Goal: Contribute content: Contribute content

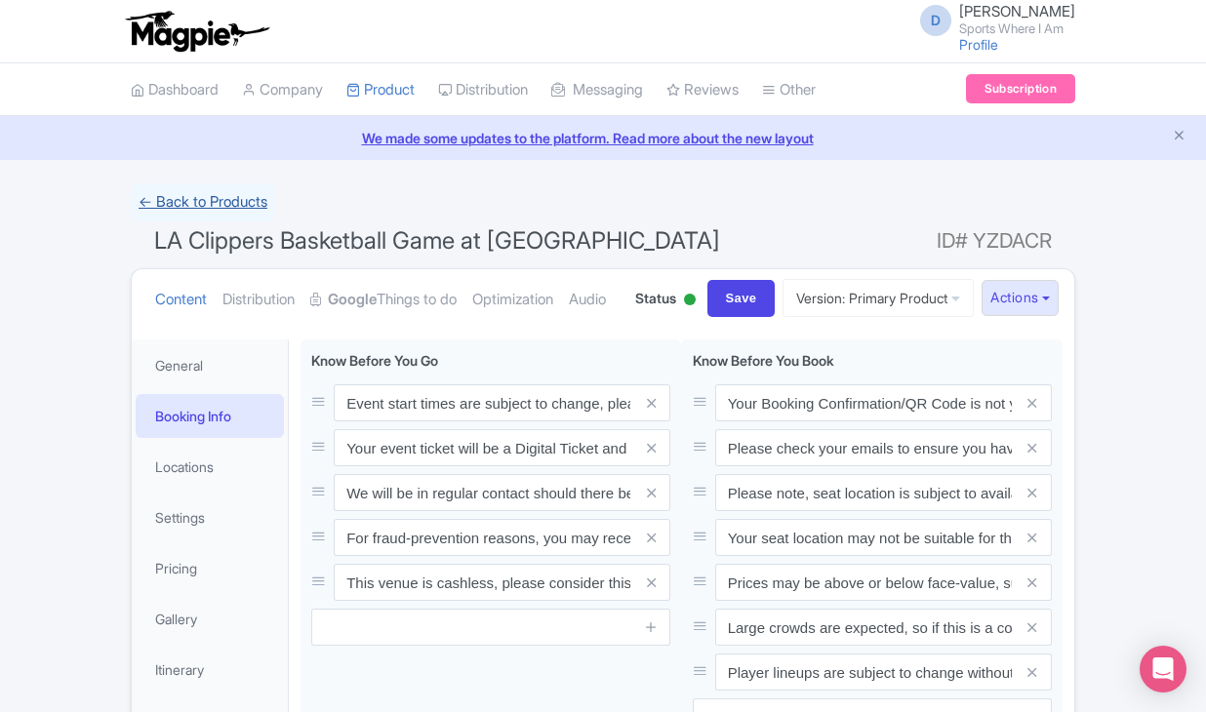
click at [193, 215] on link "← Back to Products" at bounding box center [203, 202] width 144 height 38
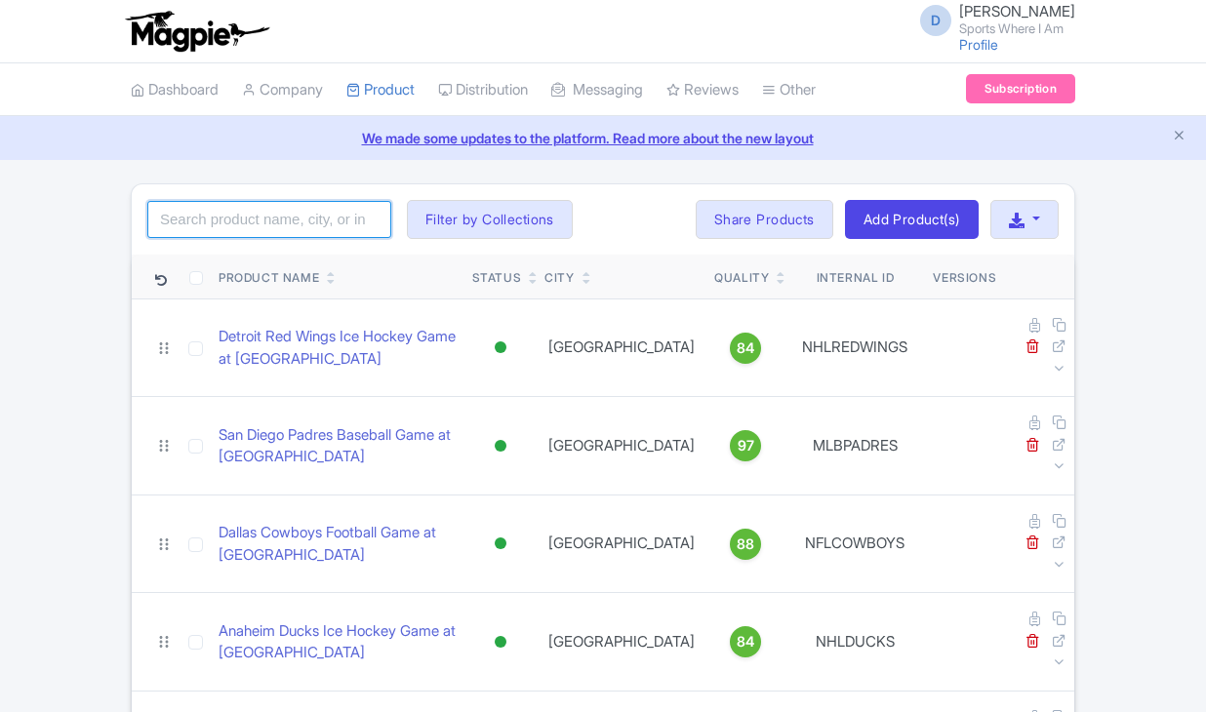
click at [226, 218] on input "search" at bounding box center [269, 219] width 244 height 37
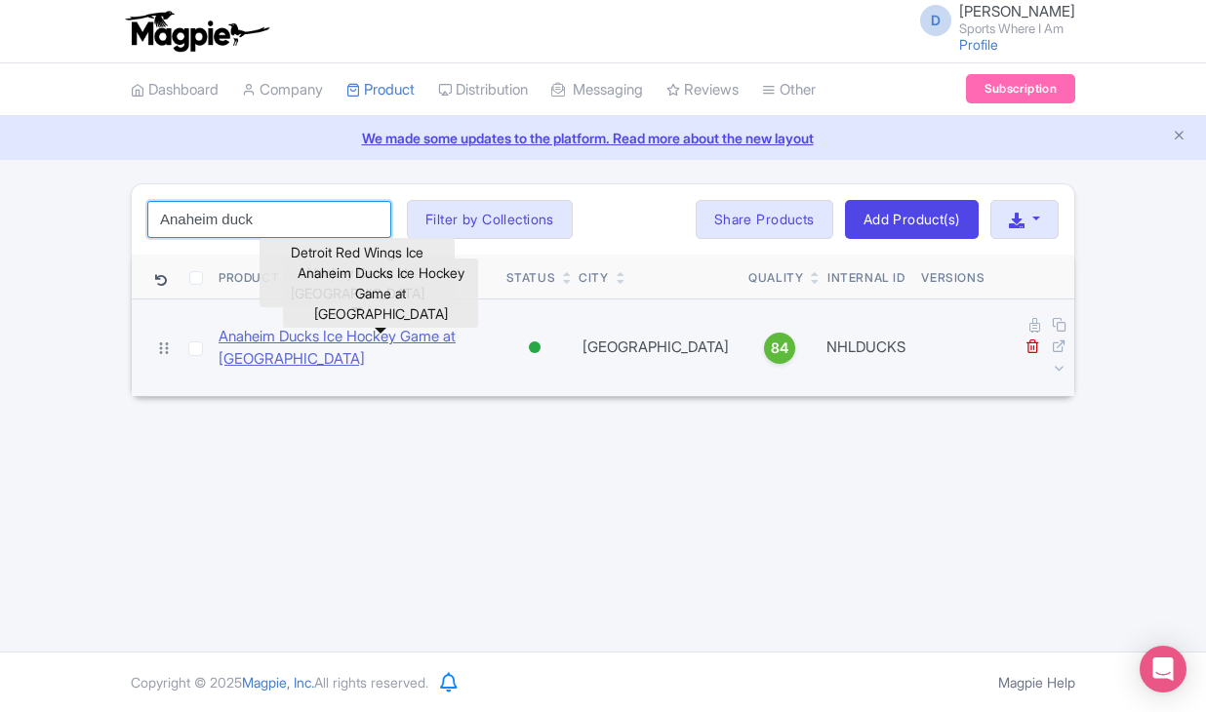
type input "Anaheim duck"
click at [330, 329] on link "Anaheim Ducks Ice Hockey Game at [GEOGRAPHIC_DATA]" at bounding box center [355, 348] width 272 height 44
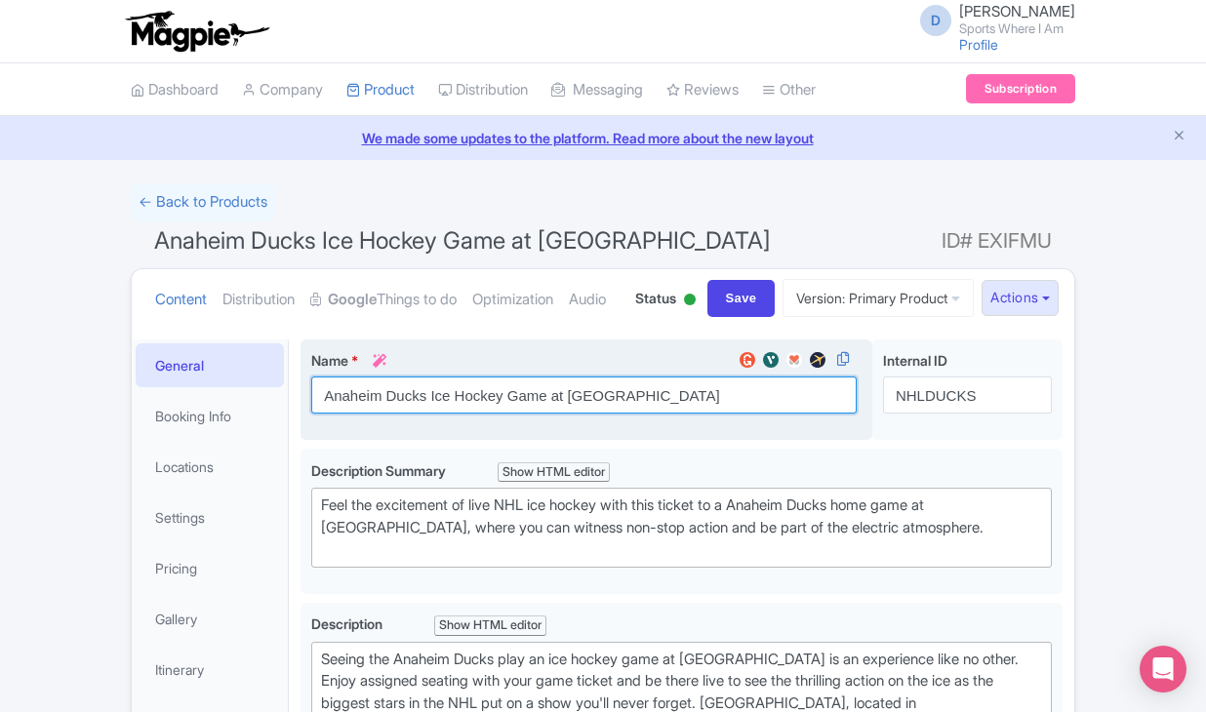
click at [437, 414] on input "Anaheim Ducks Ice Hockey Game at [GEOGRAPHIC_DATA]" at bounding box center [583, 395] width 545 height 37
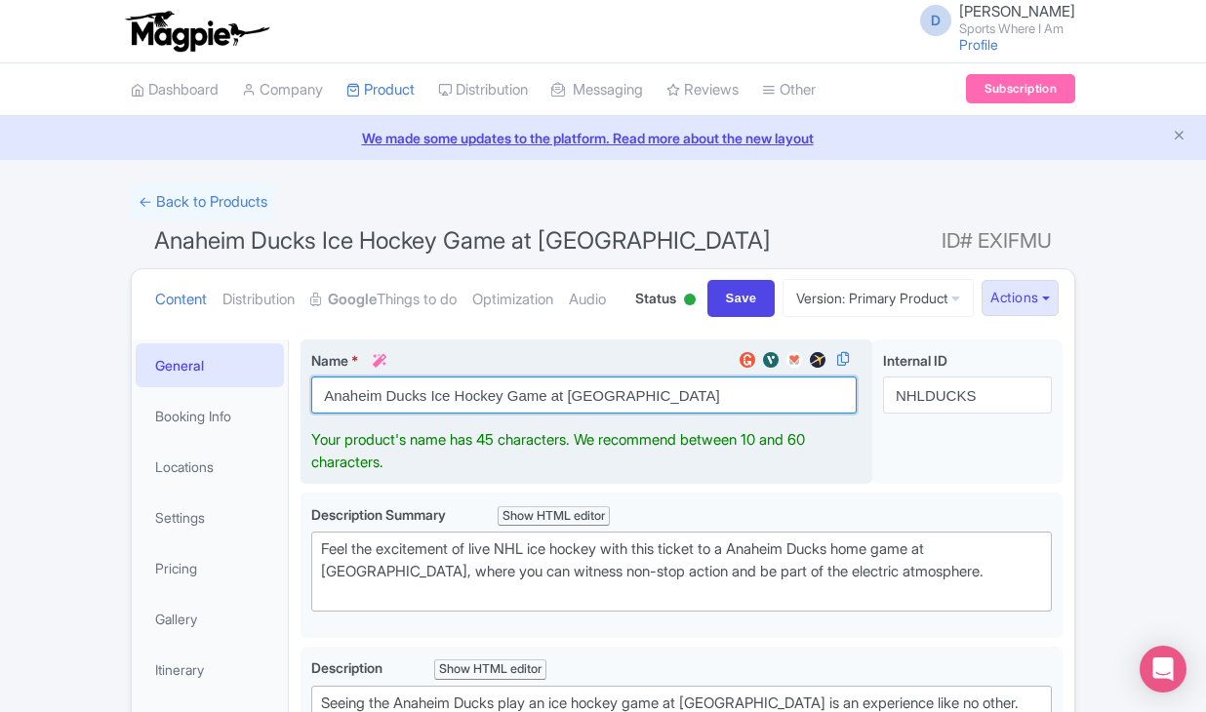
click at [437, 414] on input "Anaheim Ducks Ice Hockey Game at [GEOGRAPHIC_DATA]" at bounding box center [583, 395] width 545 height 37
click at [437, 414] on input "Anaheim Ducks Ice Hockey Game at Honda Center" at bounding box center [583, 395] width 545 height 37
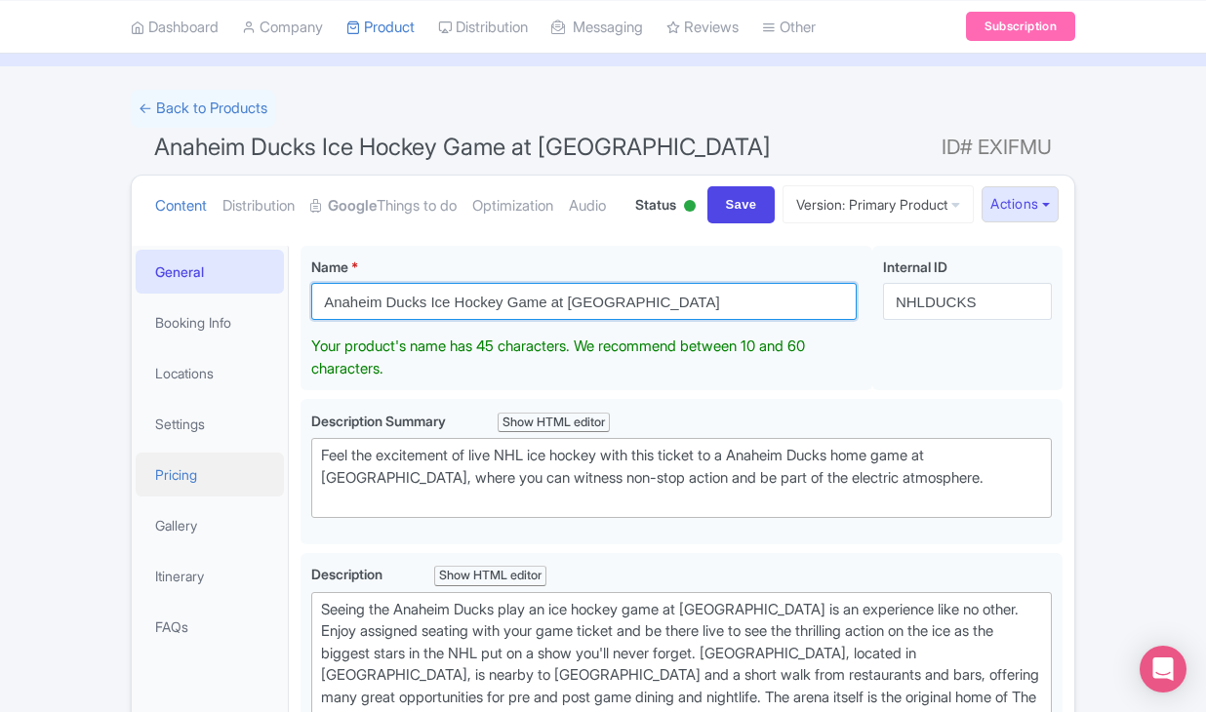
scroll to position [107, 0]
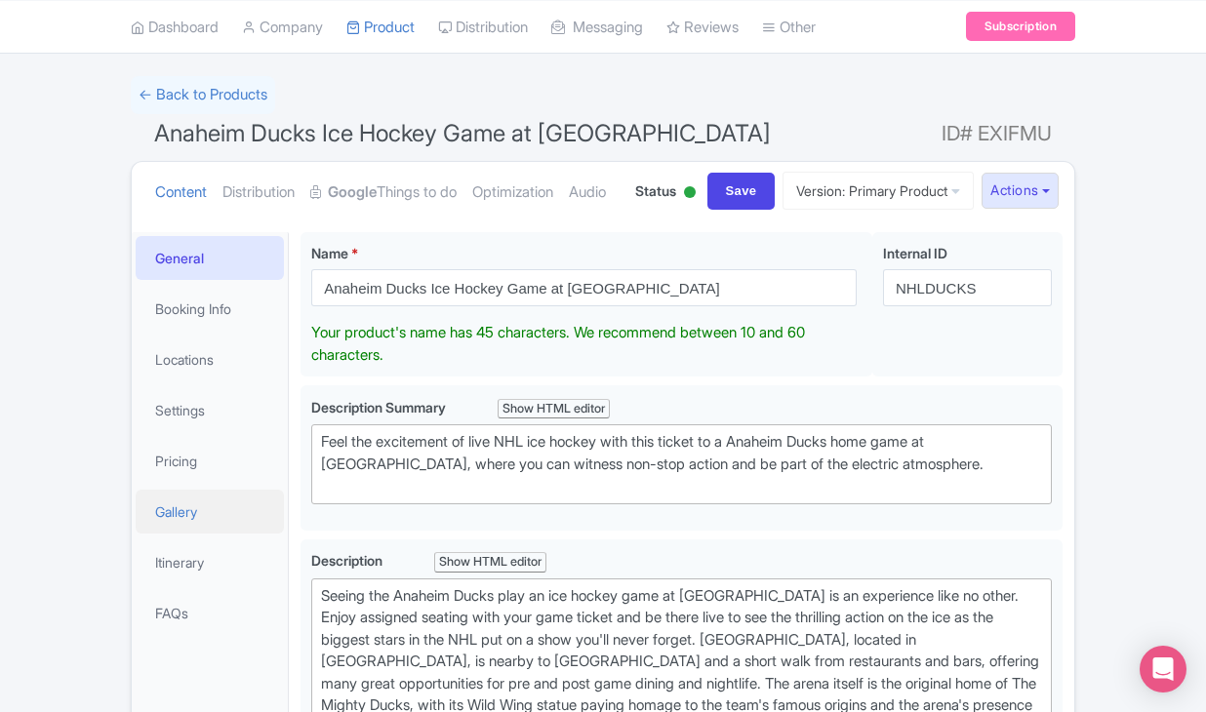
click at [205, 534] on link "Gallery" at bounding box center [210, 512] width 148 height 44
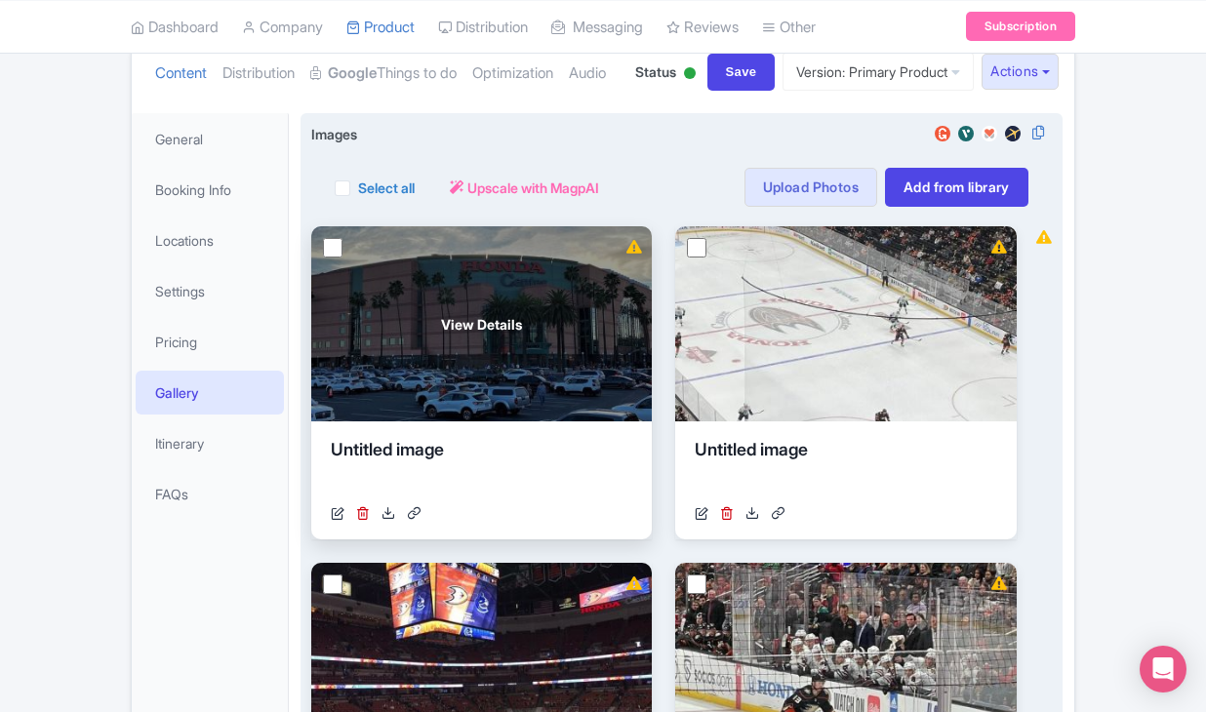
scroll to position [163, 0]
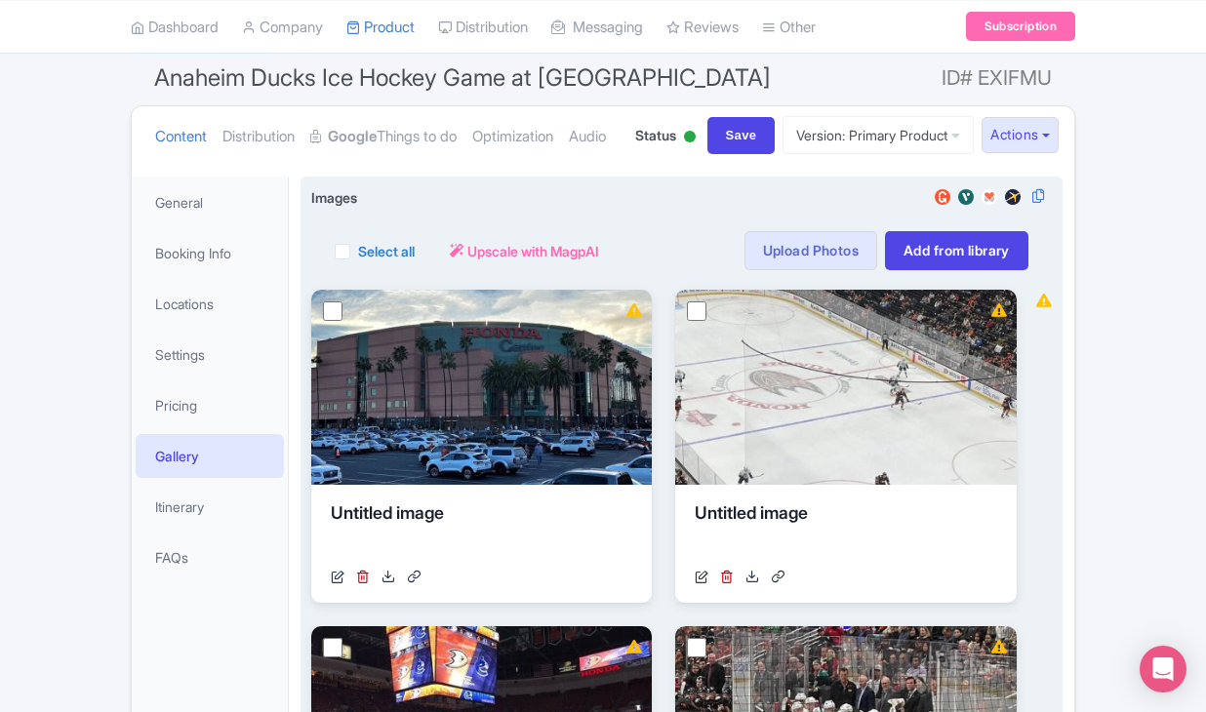
click at [358, 261] on label "Select all" at bounding box center [386, 251] width 57 height 20
click at [358, 252] on input "Select all" at bounding box center [364, 245] width 13 height 13
checkbox input "true"
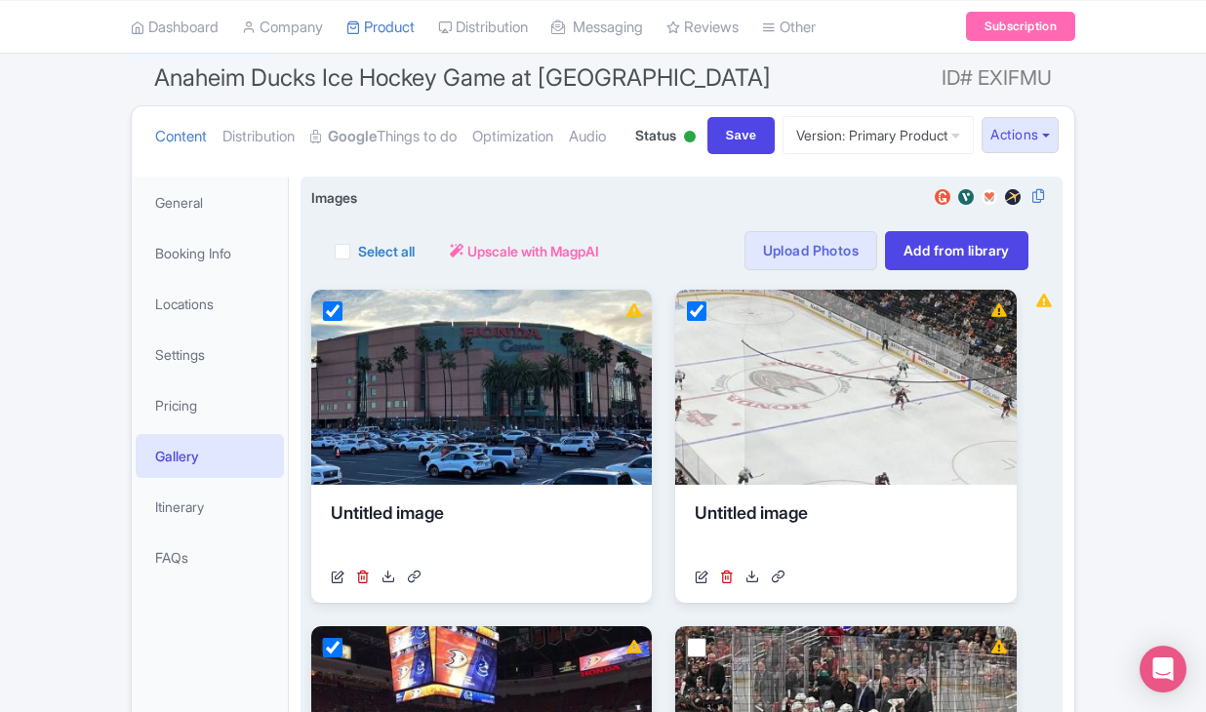
checkbox input "true"
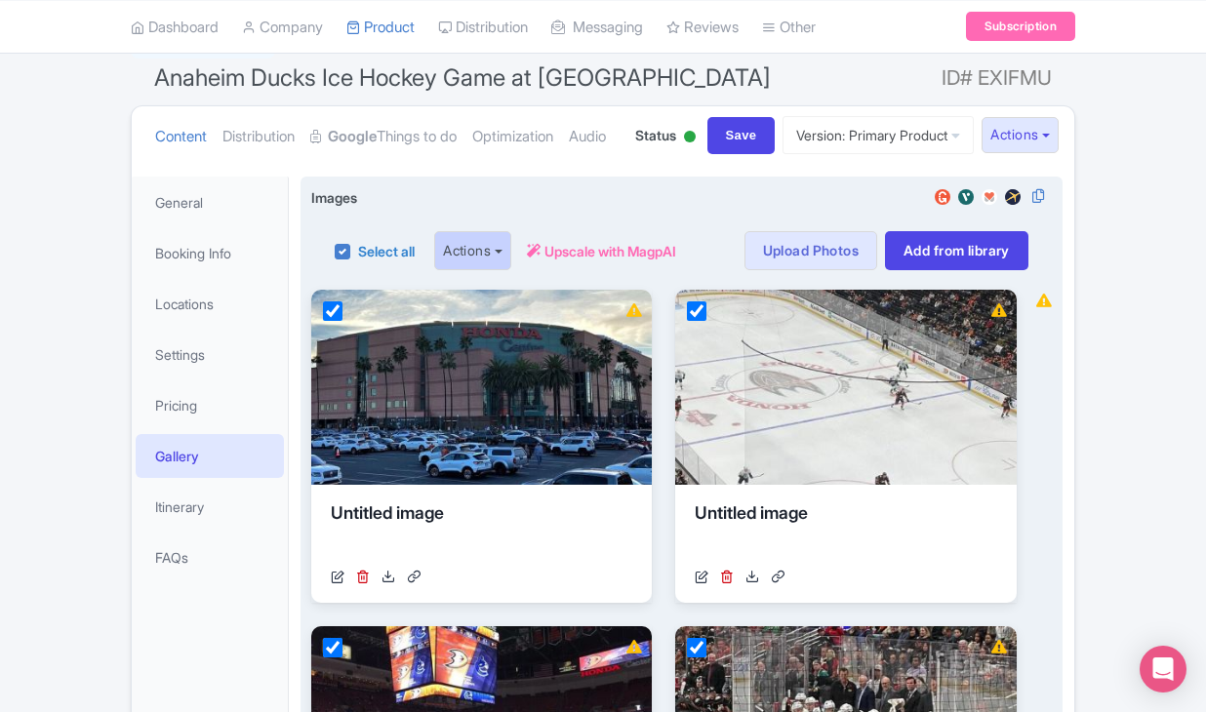
click at [478, 270] on button "Actions" at bounding box center [472, 250] width 77 height 39
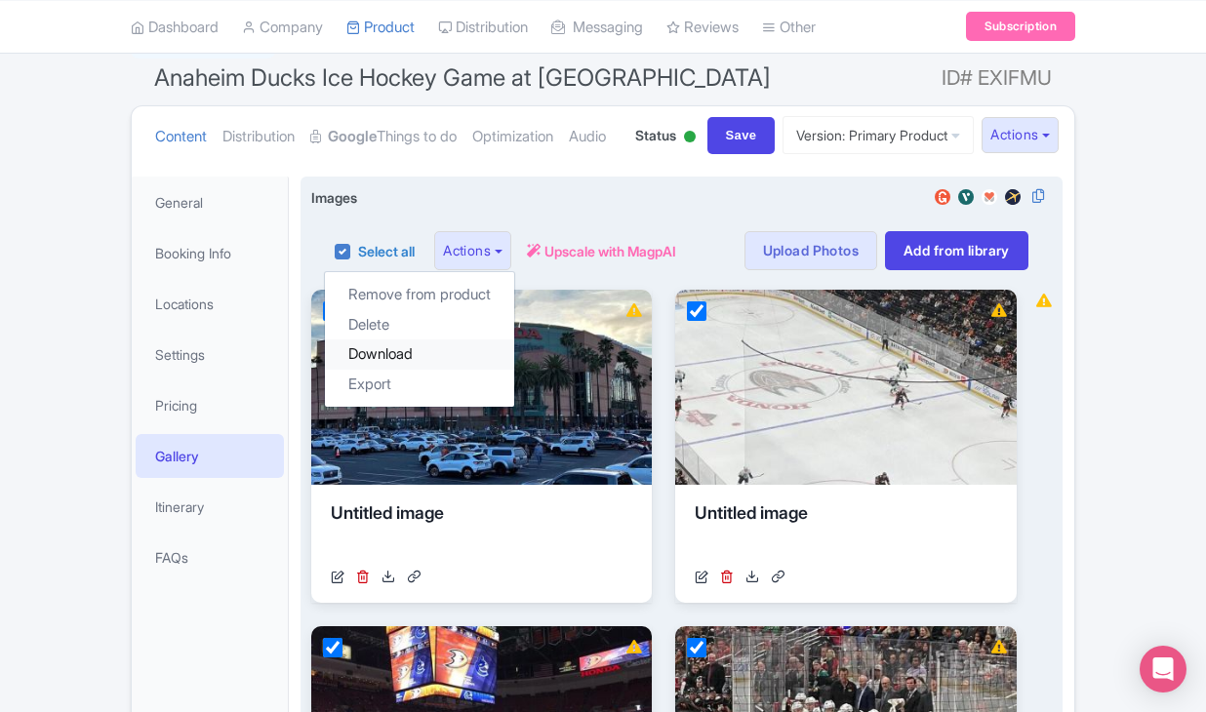
click at [448, 370] on link "Download" at bounding box center [419, 355] width 189 height 30
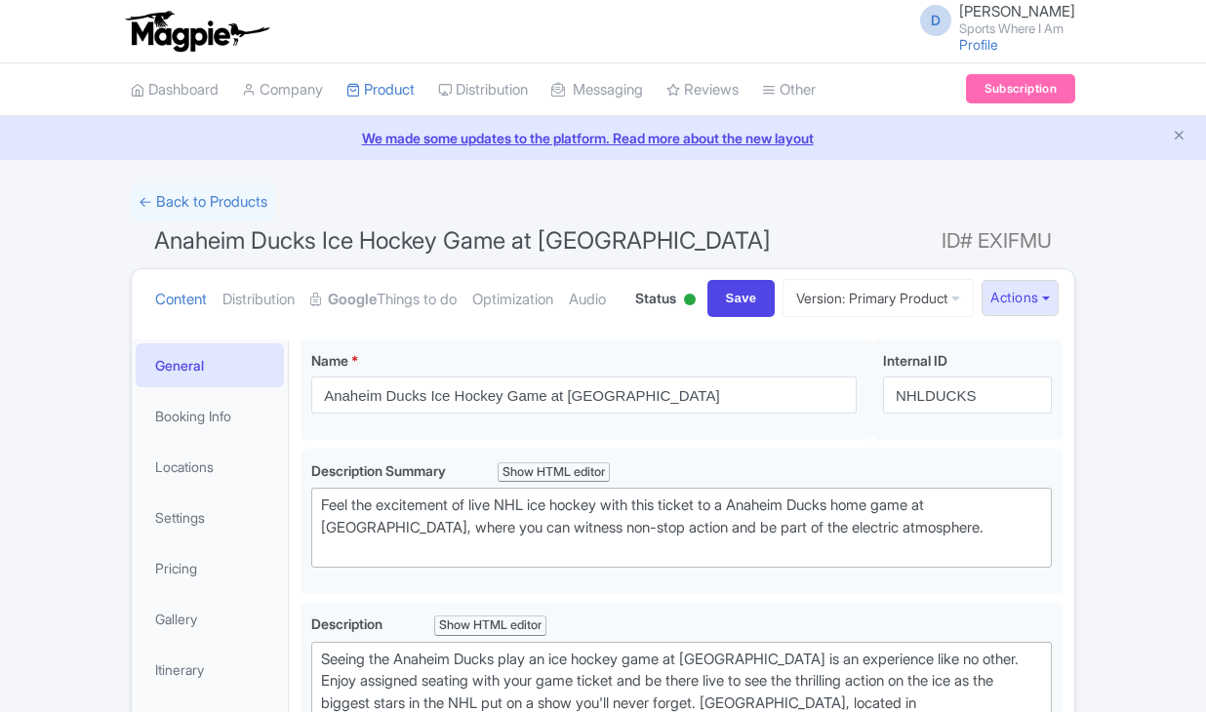
scroll to position [163, 0]
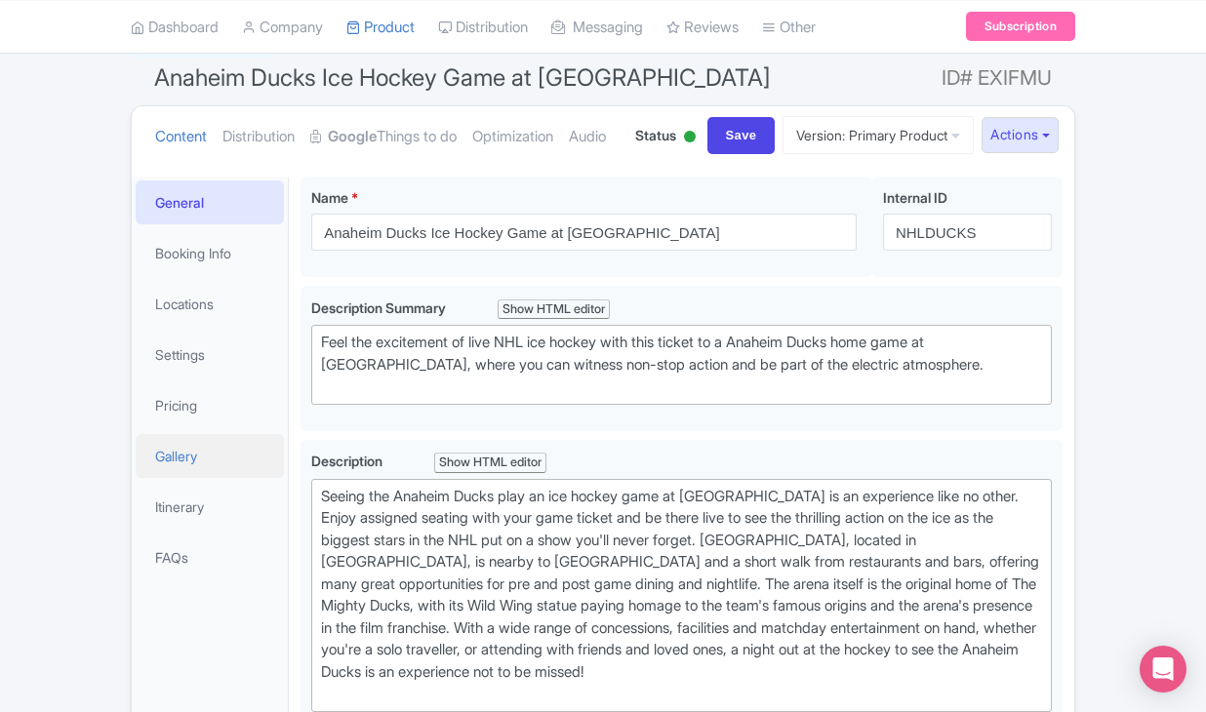
click at [196, 478] on link "Gallery" at bounding box center [210, 456] width 148 height 44
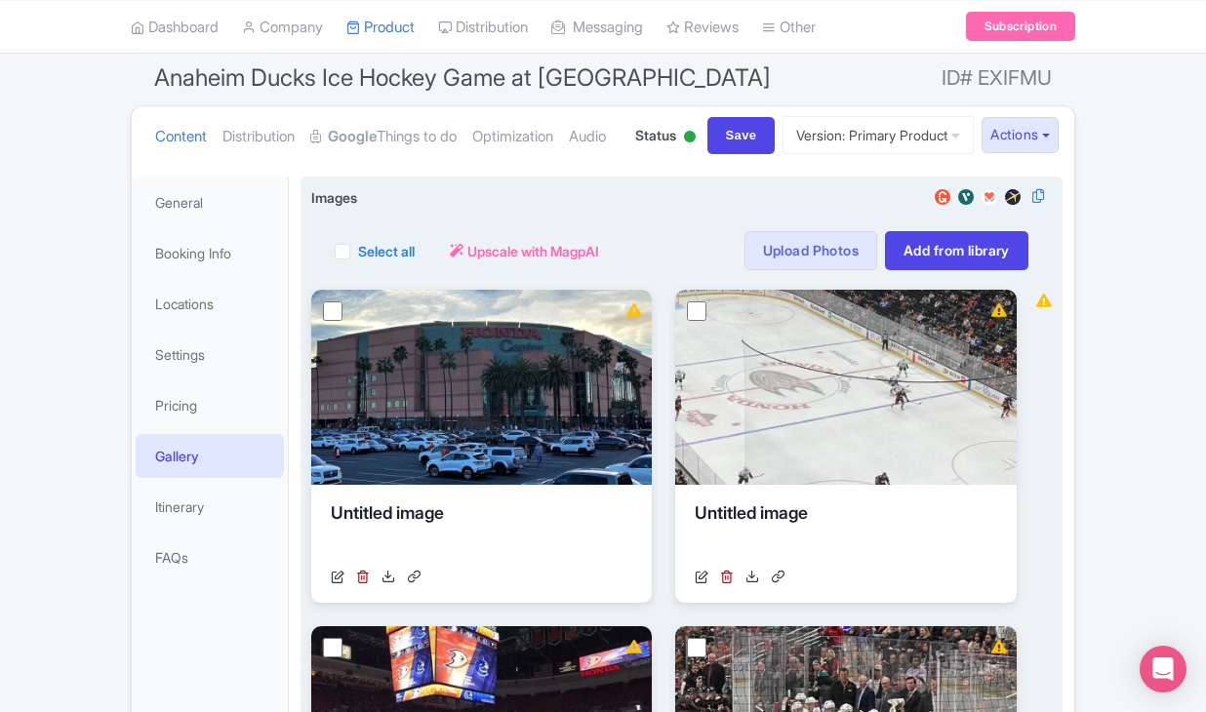
click at [358, 261] on label "Select all" at bounding box center [386, 251] width 57 height 20
click at [358, 252] on input "Select all" at bounding box center [364, 245] width 13 height 13
checkbox input "true"
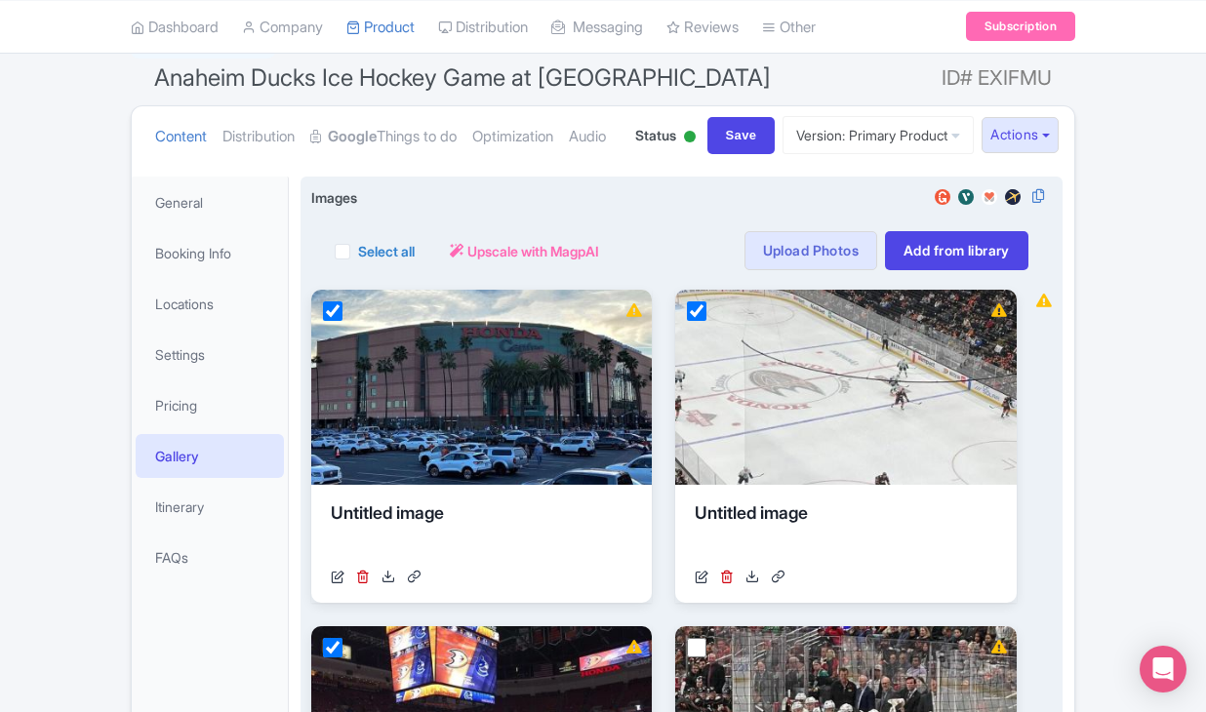
checkbox input "true"
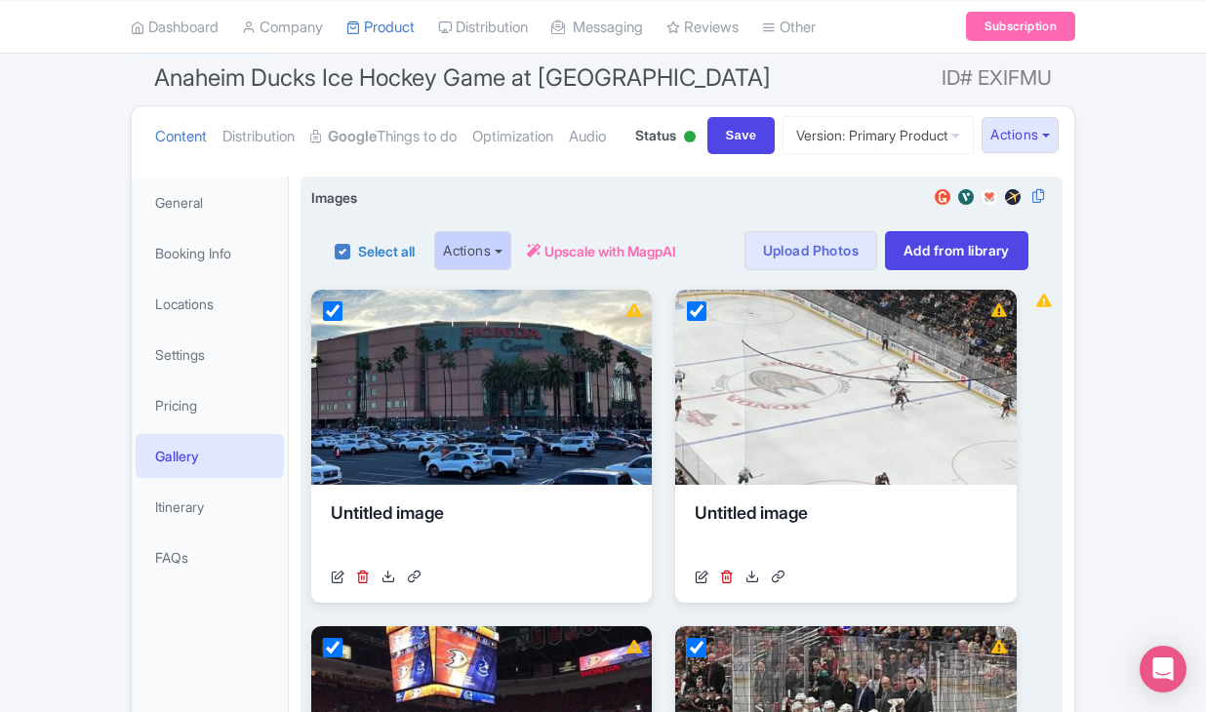
click at [497, 270] on button "Actions" at bounding box center [472, 250] width 77 height 39
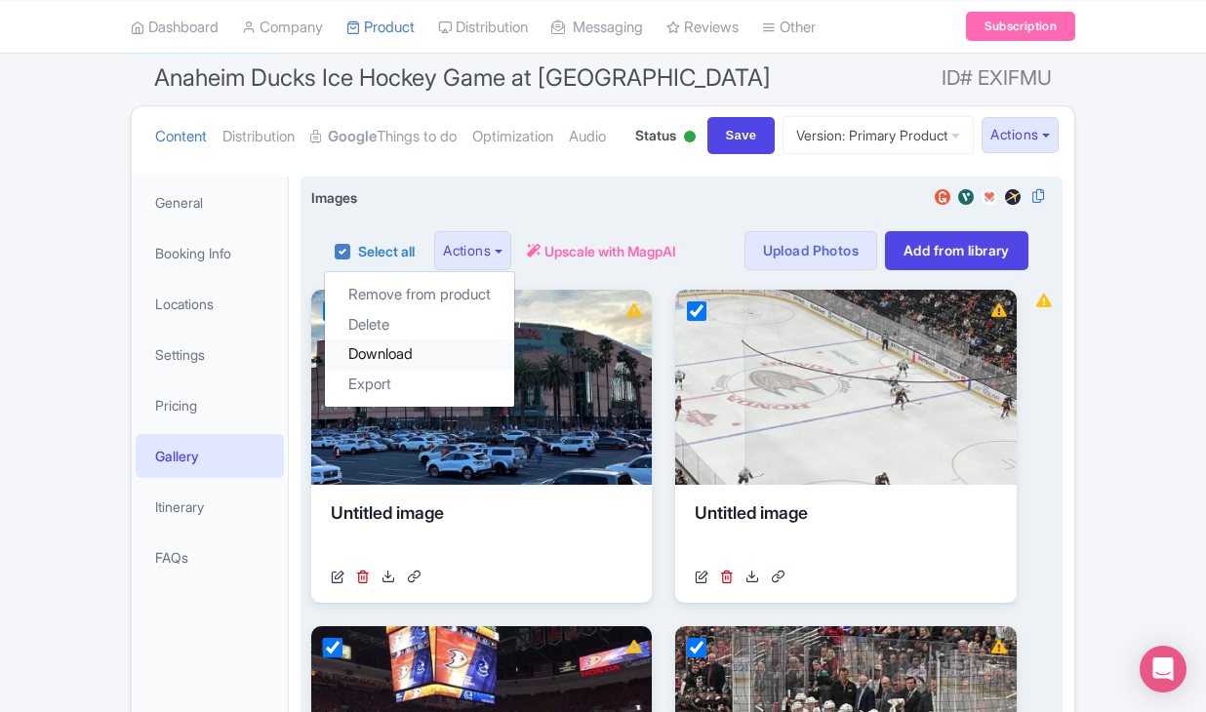
click at [444, 370] on link "Download" at bounding box center [419, 355] width 189 height 30
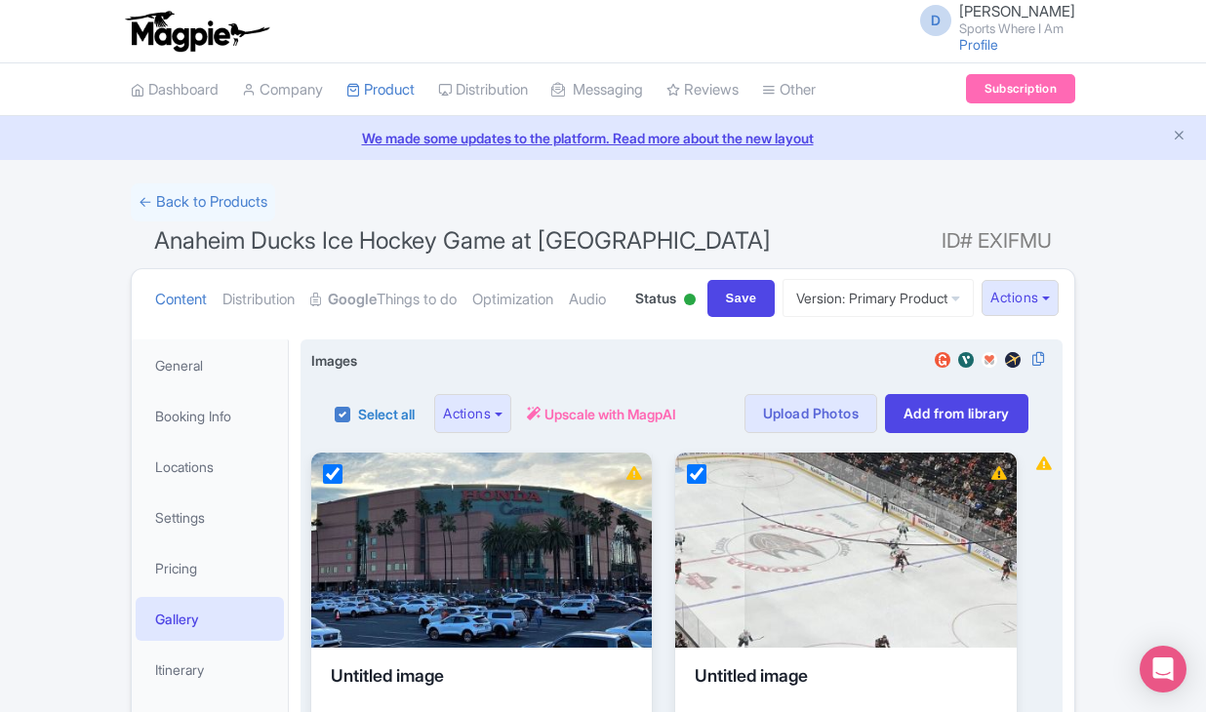
scroll to position [0, 0]
click at [497, 433] on button "Actions" at bounding box center [472, 413] width 77 height 39
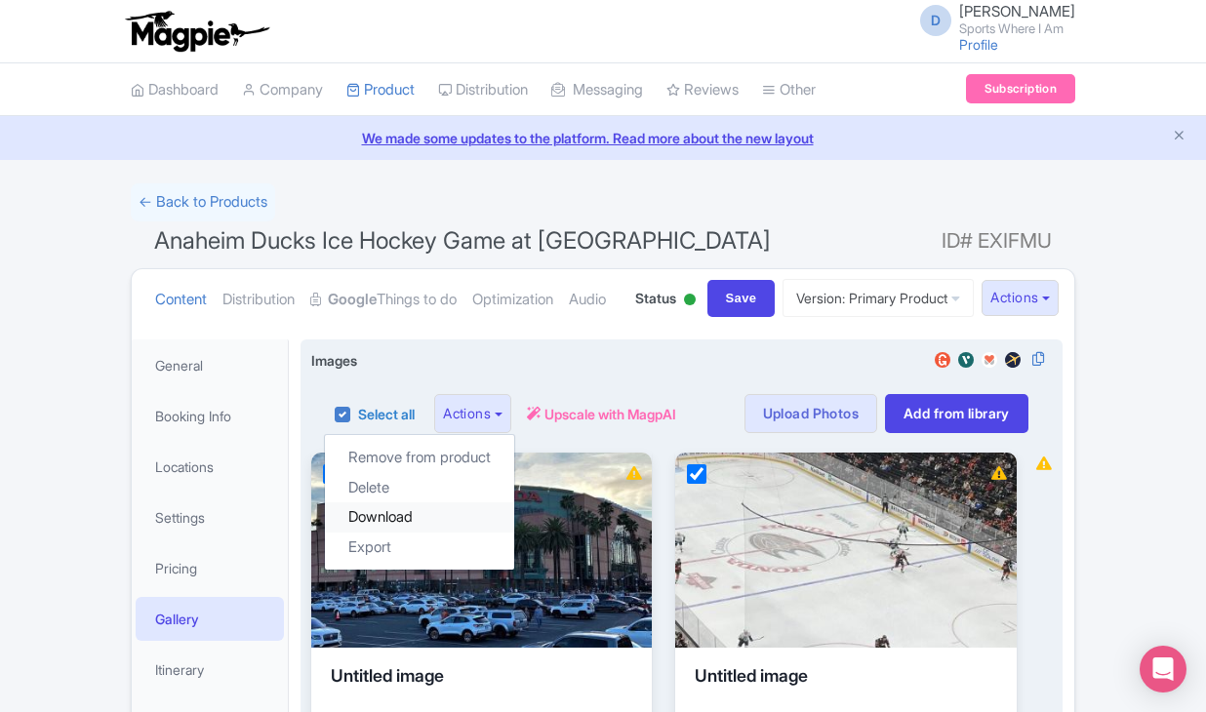
click at [442, 533] on link "Download" at bounding box center [419, 518] width 189 height 30
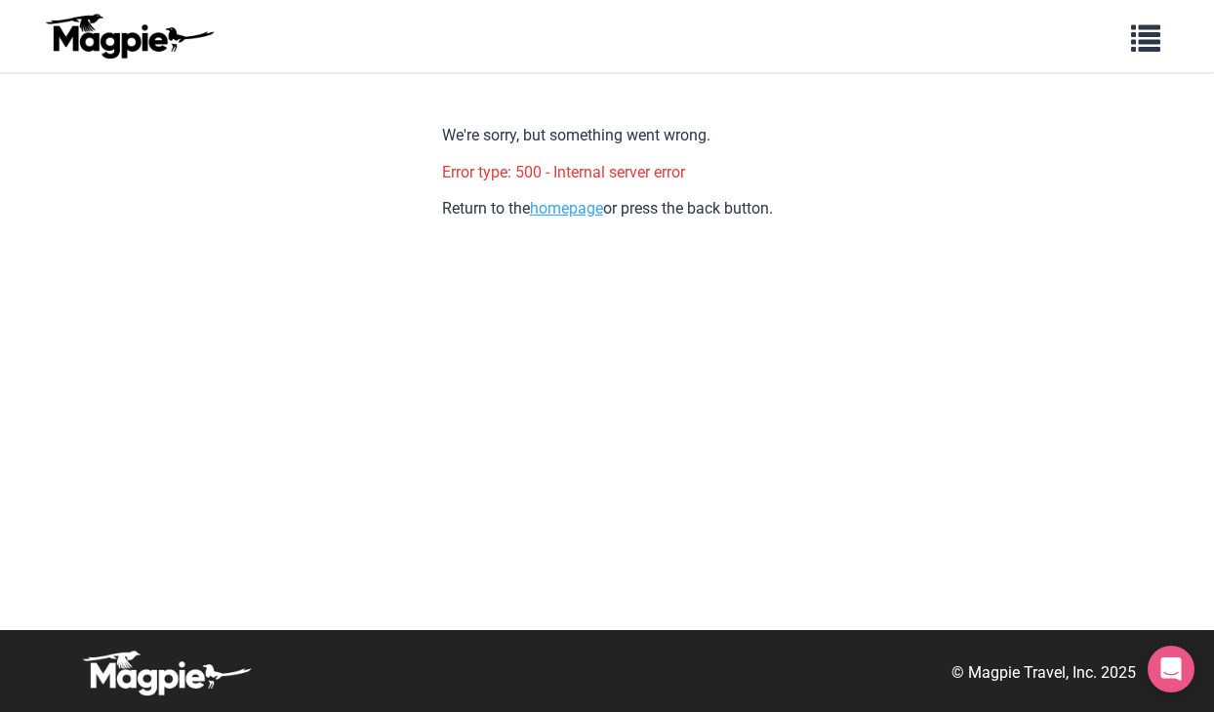
click at [563, 205] on link "homepage" at bounding box center [566, 208] width 73 height 19
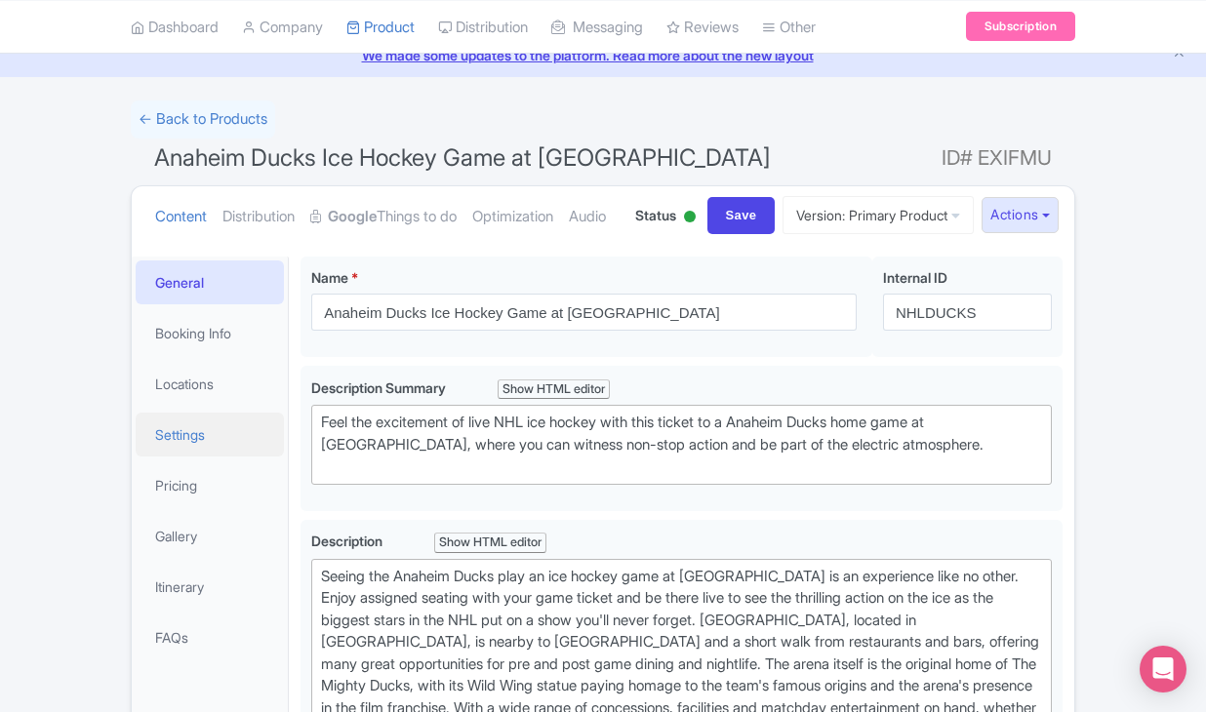
scroll to position [144, 0]
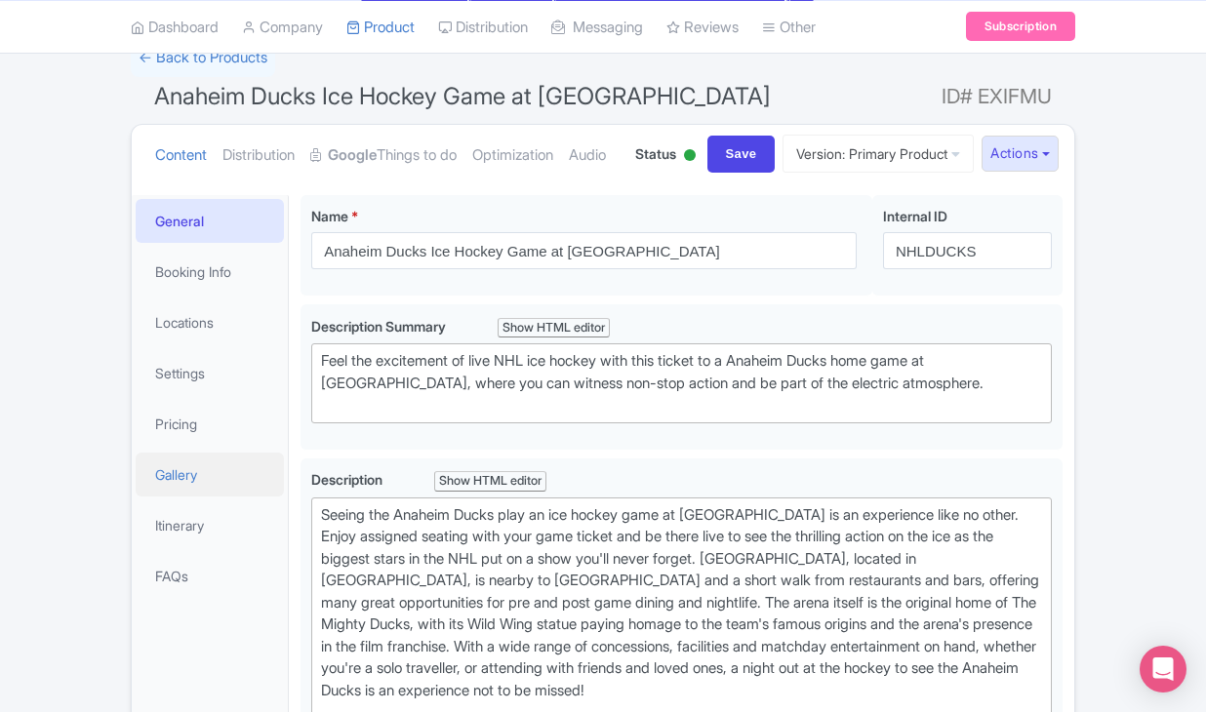
click at [191, 497] on link "Gallery" at bounding box center [210, 475] width 148 height 44
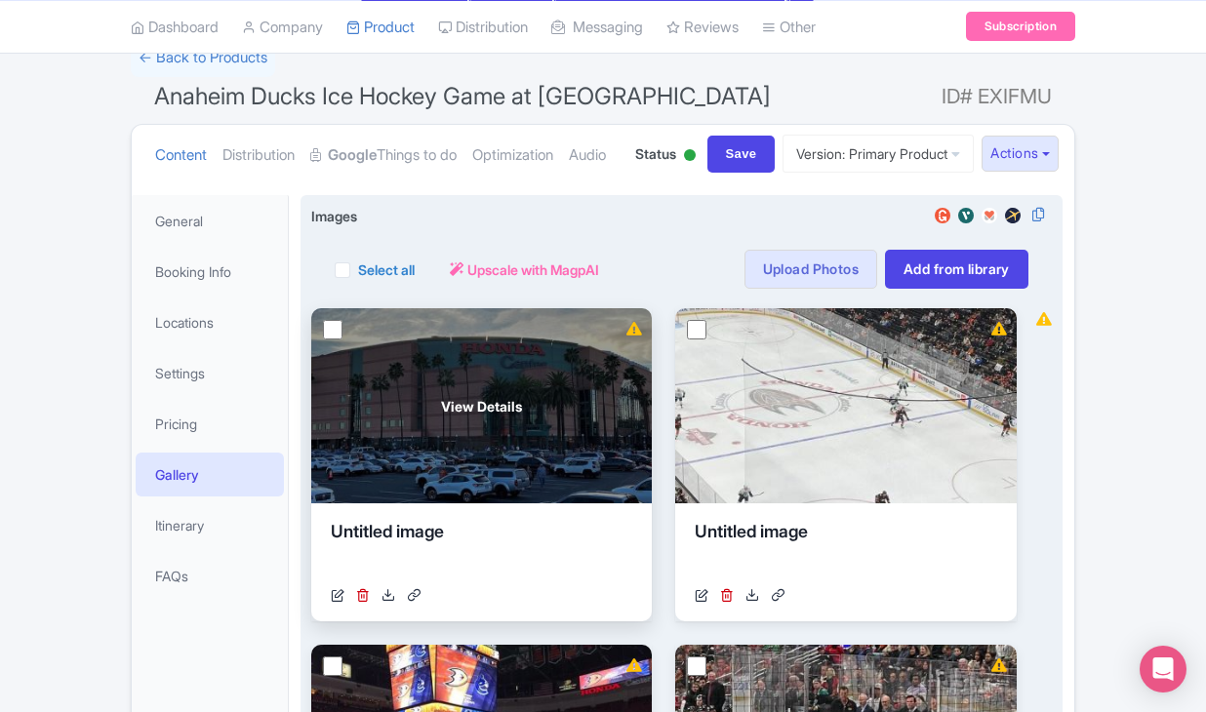
click at [325, 340] on input "checkbox" at bounding box center [333, 330] width 20 height 20
checkbox input "true"
click at [318, 406] on div "View Details" at bounding box center [481, 405] width 341 height 195
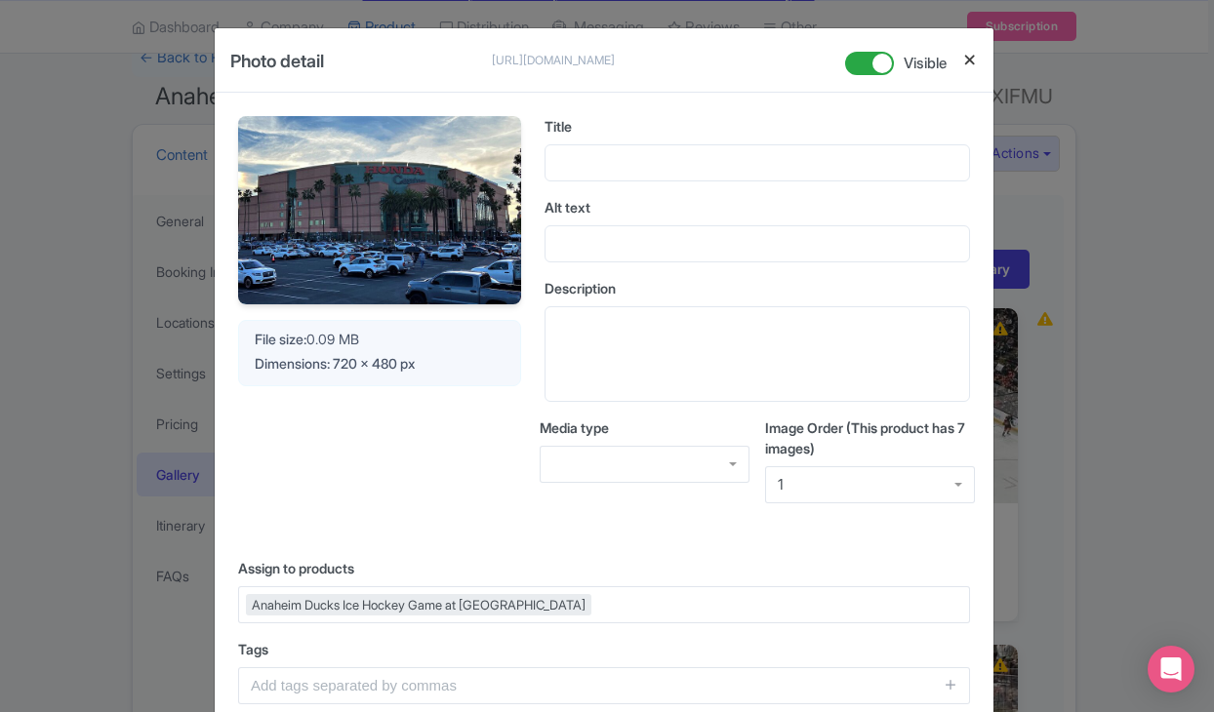
click at [963, 61] on button "Close" at bounding box center [970, 60] width 16 height 24
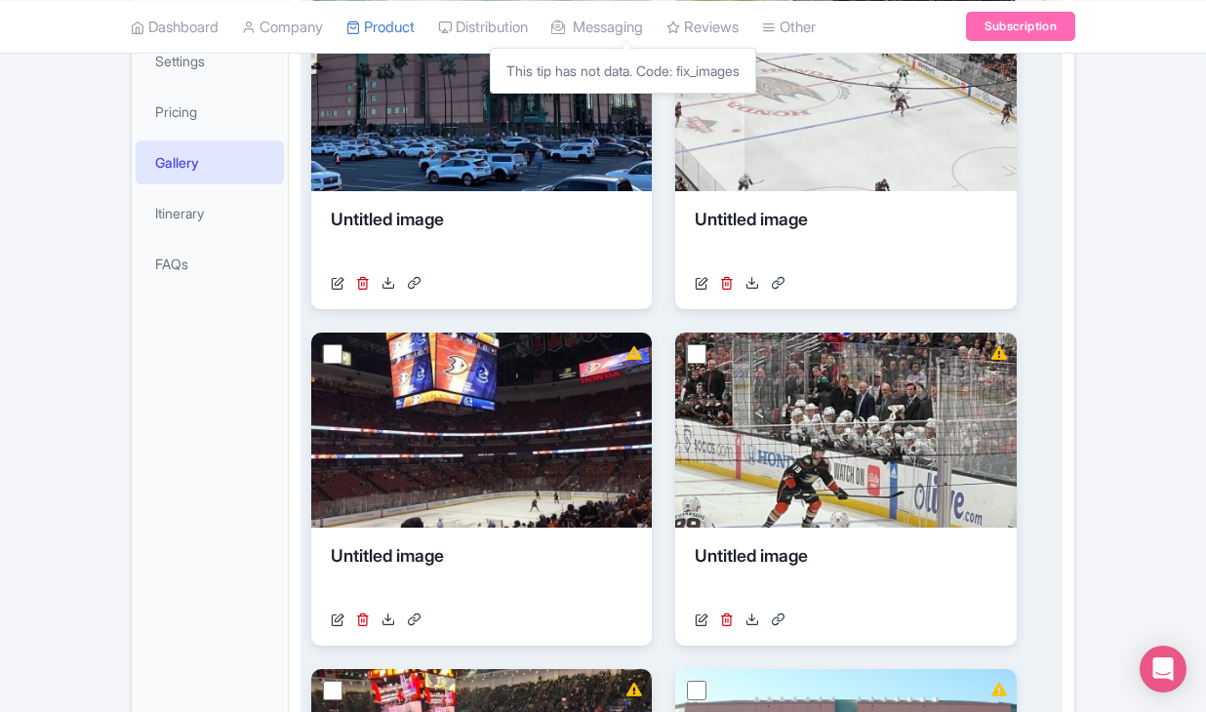
scroll to position [526, 0]
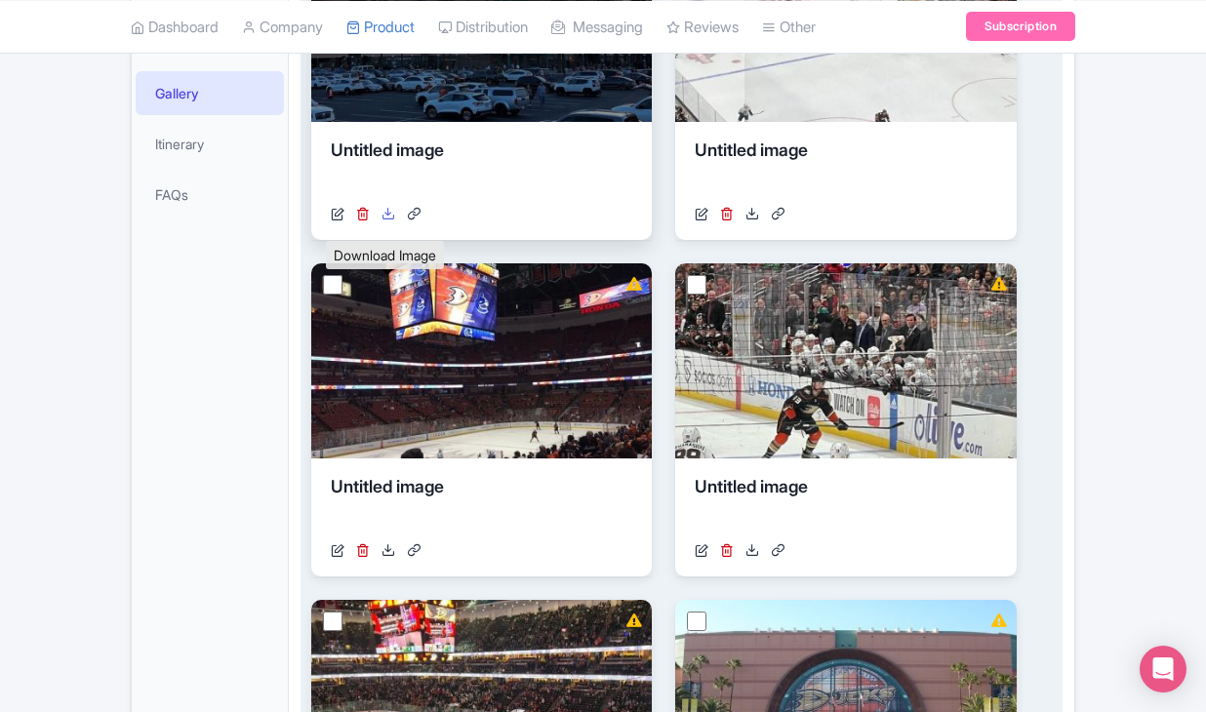
click at [388, 221] on icon at bounding box center [389, 214] width 14 height 14
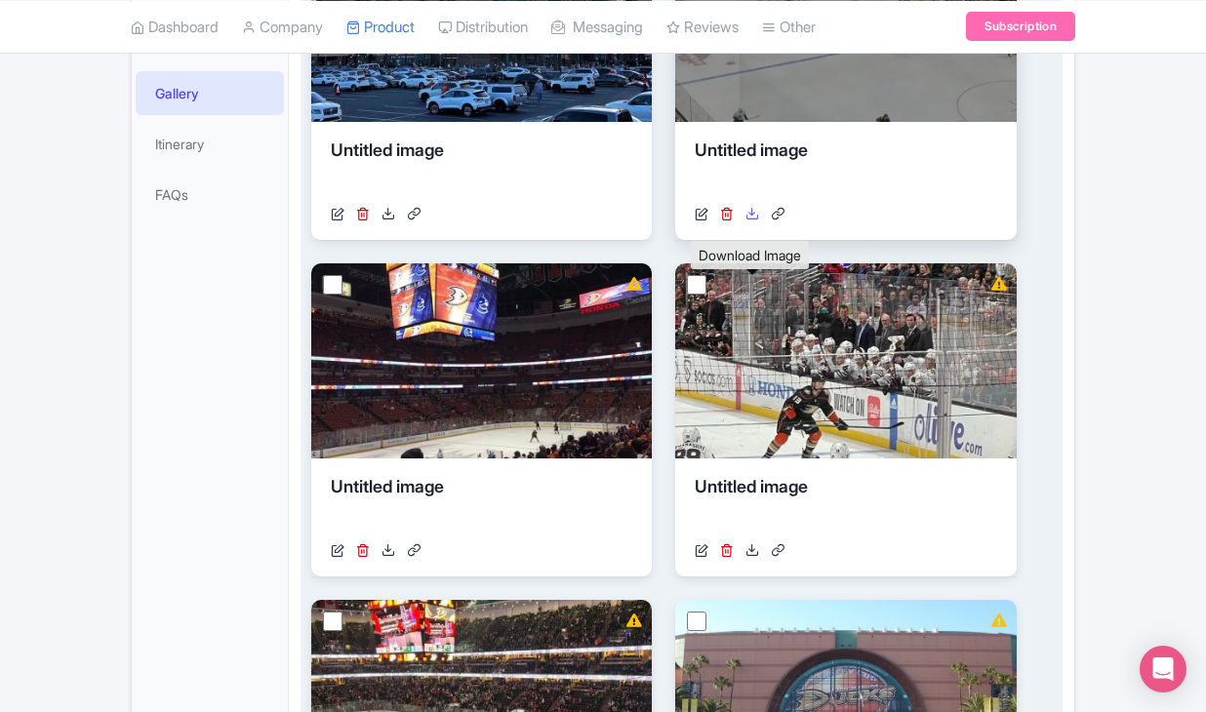
click at [750, 221] on icon at bounding box center [752, 214] width 14 height 14
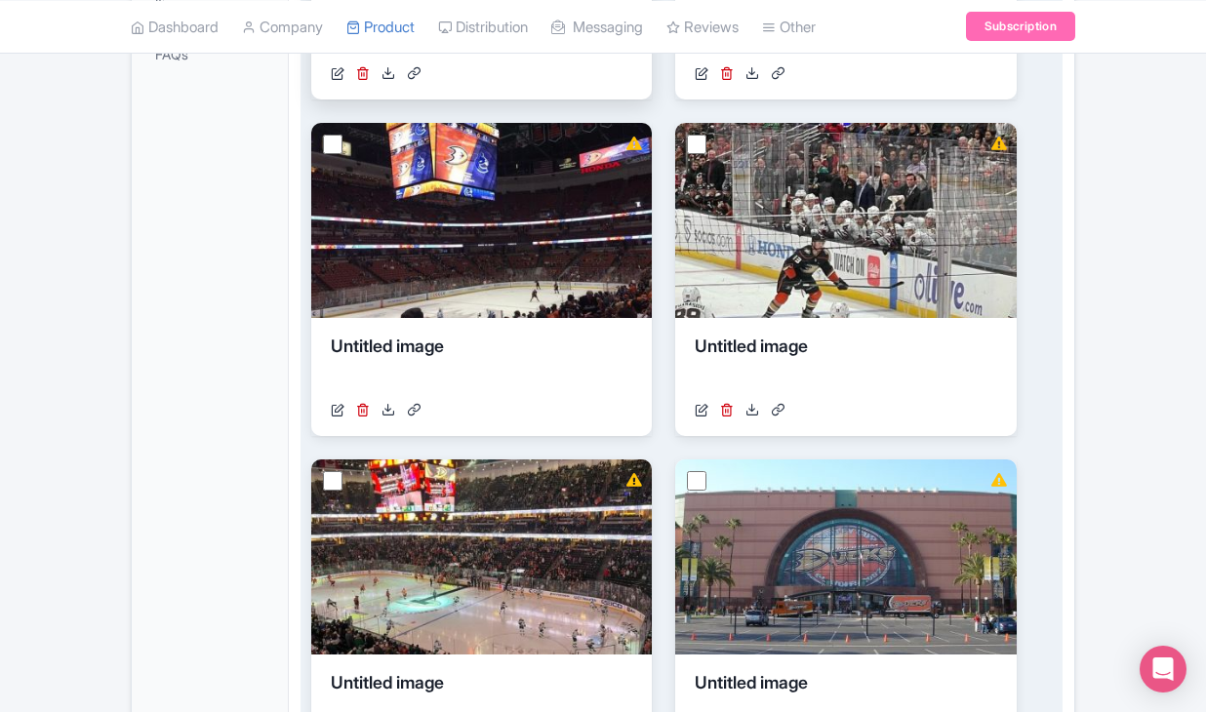
scroll to position [686, 0]
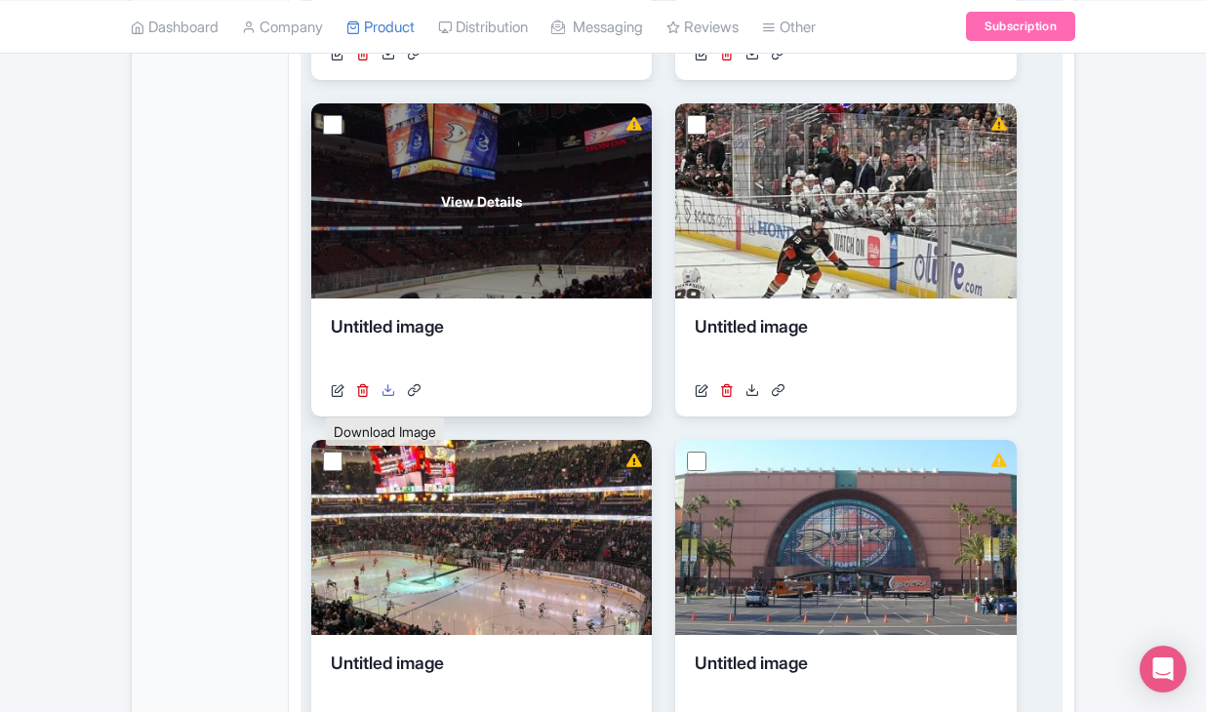
click at [387, 397] on icon at bounding box center [389, 390] width 14 height 14
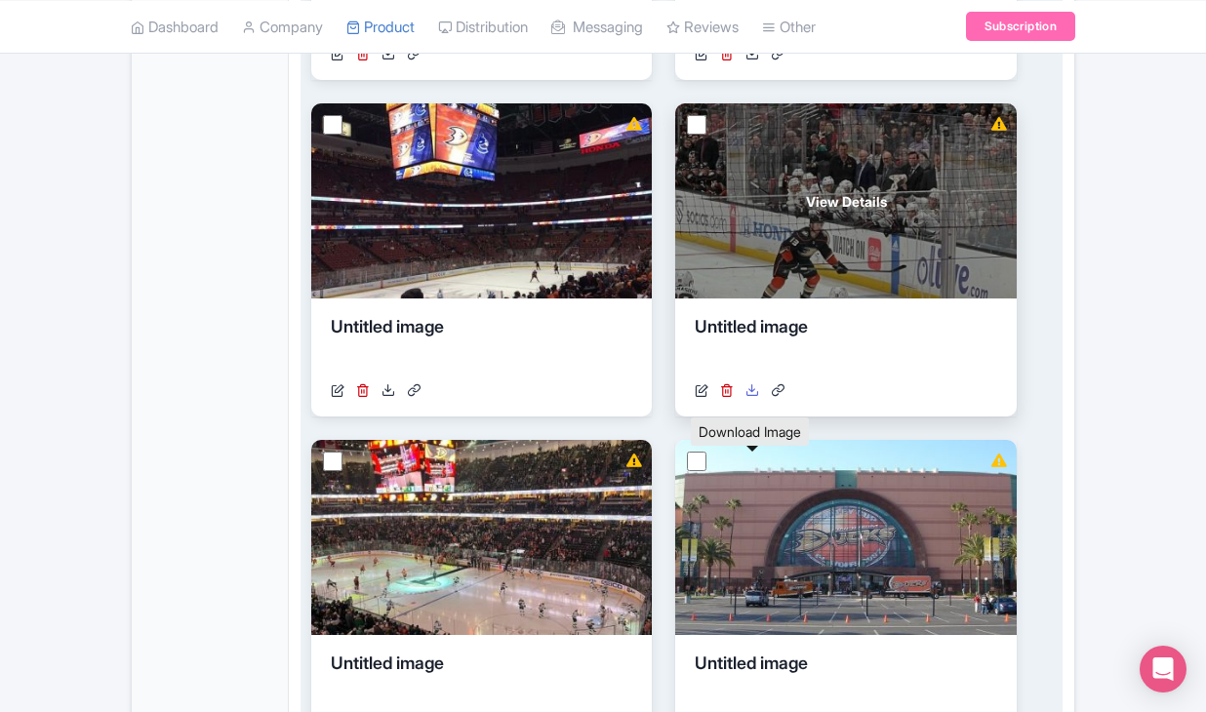
click at [752, 397] on icon at bounding box center [752, 390] width 14 height 14
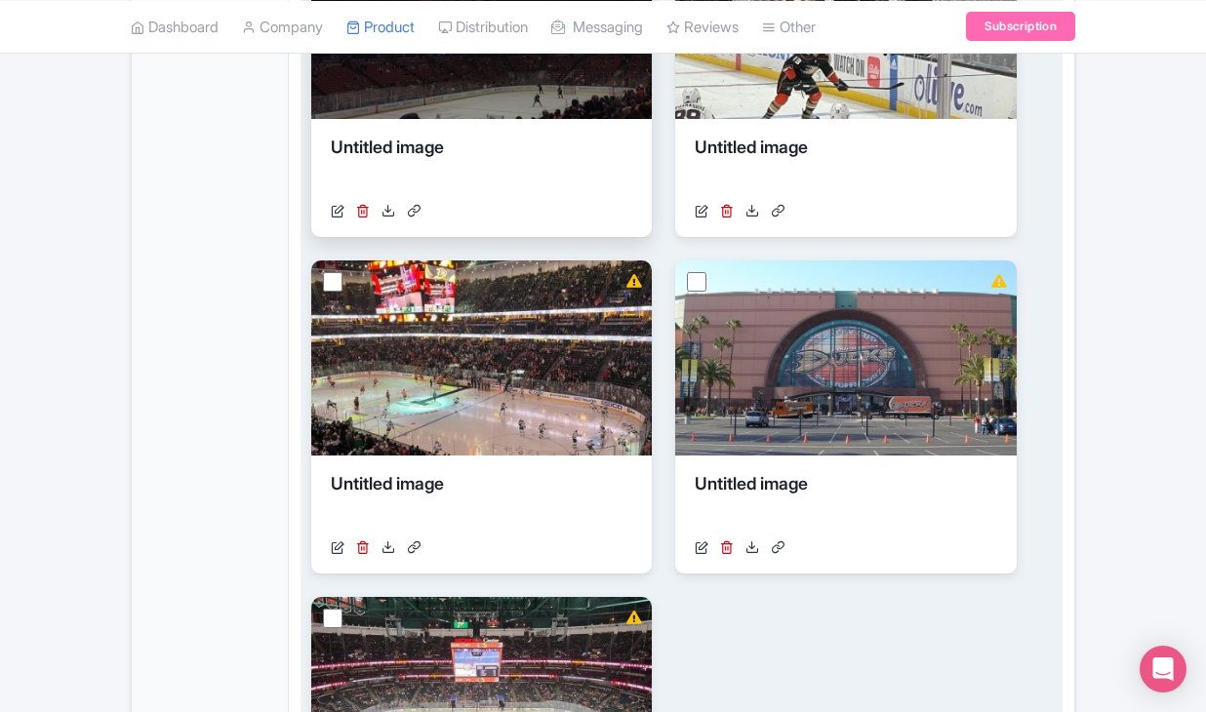
scroll to position [930, 0]
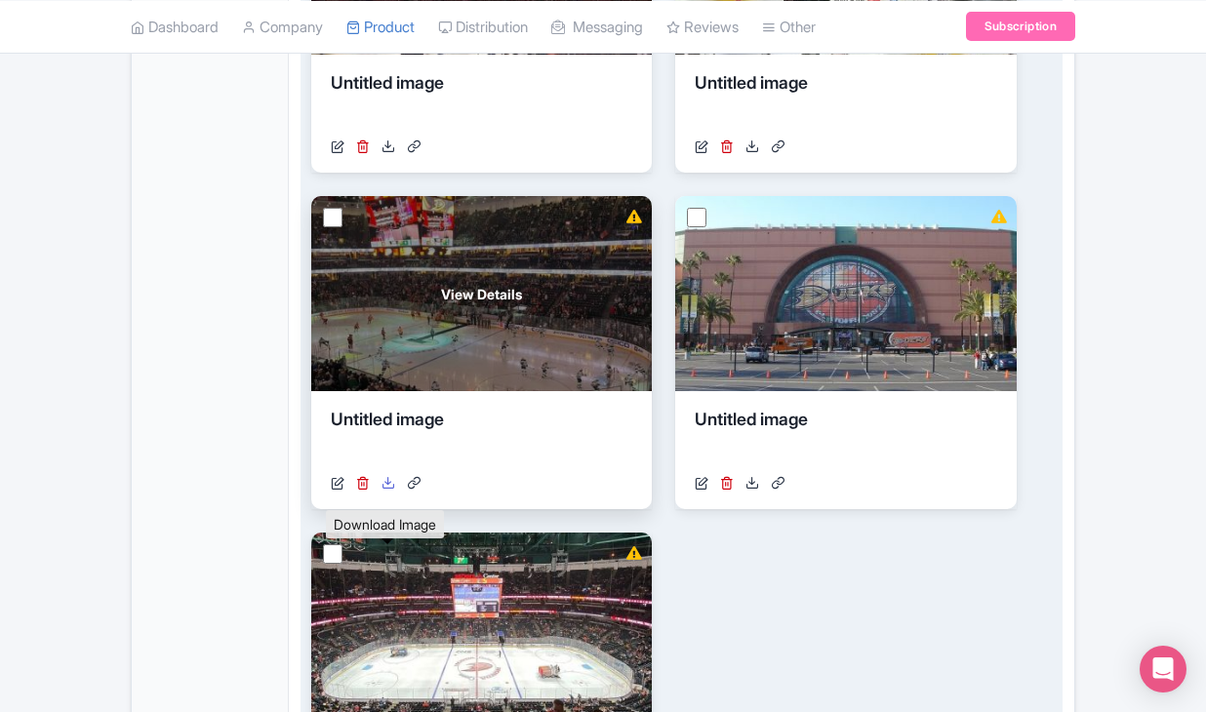
click at [385, 490] on icon at bounding box center [389, 483] width 14 height 14
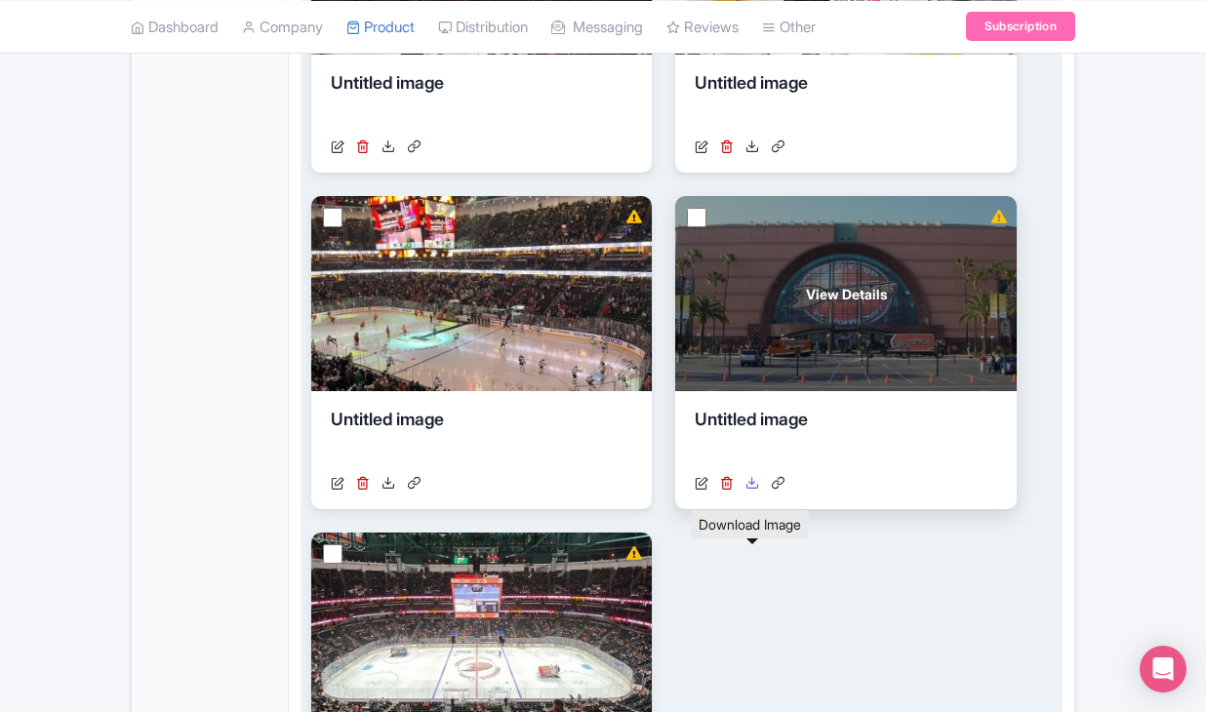
click at [750, 490] on icon at bounding box center [752, 483] width 14 height 14
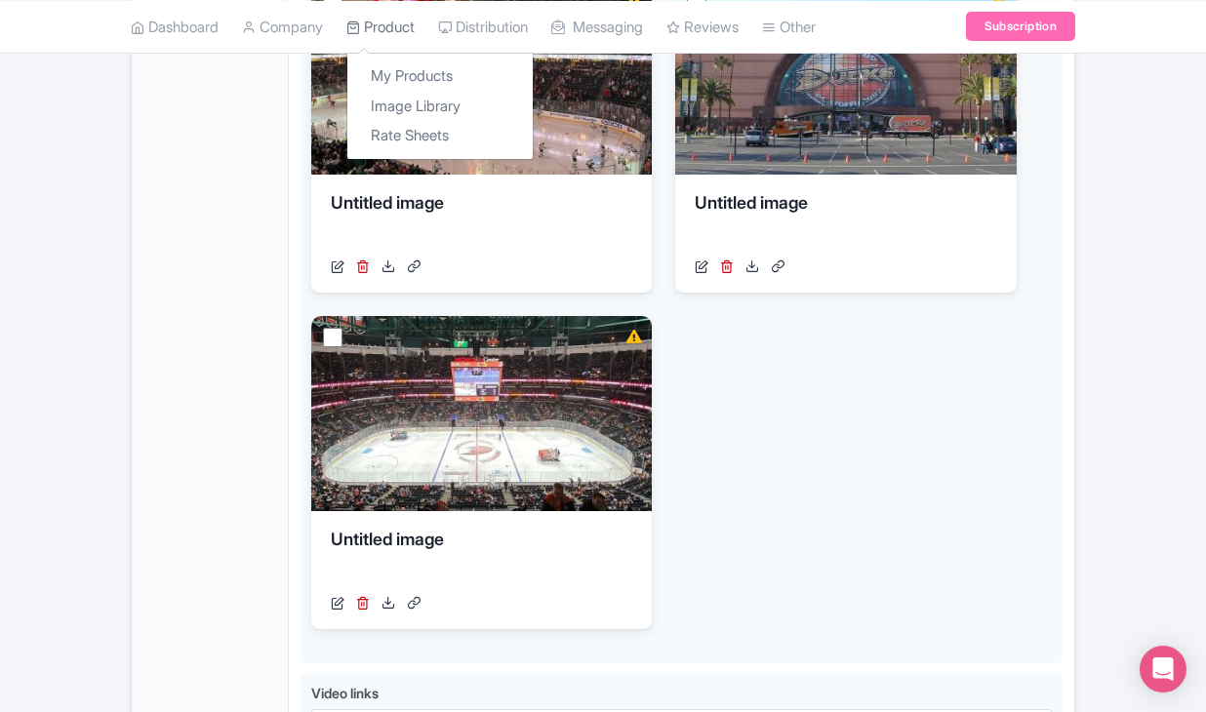
scroll to position [1192, 0]
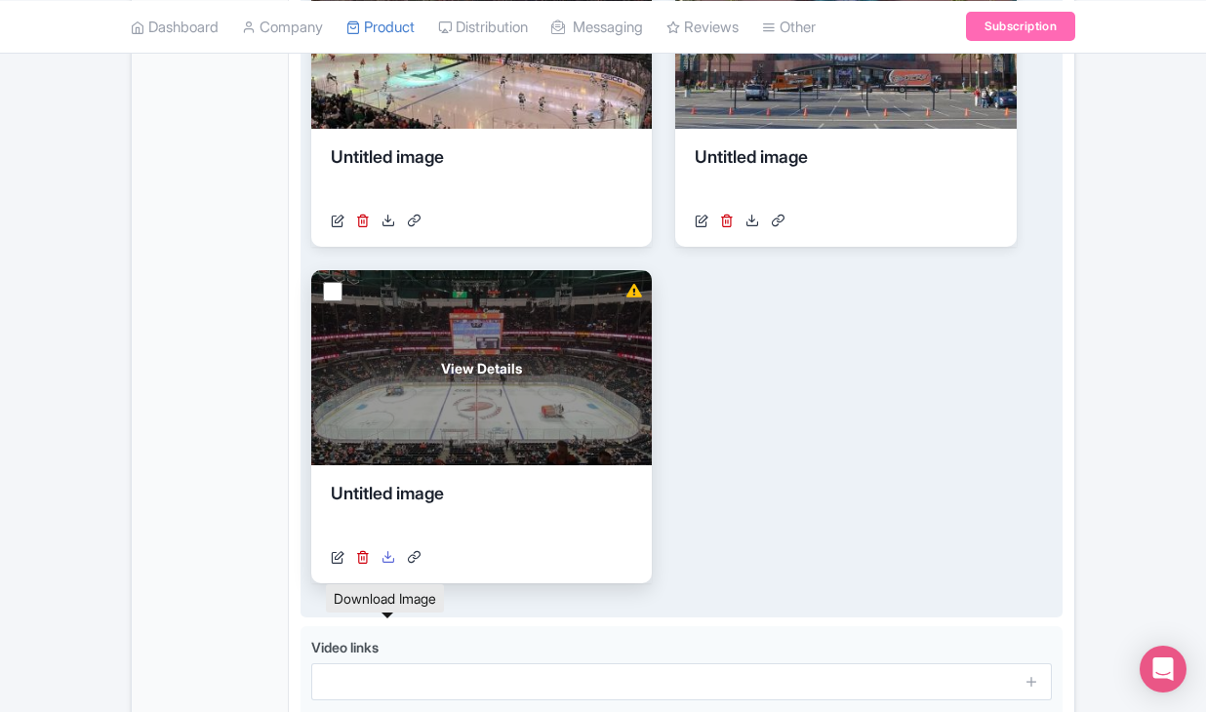
click at [393, 564] on icon at bounding box center [389, 557] width 14 height 14
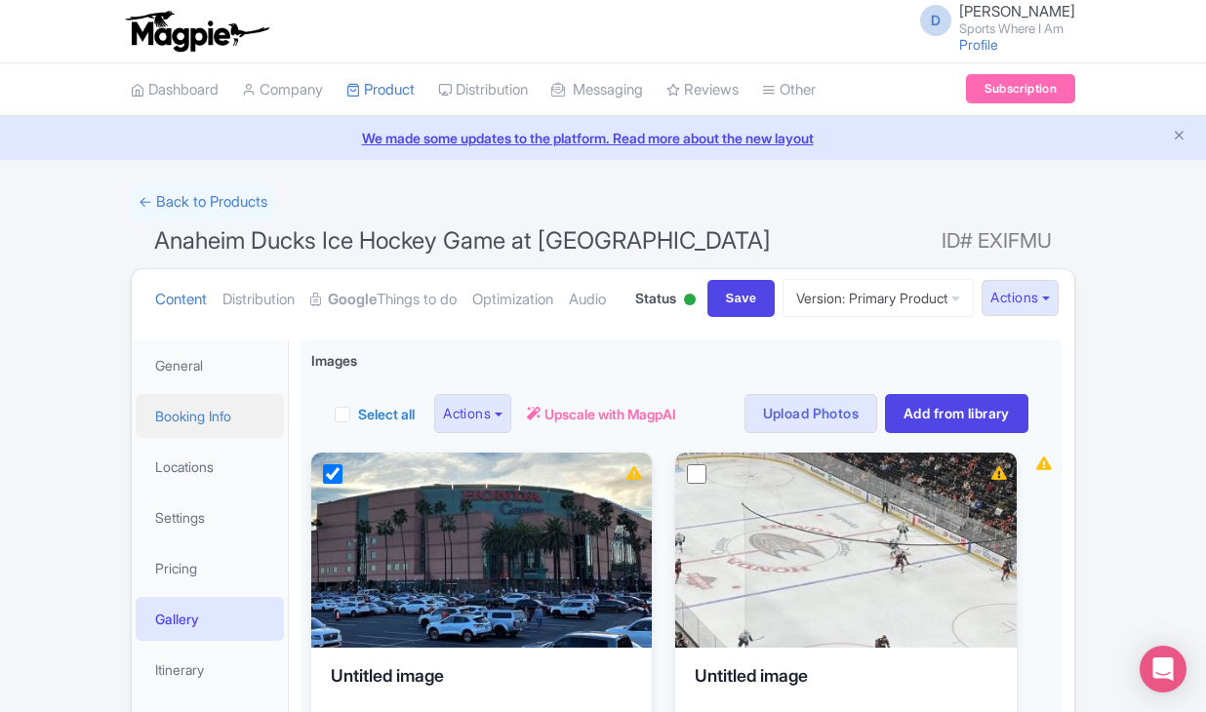
scroll to position [0, 0]
click at [216, 387] on link "General" at bounding box center [210, 365] width 148 height 44
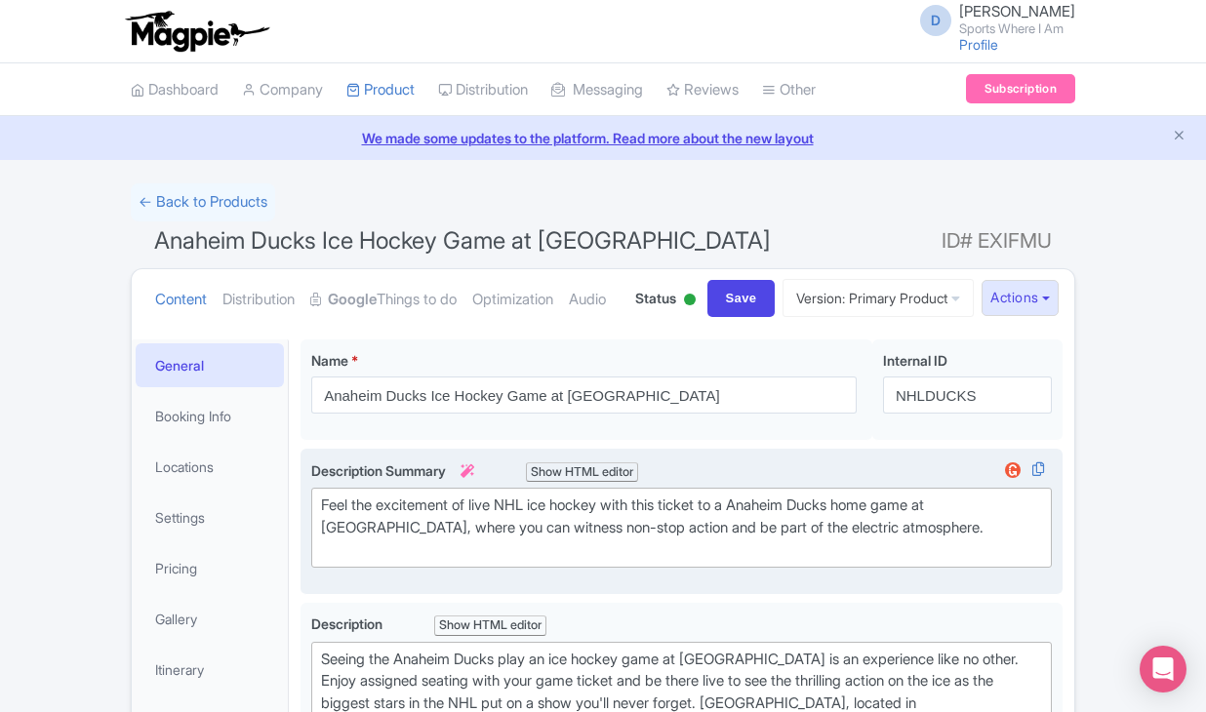
click at [455, 557] on div "Description Summary i Show HTML editor Bold Italic Strikethrough Link Heading Q…" at bounding box center [681, 514] width 741 height 107
click at [458, 561] on div "Feel the excitement of live NHL ice hockey with this ticket to a Anaheim Ducks …" at bounding box center [681, 528] width 721 height 66
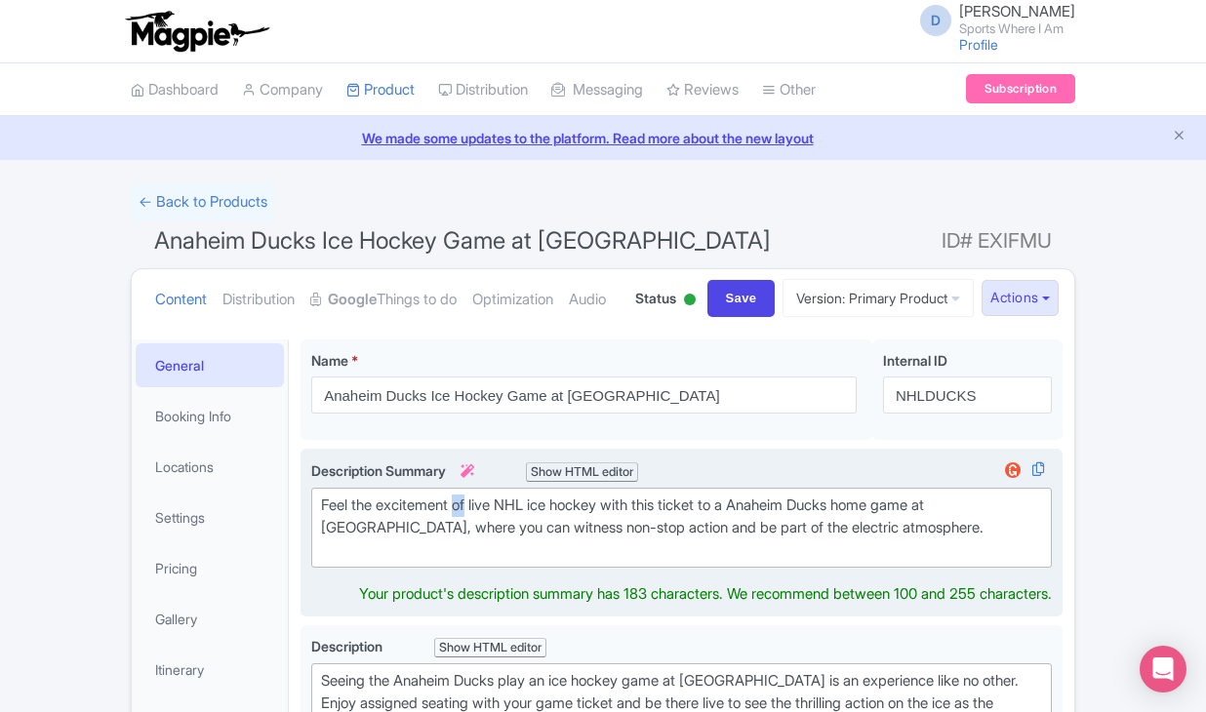
click at [458, 561] on div "Feel the excitement of live NHL ice hockey with this ticket to a Anaheim Ducks …" at bounding box center [681, 528] width 721 height 66
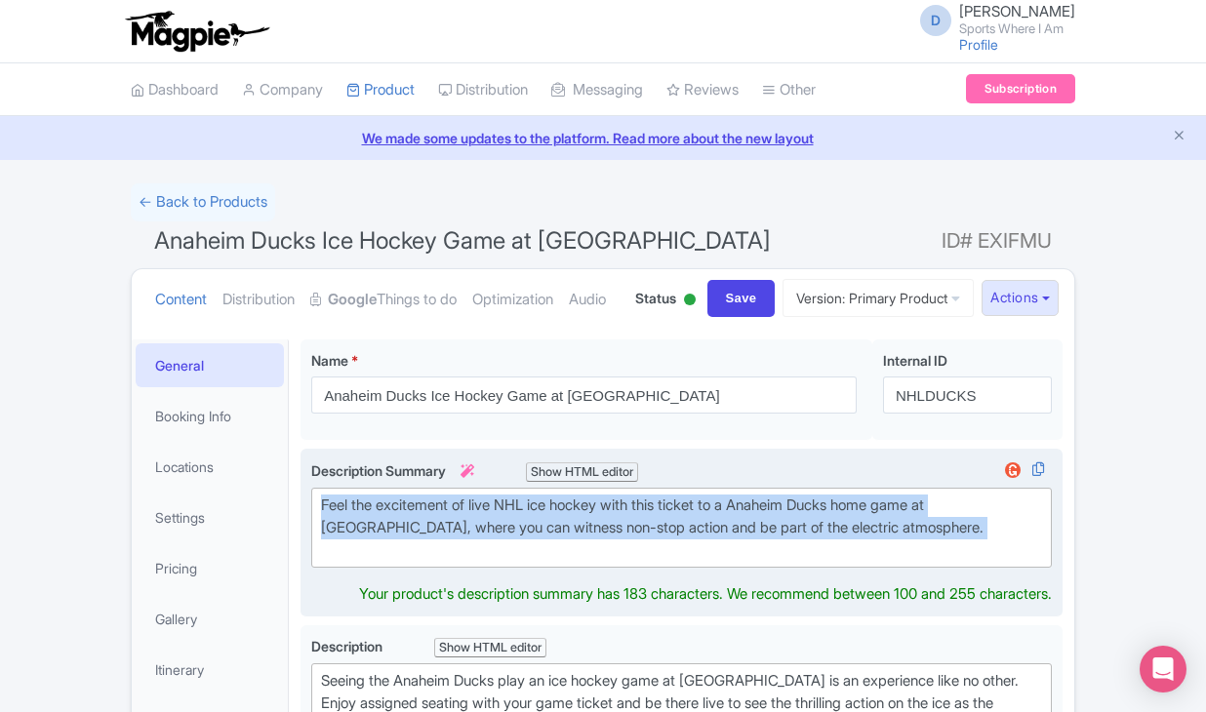
click at [458, 561] on div "Feel the excitement of live NHL ice hockey with this ticket to a Anaheim Ducks …" at bounding box center [681, 528] width 721 height 66
type trix-editor "<div>Feel the excitement of live NHL ice hockey with this ticket to a Anaheim D…"
copy div "Feel the excitement of live NHL ice hockey with this ticket to a Anaheim Ducks …"
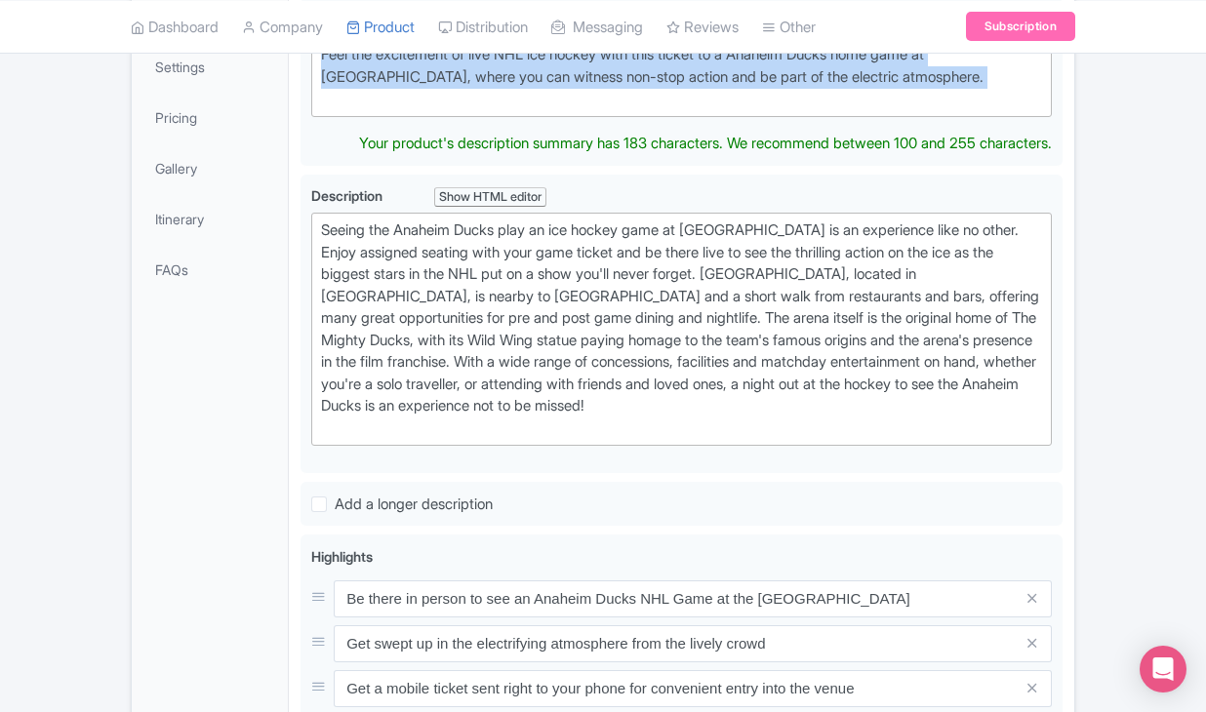
scroll to position [801, 0]
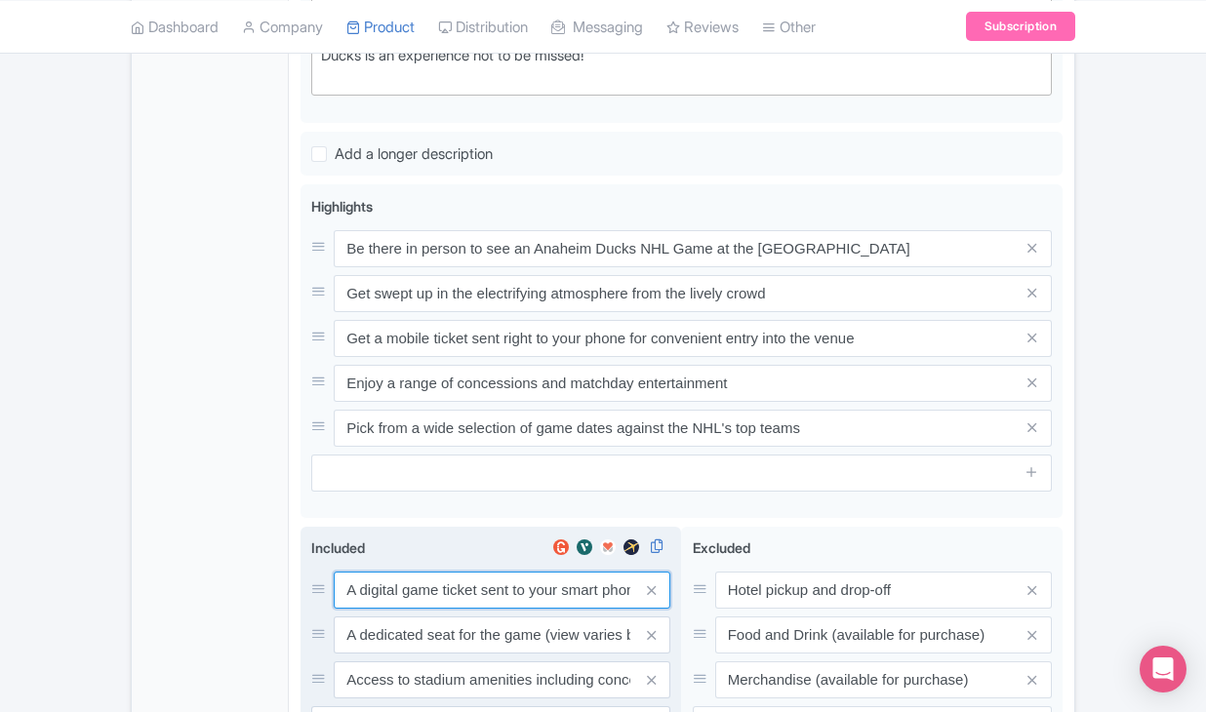
click at [389, 609] on input "A digital game ticket sent to your smart phone" at bounding box center [502, 590] width 337 height 37
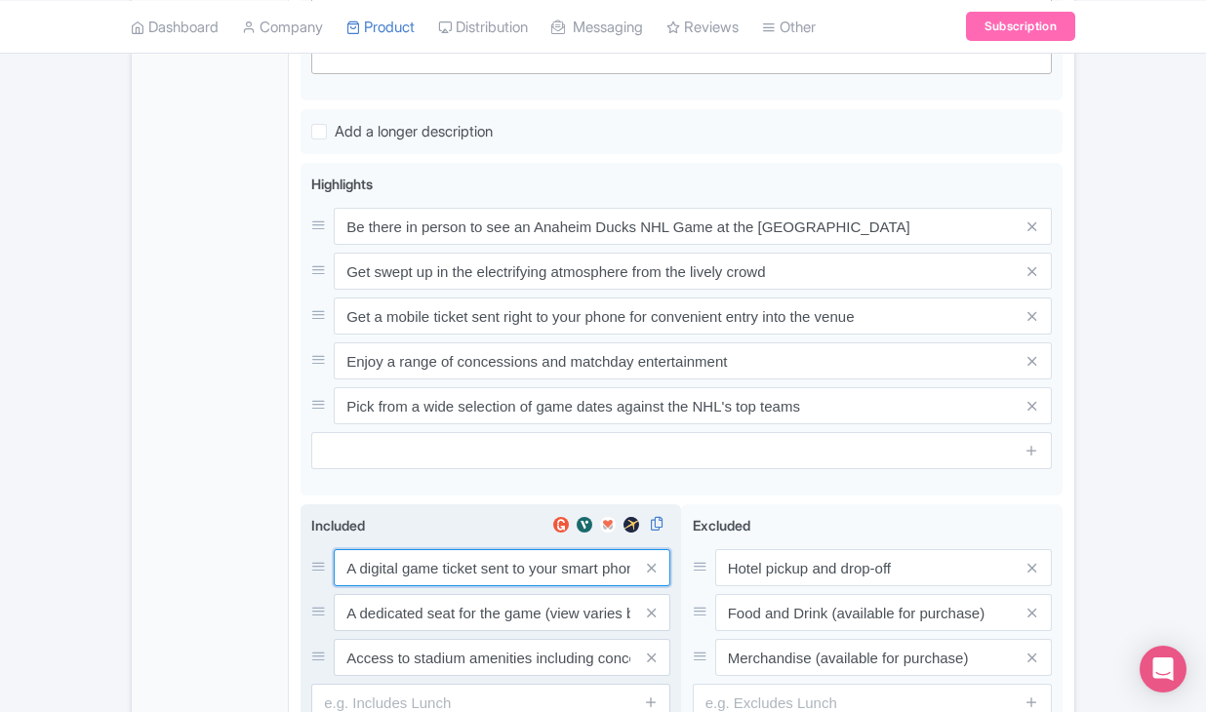
click at [389, 586] on input "A digital game ticket sent to your smart phone" at bounding box center [502, 567] width 337 height 37
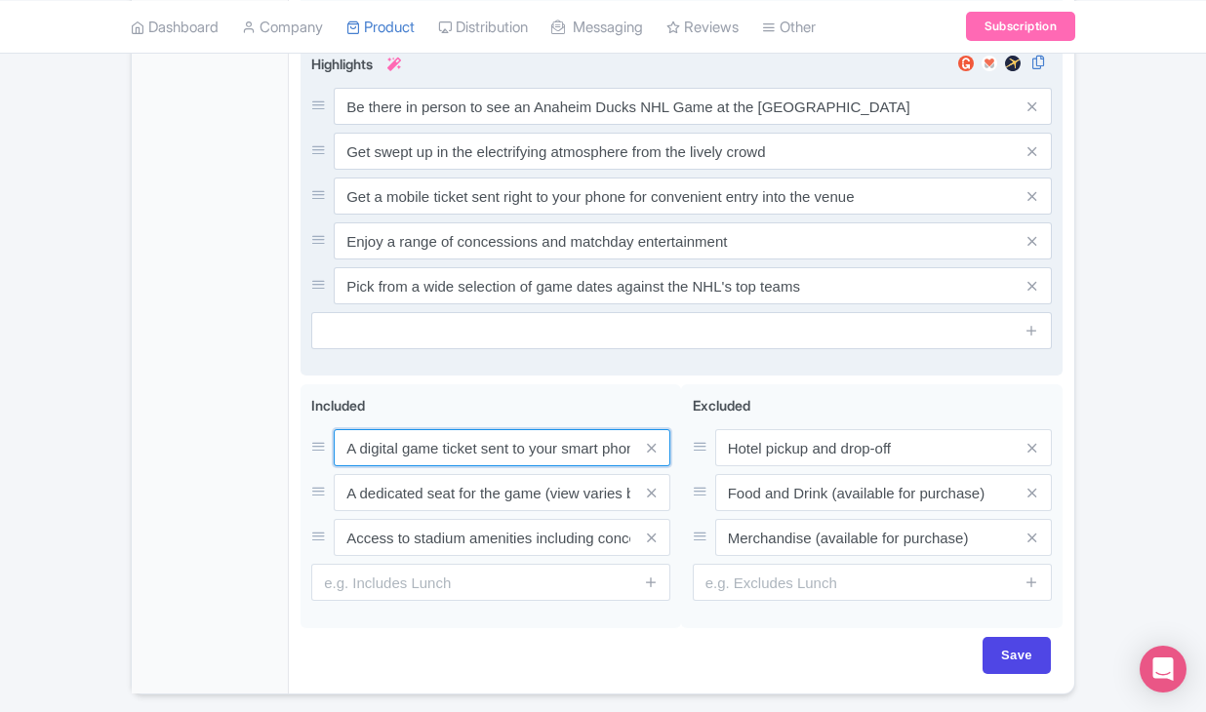
scroll to position [982, 0]
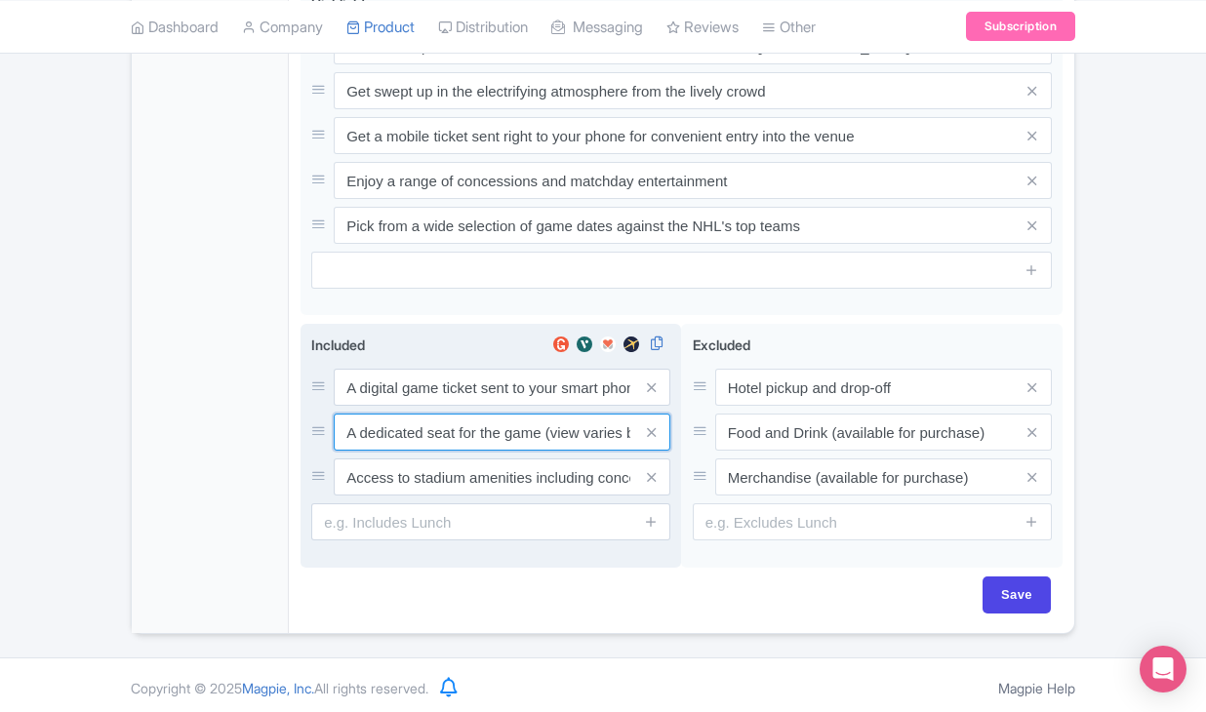
click at [437, 406] on input "A dedicated seat for the game (view varies by seat category)" at bounding box center [502, 387] width 337 height 37
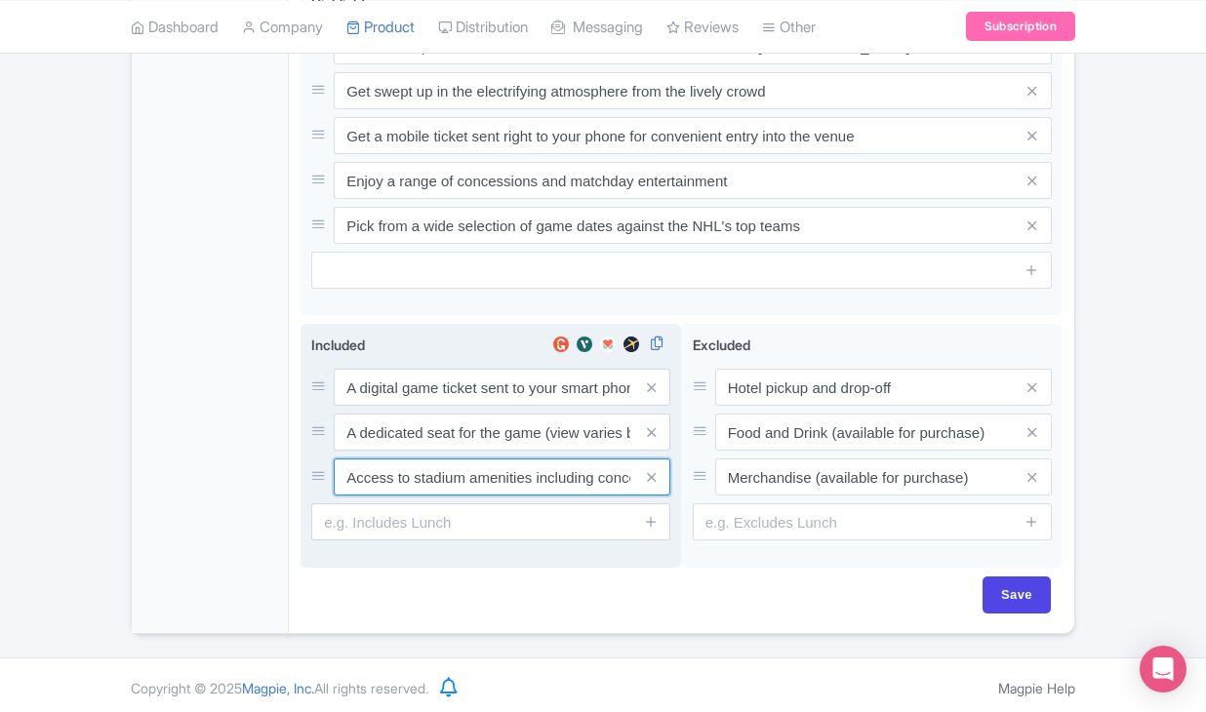
click at [452, 406] on input "Access to stadium amenities including concessions and matchday activations" at bounding box center [502, 387] width 337 height 37
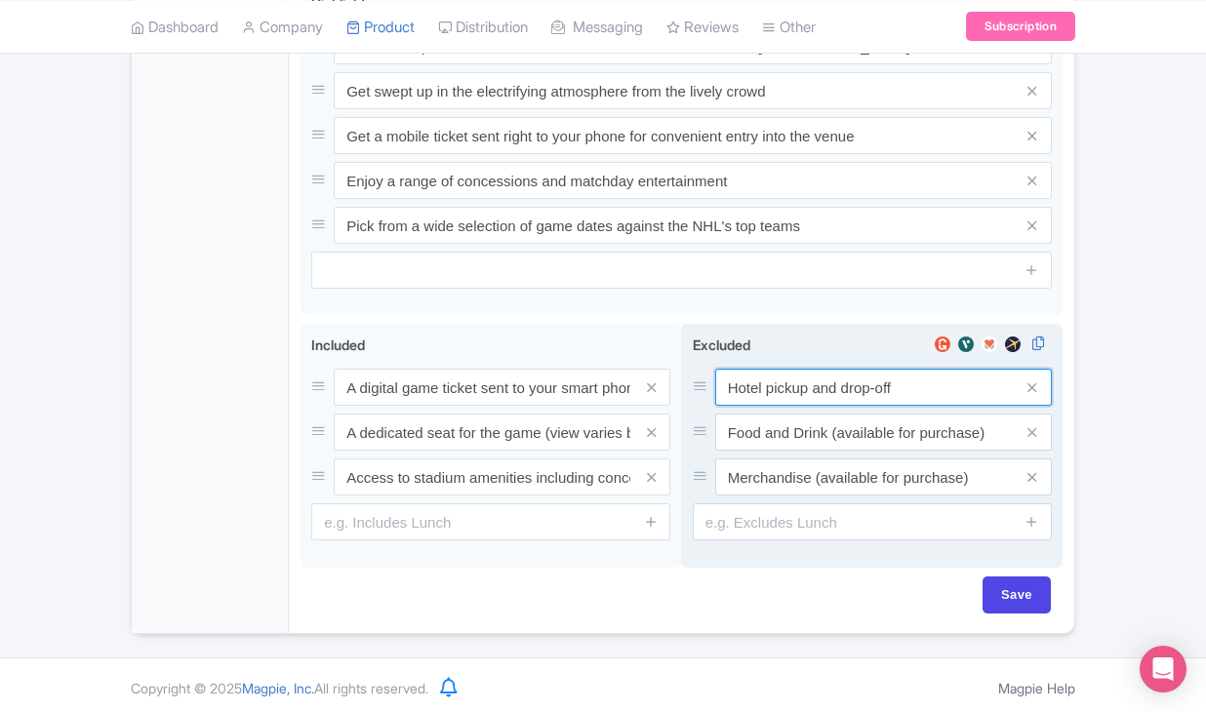
click at [797, 406] on input "Hotel pickup and drop-off" at bounding box center [883, 387] width 337 height 37
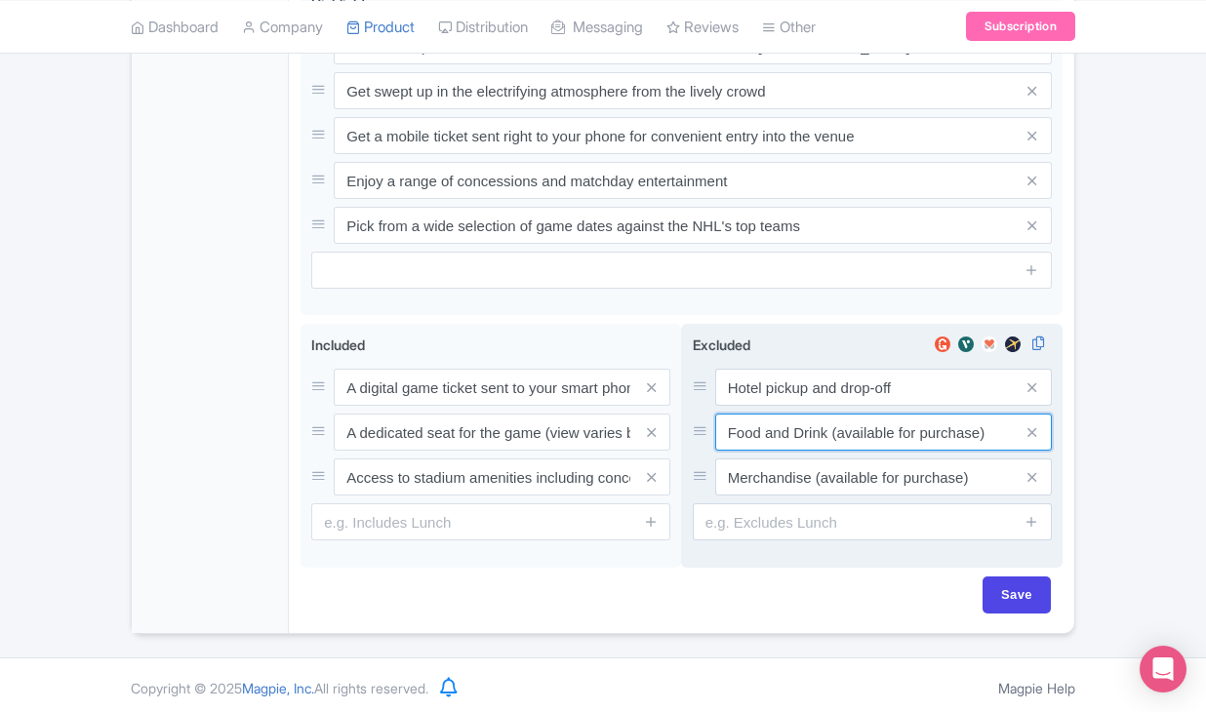
click at [763, 406] on input "Food and Drink (available for purchase)" at bounding box center [883, 387] width 337 height 37
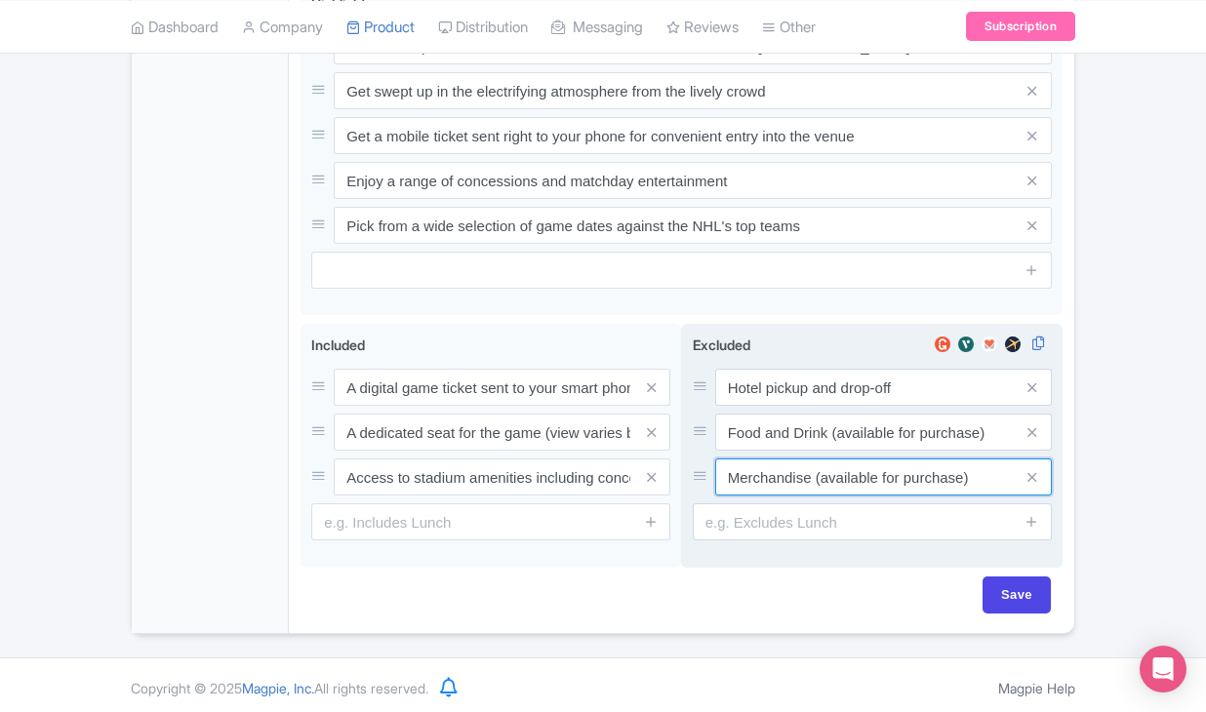
click at [774, 406] on input "Merchandise (available for purchase)" at bounding box center [883, 387] width 337 height 37
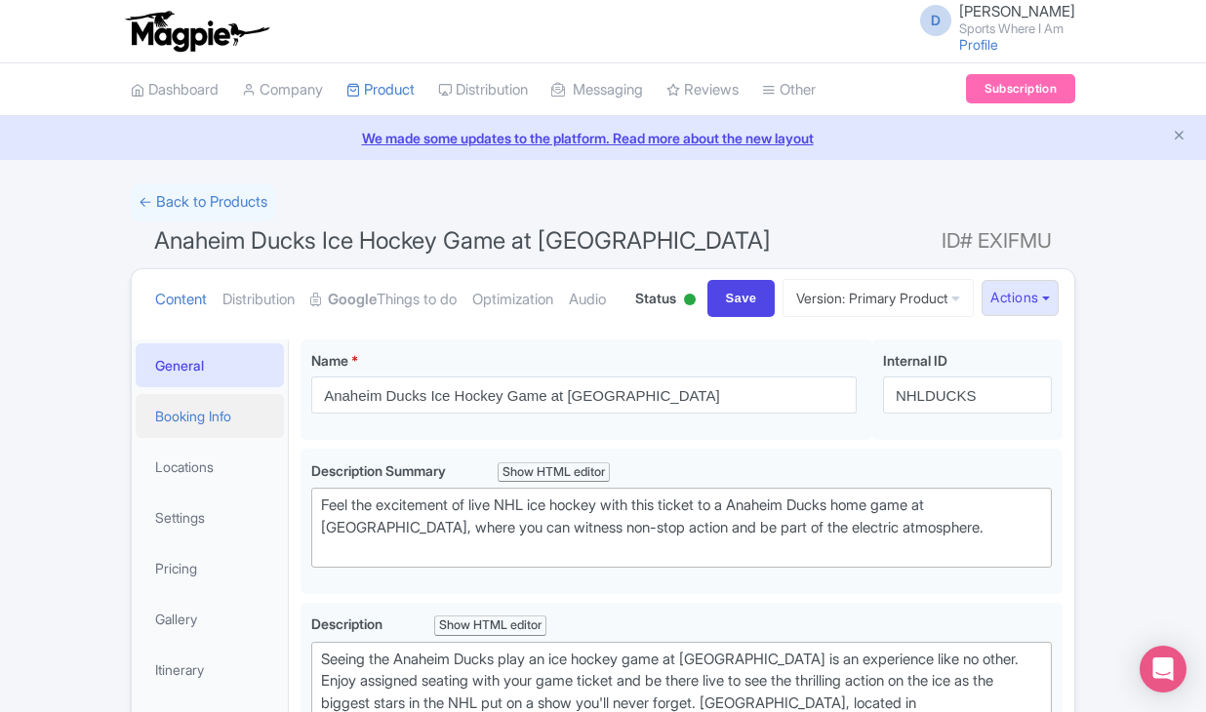
scroll to position [0, 0]
click at [196, 438] on link "Booking Info" at bounding box center [210, 416] width 148 height 44
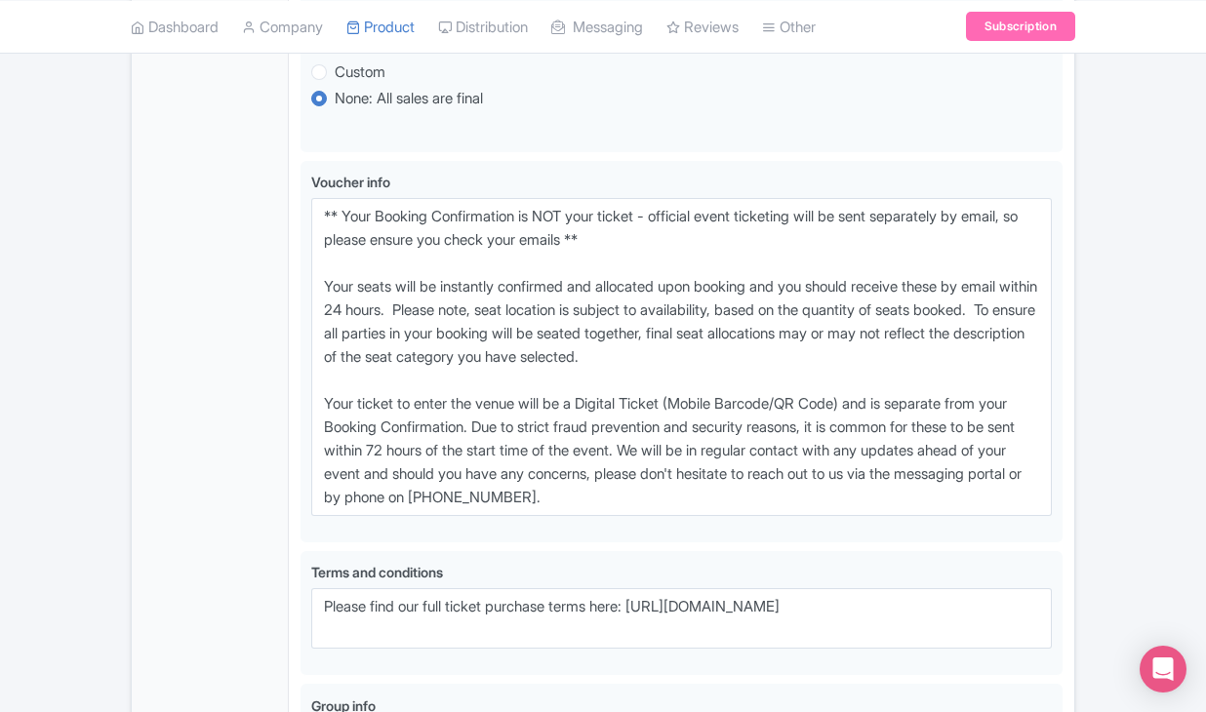
scroll to position [1368, 0]
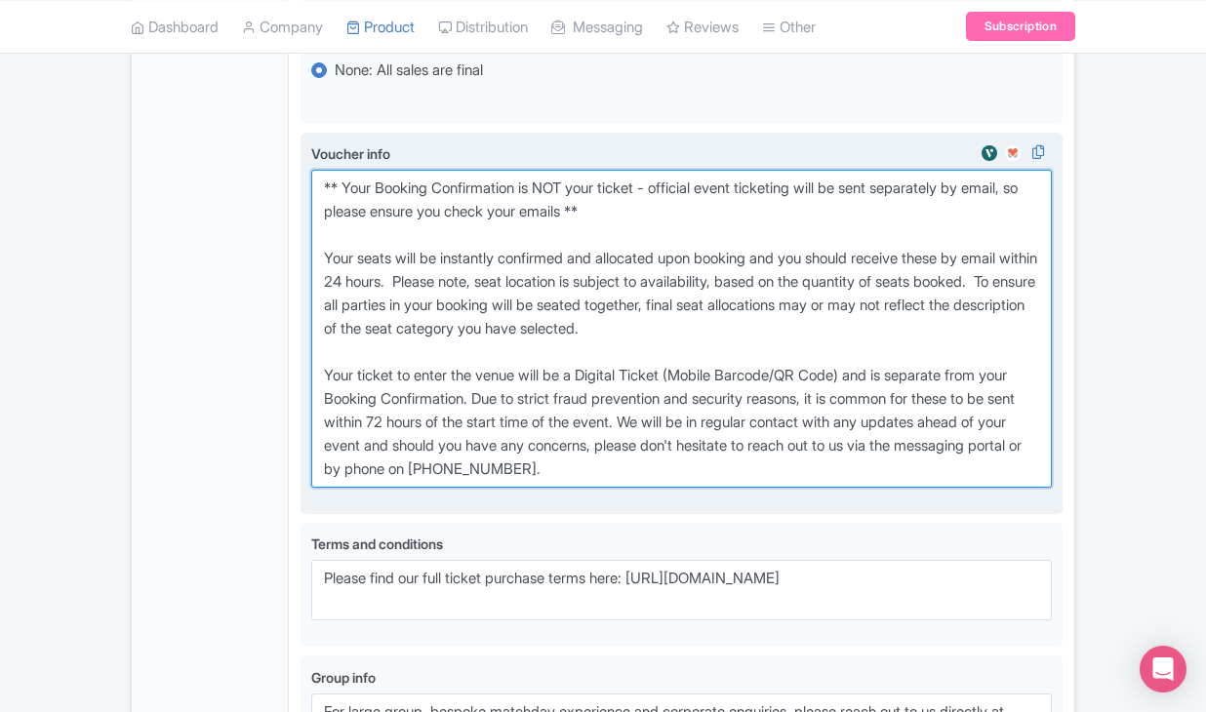
drag, startPoint x: 322, startPoint y: 276, endPoint x: 738, endPoint y: 573, distance: 510.6
click at [738, 488] on textarea "** Your Booking Confirmation is NOT your ticket - official event ticketing will…" at bounding box center [681, 329] width 741 height 318
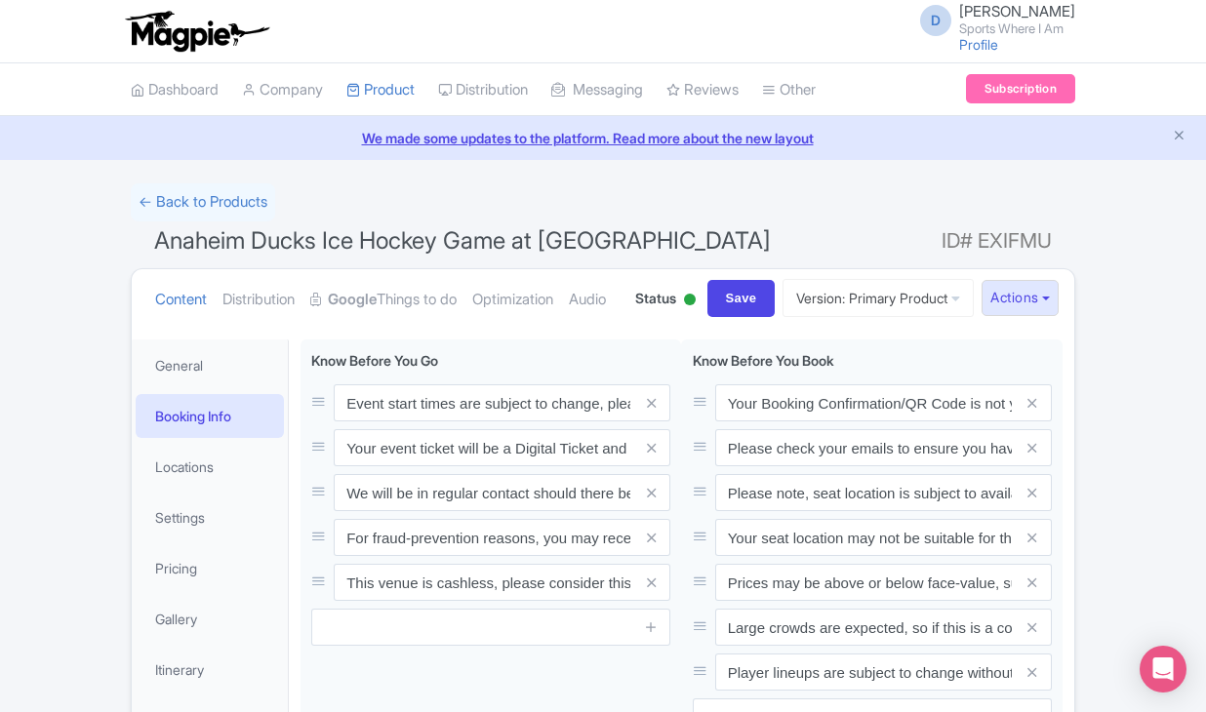
scroll to position [0, 0]
click at [206, 194] on link "← Back to Products" at bounding box center [203, 202] width 144 height 38
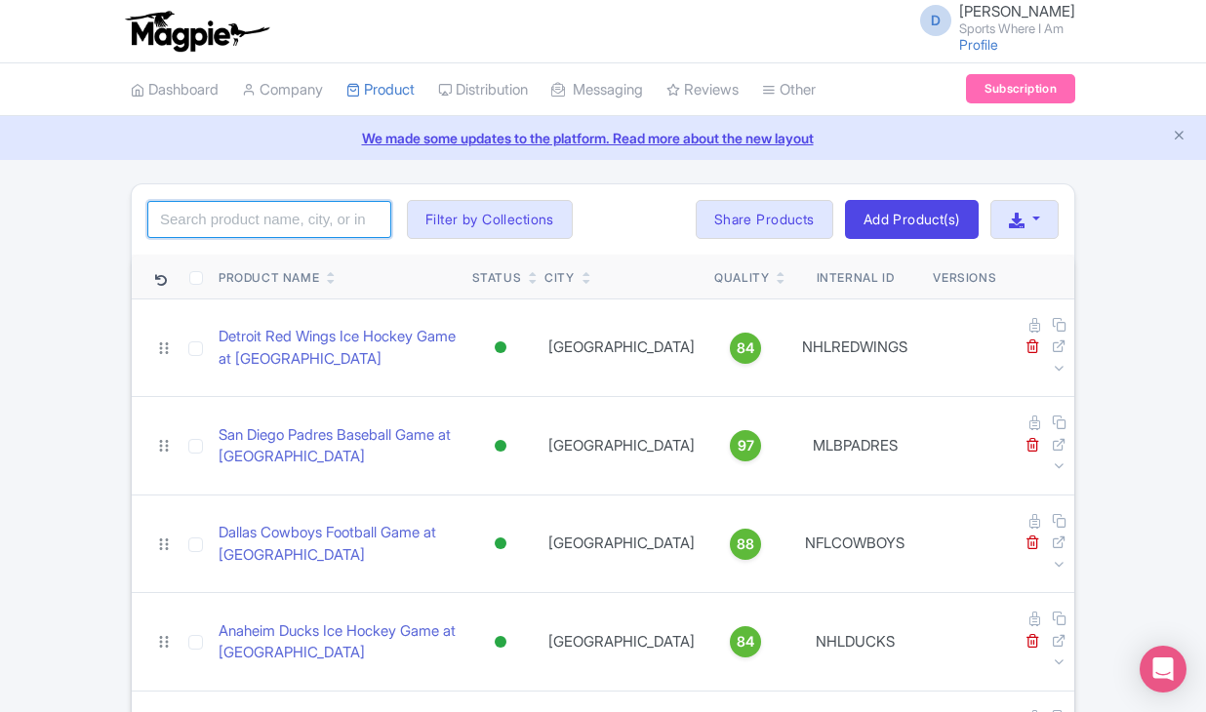
click at [206, 217] on input "search" at bounding box center [269, 219] width 244 height 37
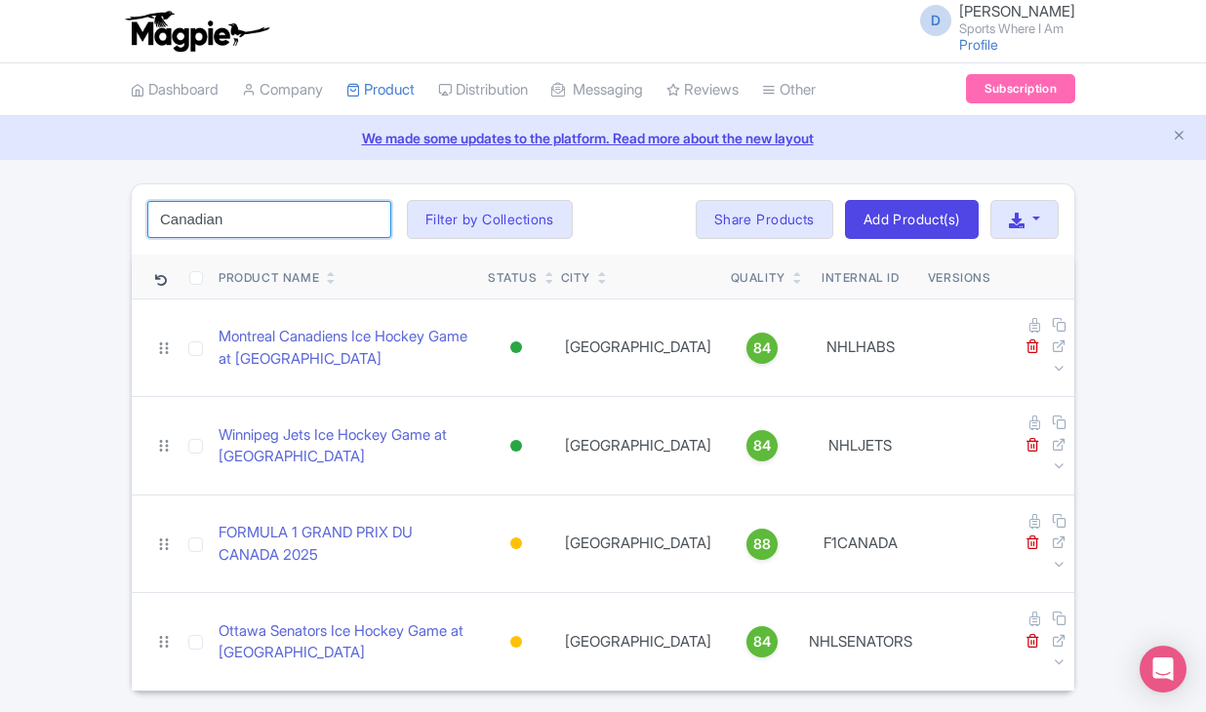
type input "Canadian"
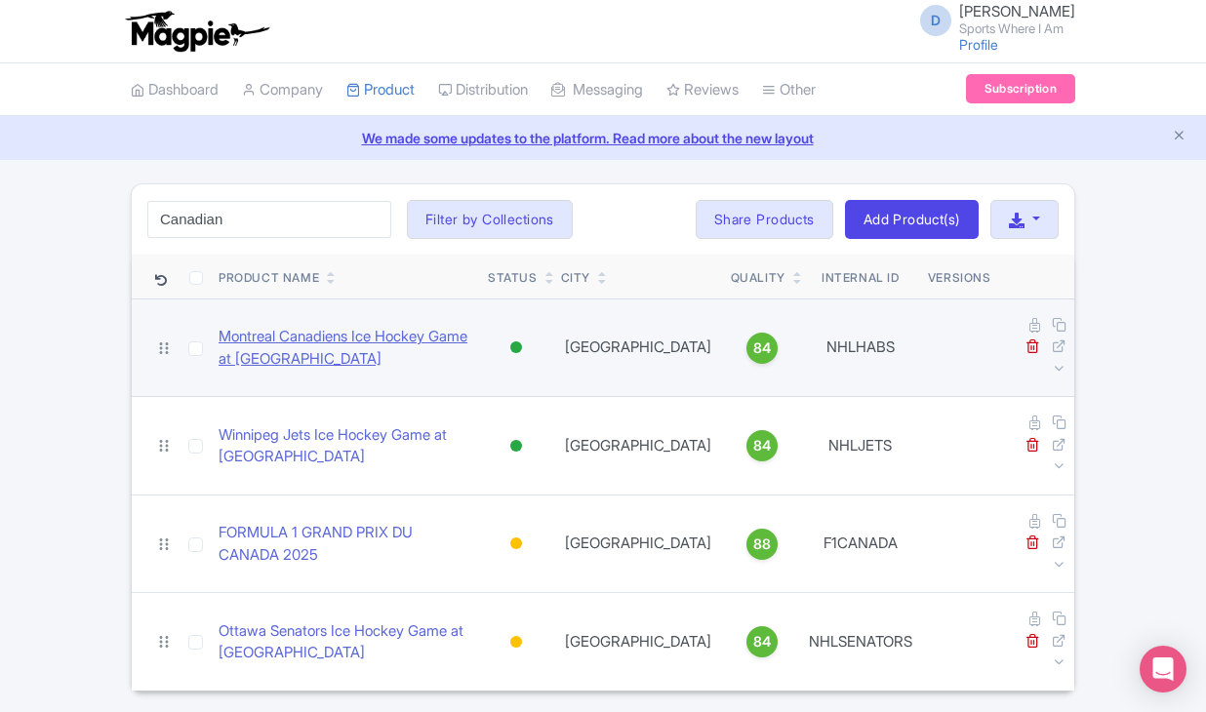
drag, startPoint x: 181, startPoint y: 168, endPoint x: 264, endPoint y: 340, distance: 191.1
click at [264, 340] on link "Montreal Canadiens Ice Hockey Game at Bell Centre" at bounding box center [346, 348] width 254 height 44
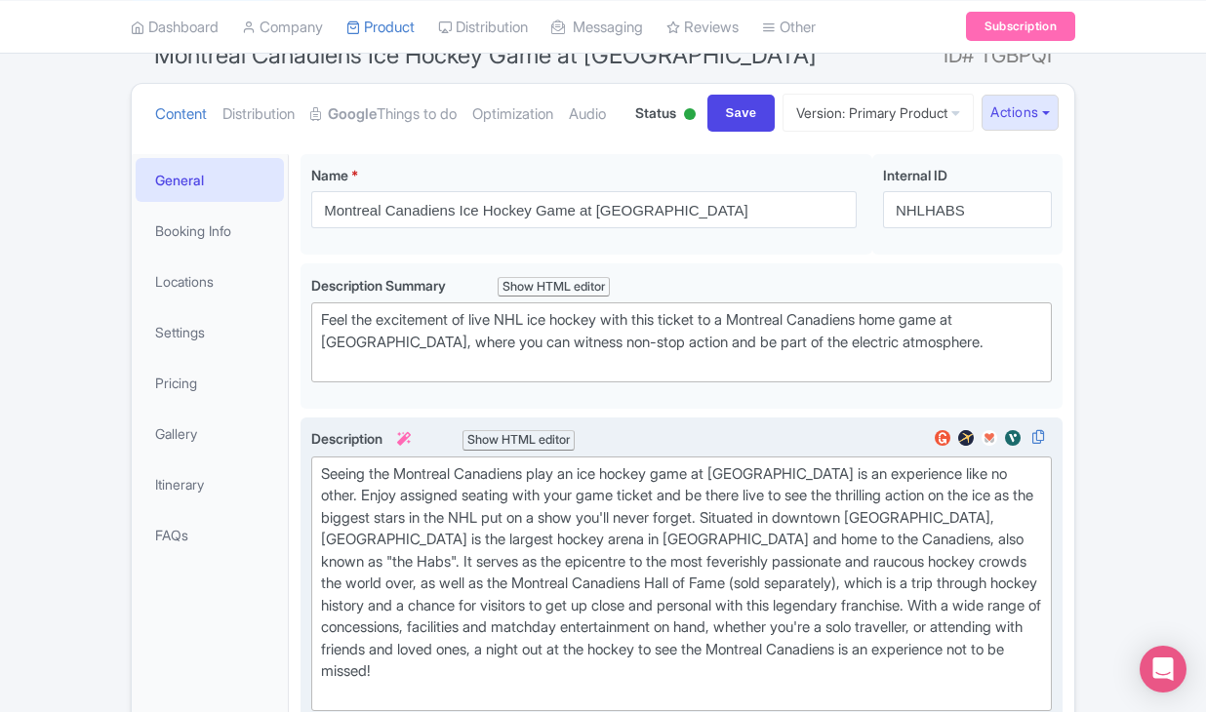
scroll to position [168, 0]
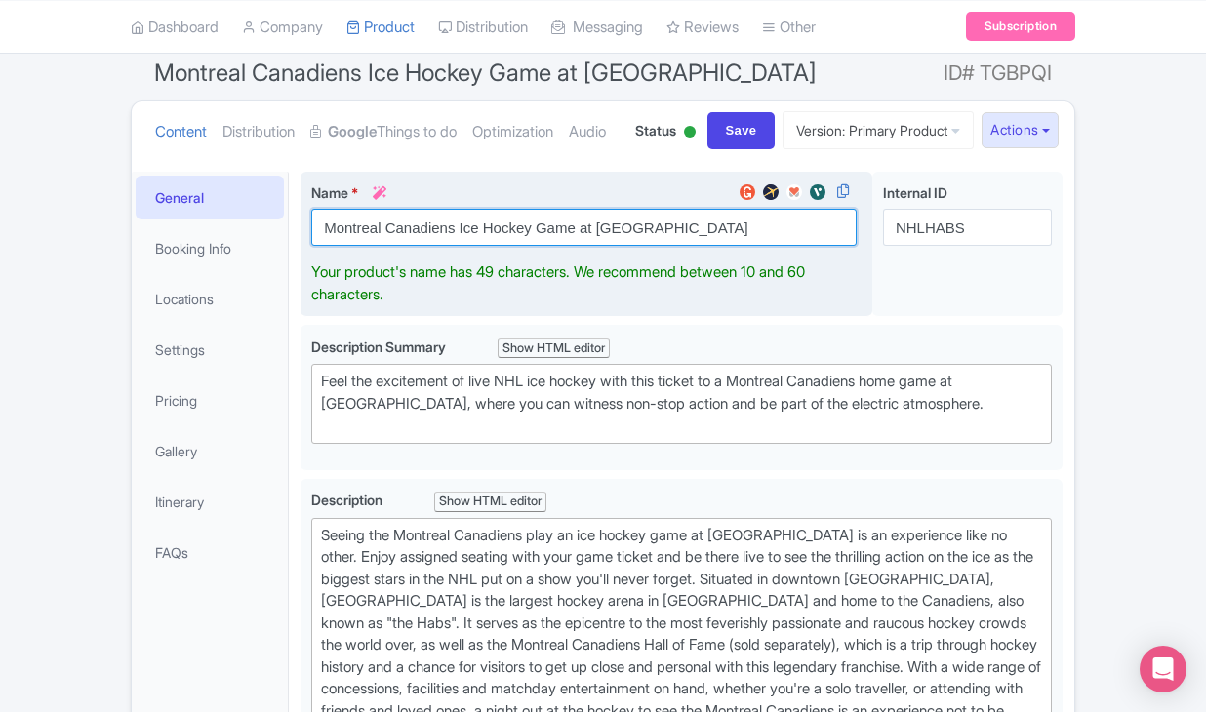
click at [348, 246] on input "Montreal Canadiens Ice Hockey Game at [GEOGRAPHIC_DATA]" at bounding box center [583, 227] width 545 height 37
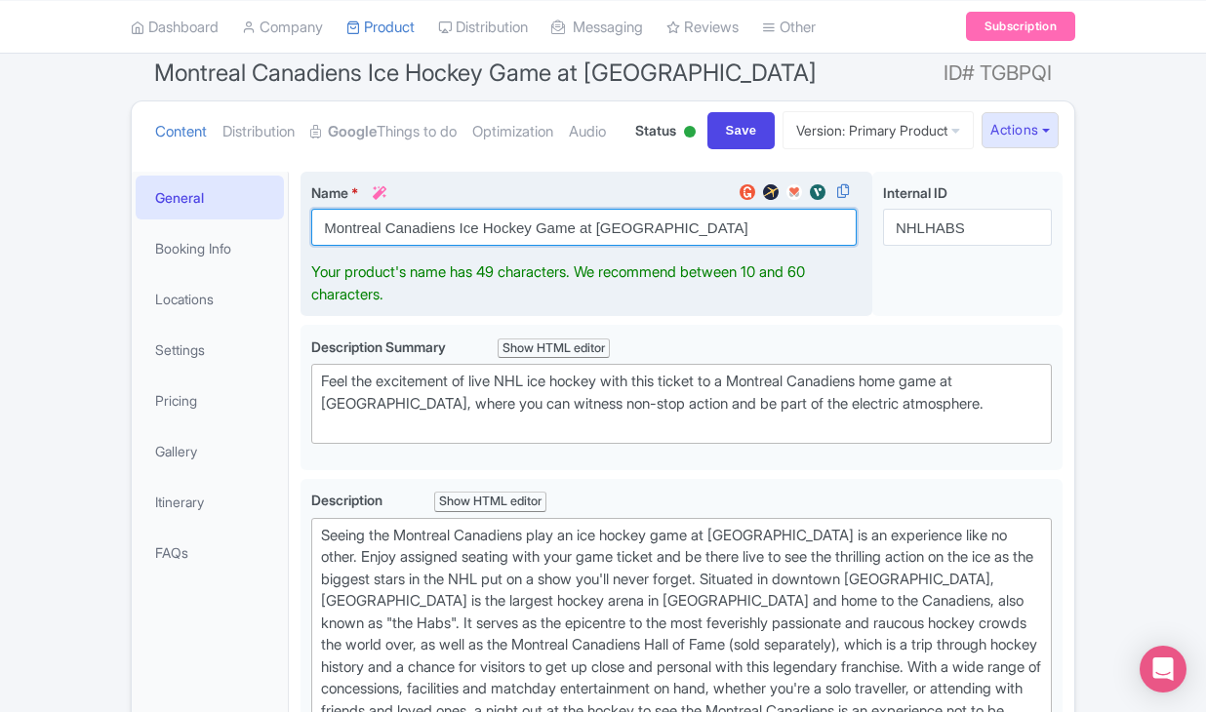
click at [348, 246] on input "Montreal Canadiens Ice Hockey Game at Bell Centre" at bounding box center [583, 227] width 545 height 37
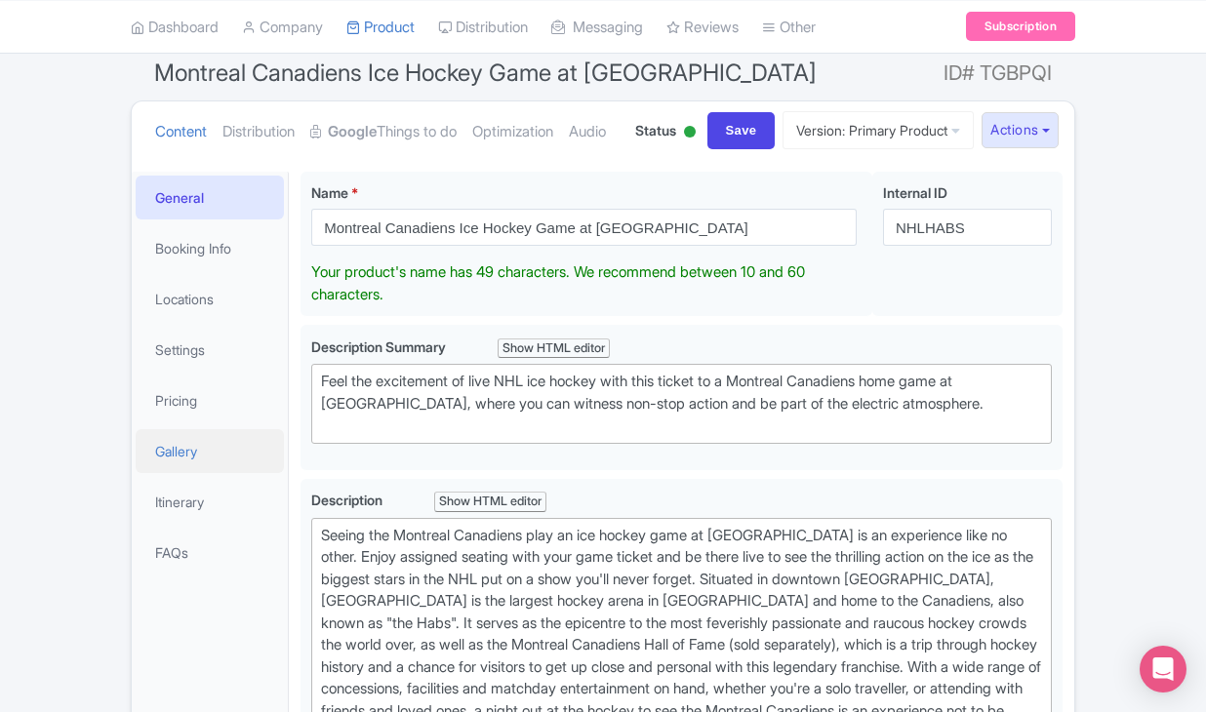
click at [189, 473] on link "Gallery" at bounding box center [210, 451] width 148 height 44
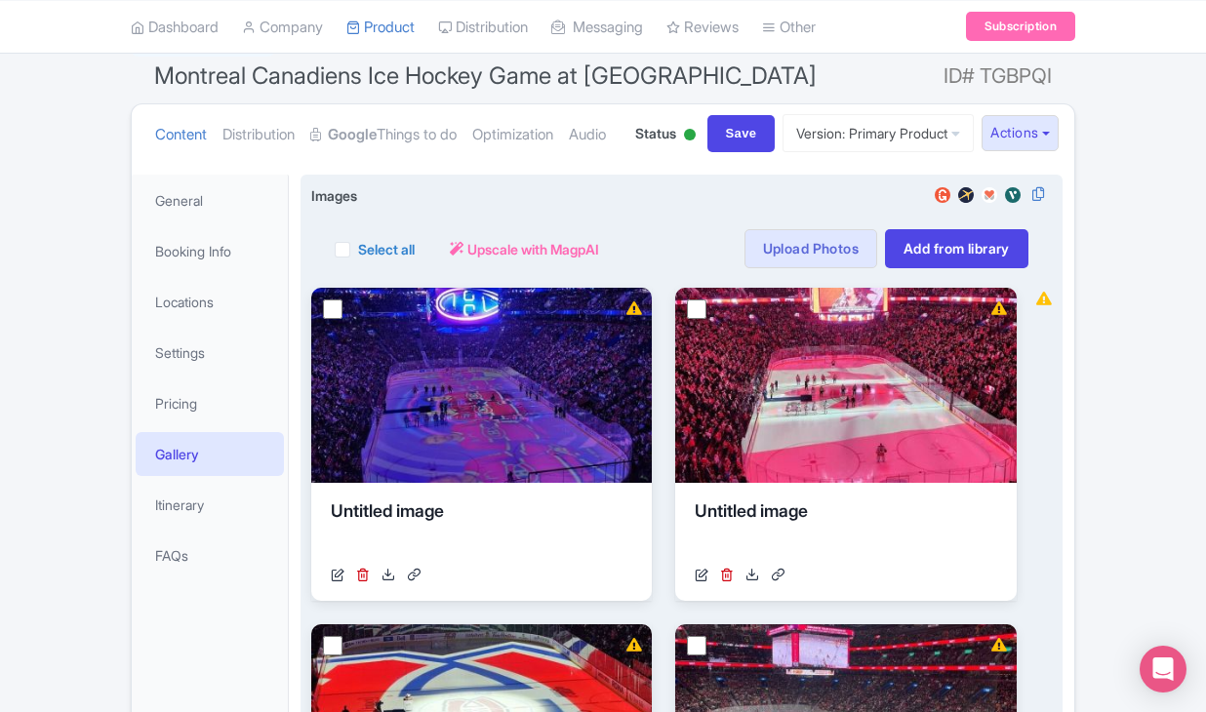
scroll to position [163, 0]
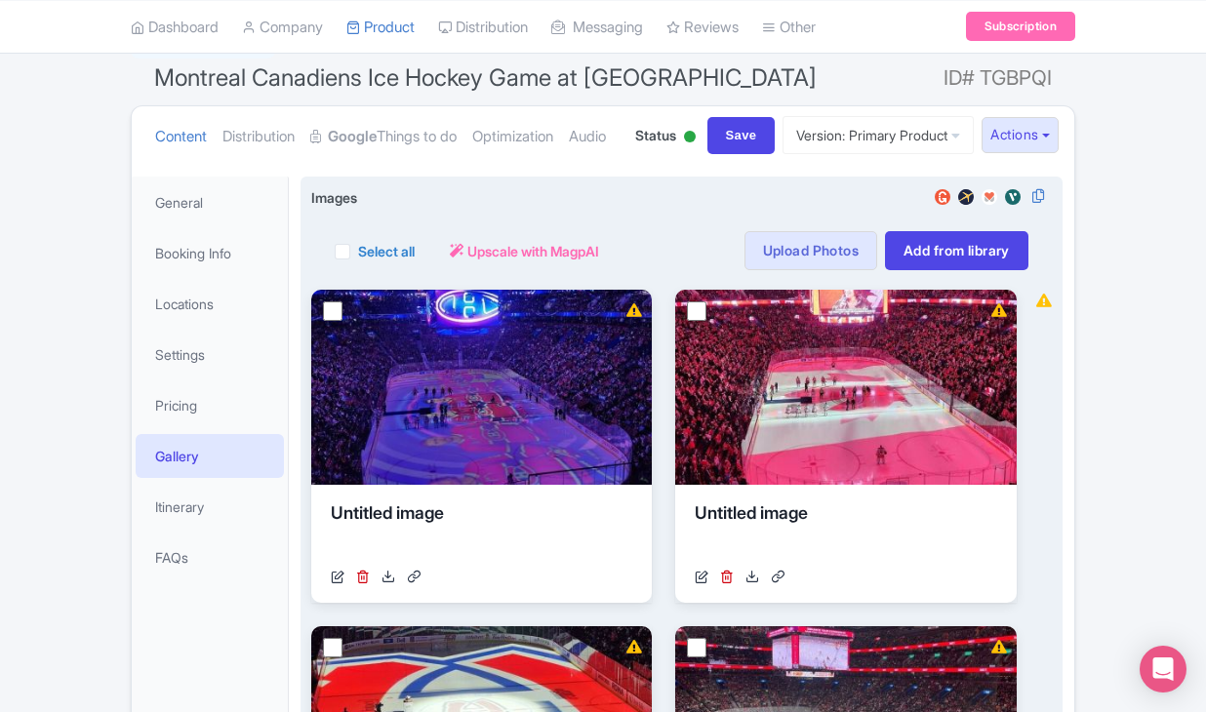
click at [358, 261] on label "Select all" at bounding box center [386, 251] width 57 height 20
click at [358, 252] on input "Select all" at bounding box center [364, 245] width 13 height 13
checkbox input "true"
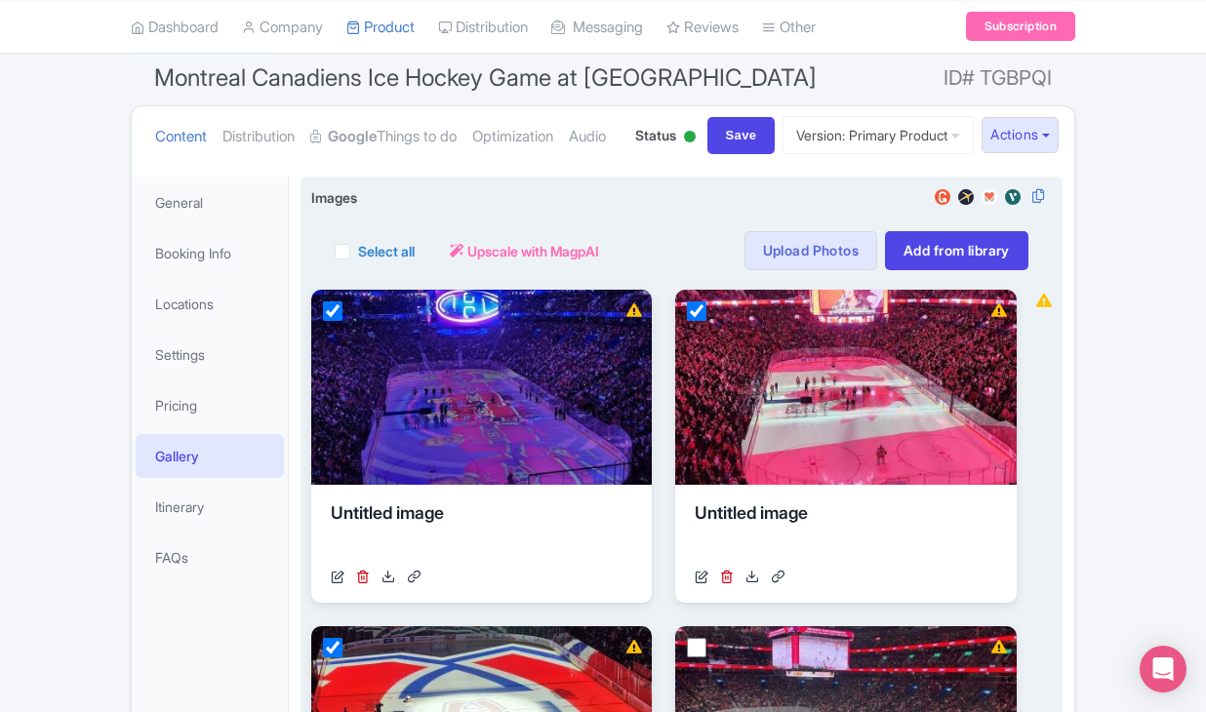
checkbox input "true"
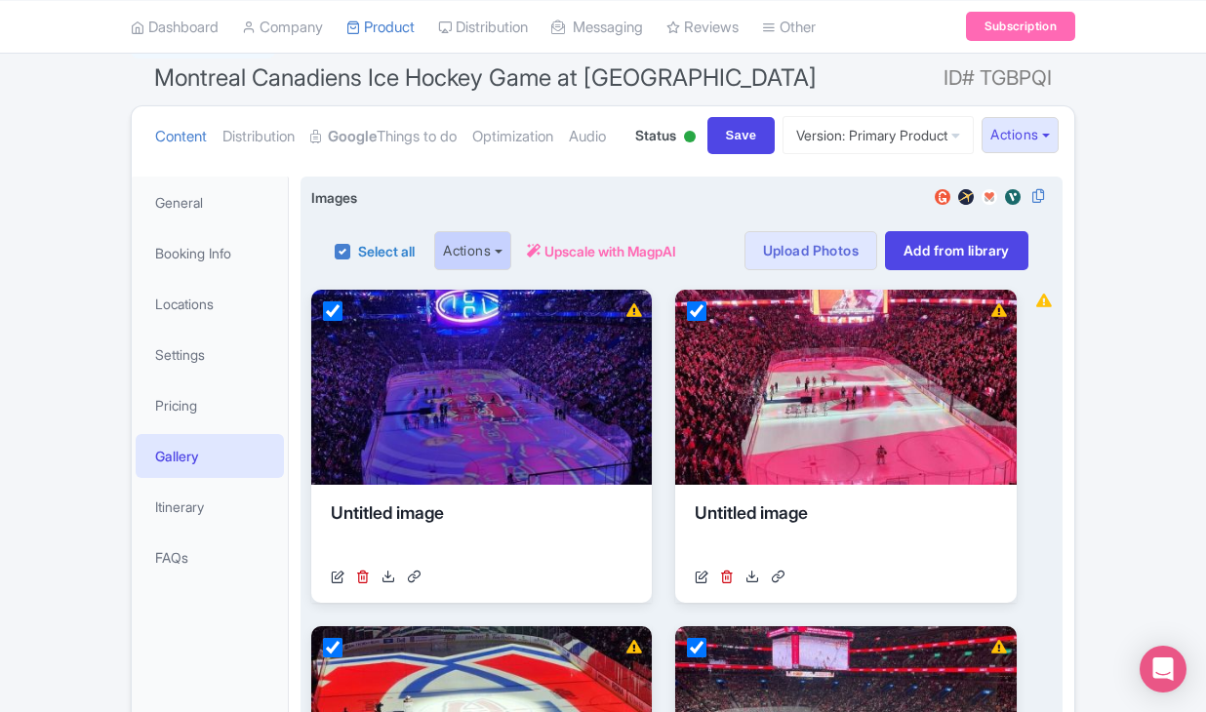
click at [490, 270] on button "Actions" at bounding box center [472, 250] width 77 height 39
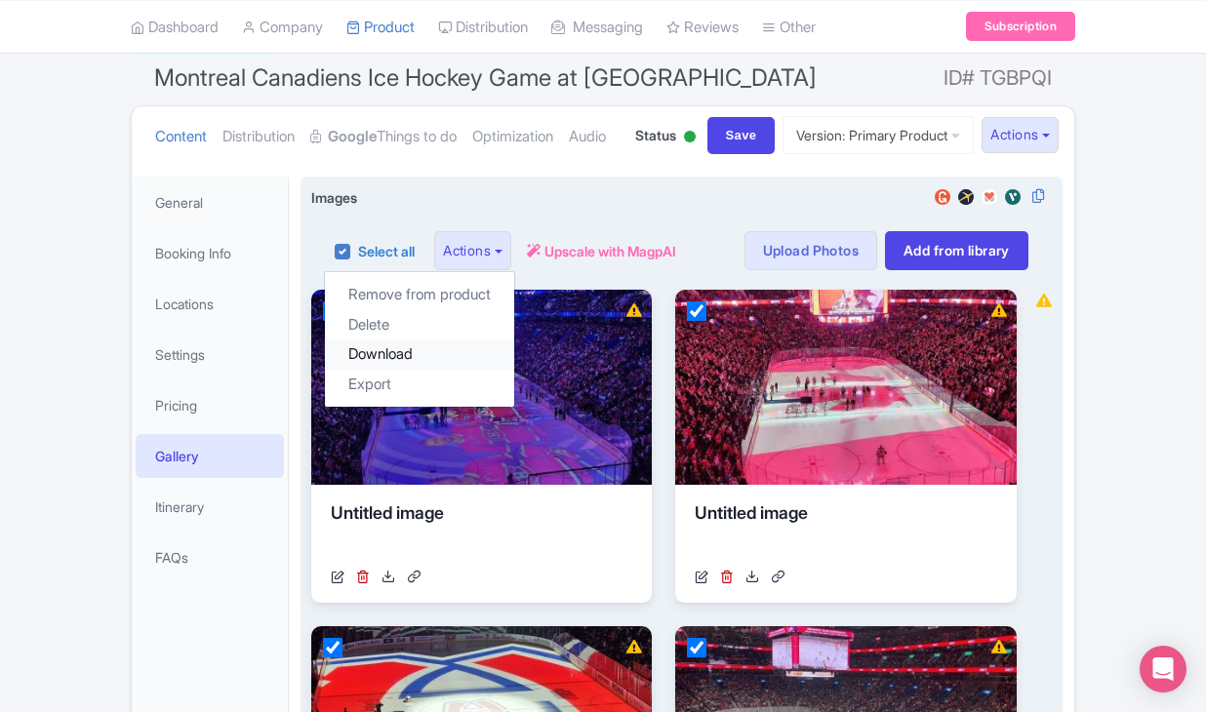
click at [435, 370] on link "Download" at bounding box center [419, 355] width 189 height 30
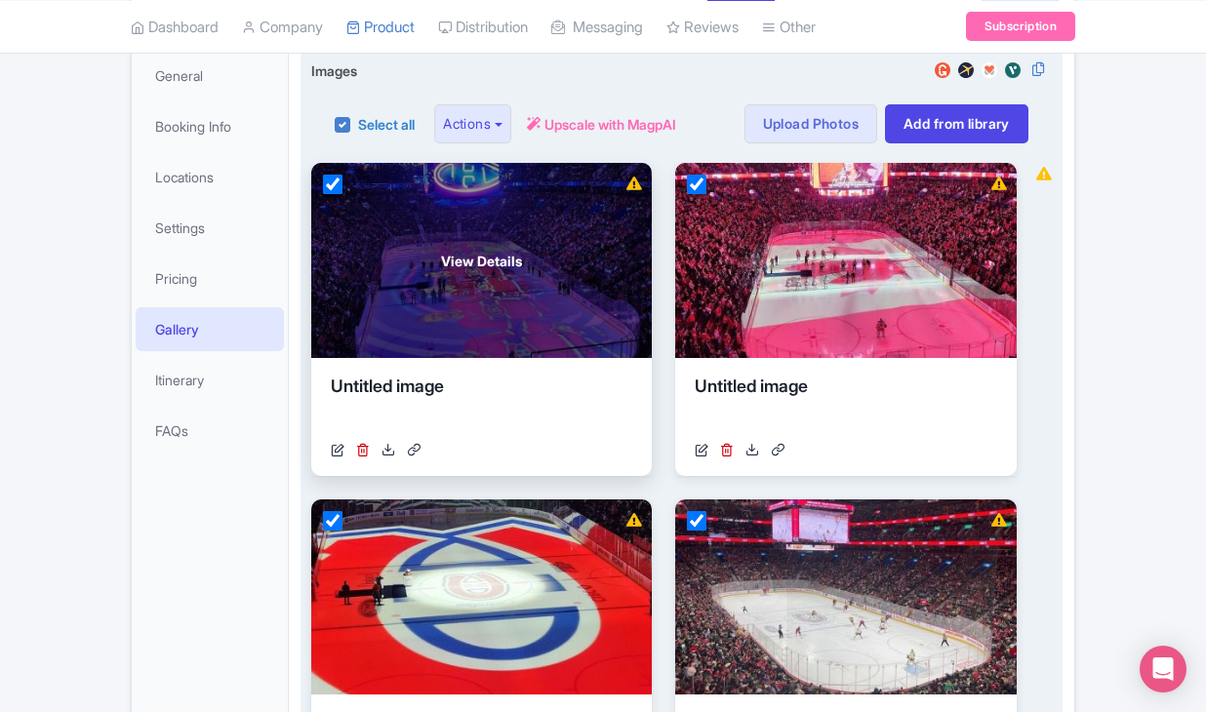
scroll to position [293, 0]
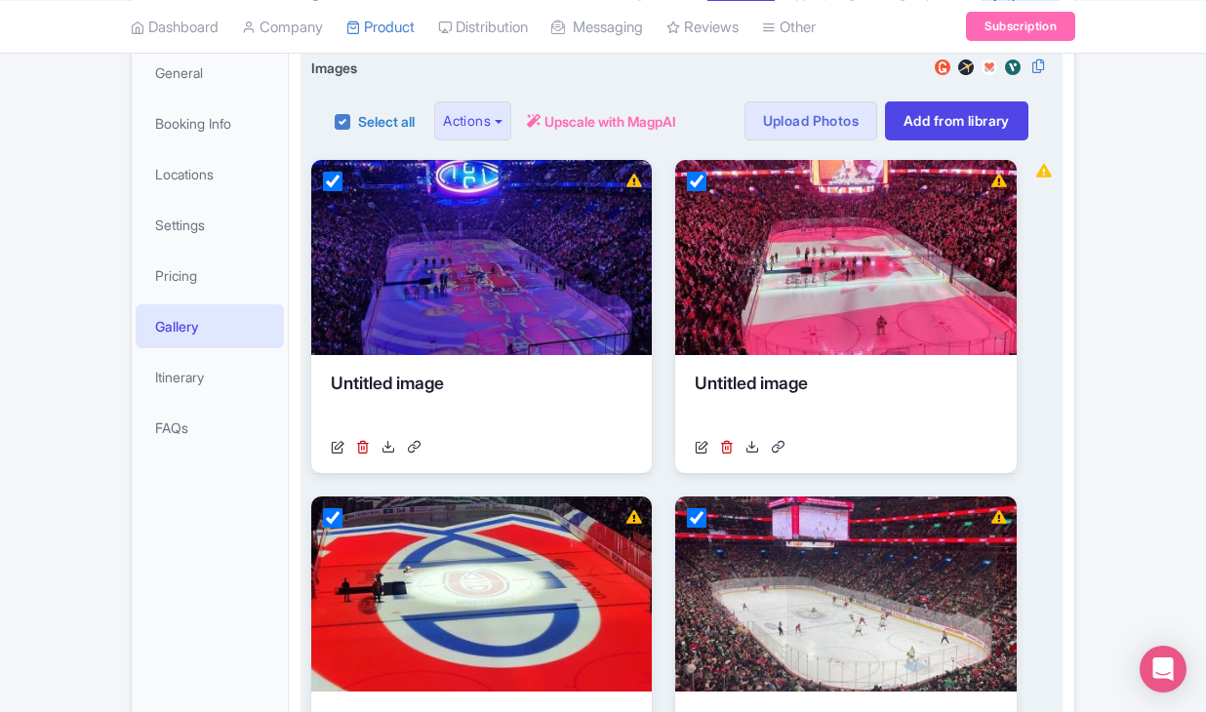
click at [358, 132] on label "Select all" at bounding box center [386, 121] width 57 height 20
click at [358, 122] on input "Select all" at bounding box center [364, 115] width 13 height 13
checkbox input "false"
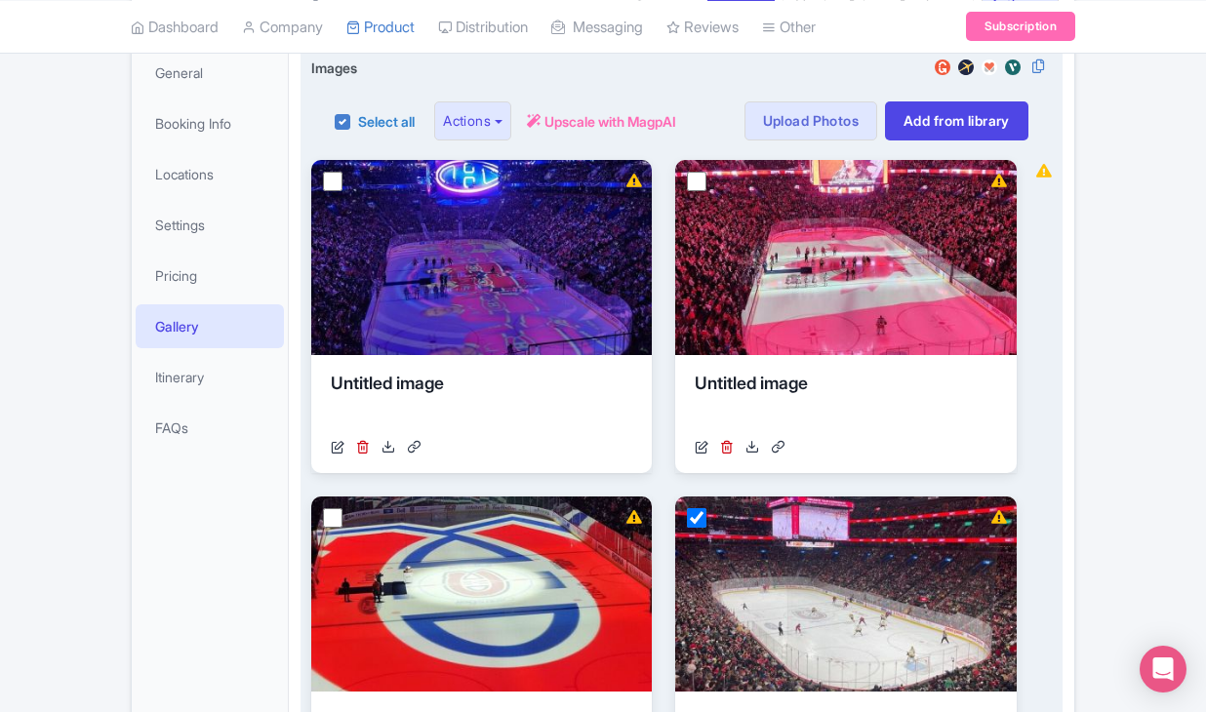
checkbox input "false"
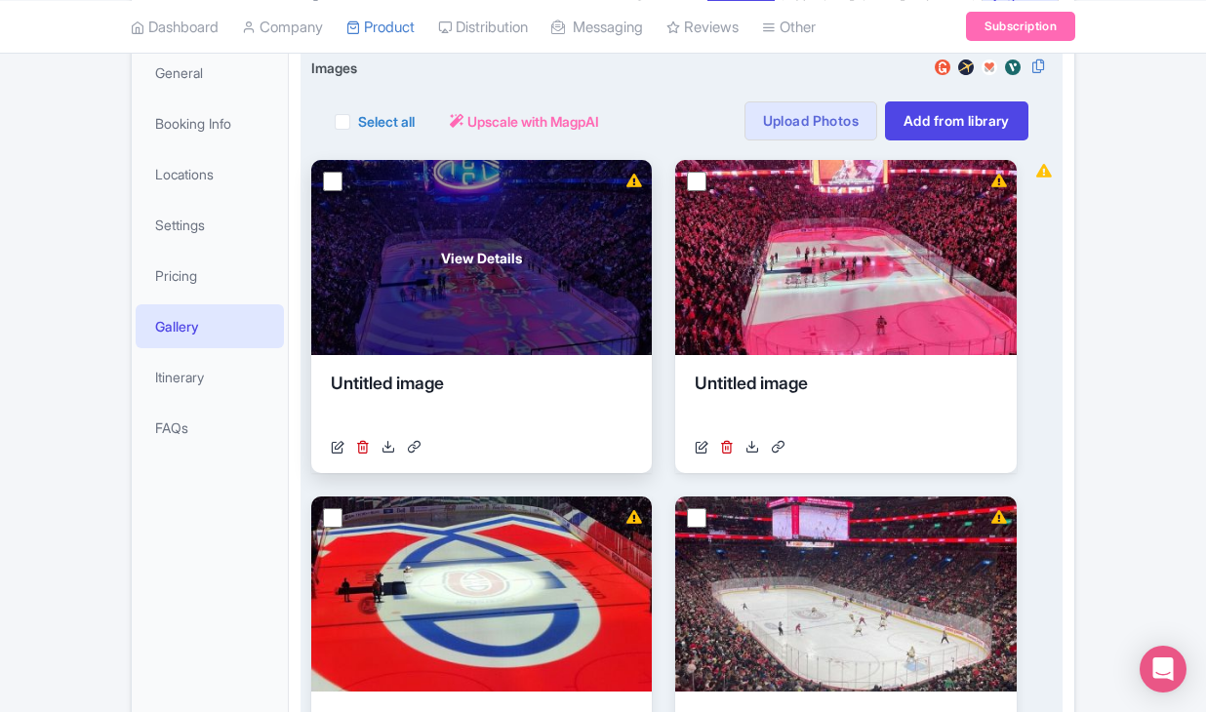
click at [335, 191] on input "checkbox" at bounding box center [333, 182] width 20 height 20
checkbox input "true"
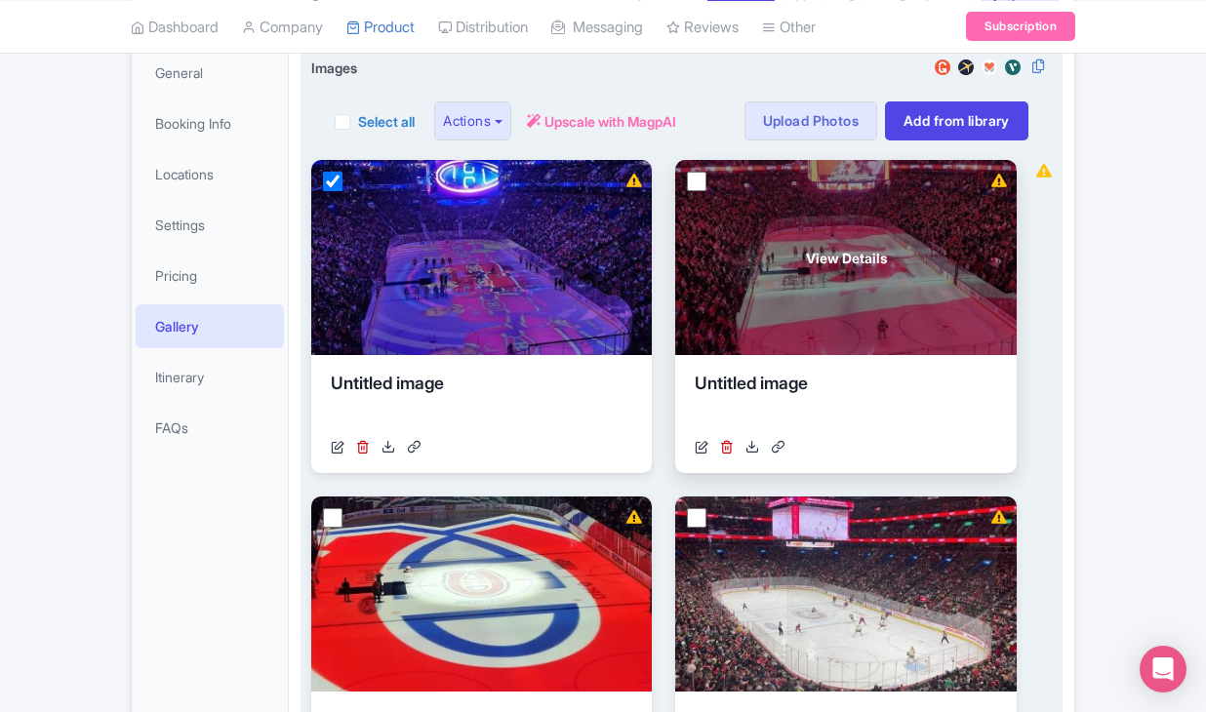
click at [701, 191] on input "checkbox" at bounding box center [697, 182] width 20 height 20
checkbox input "true"
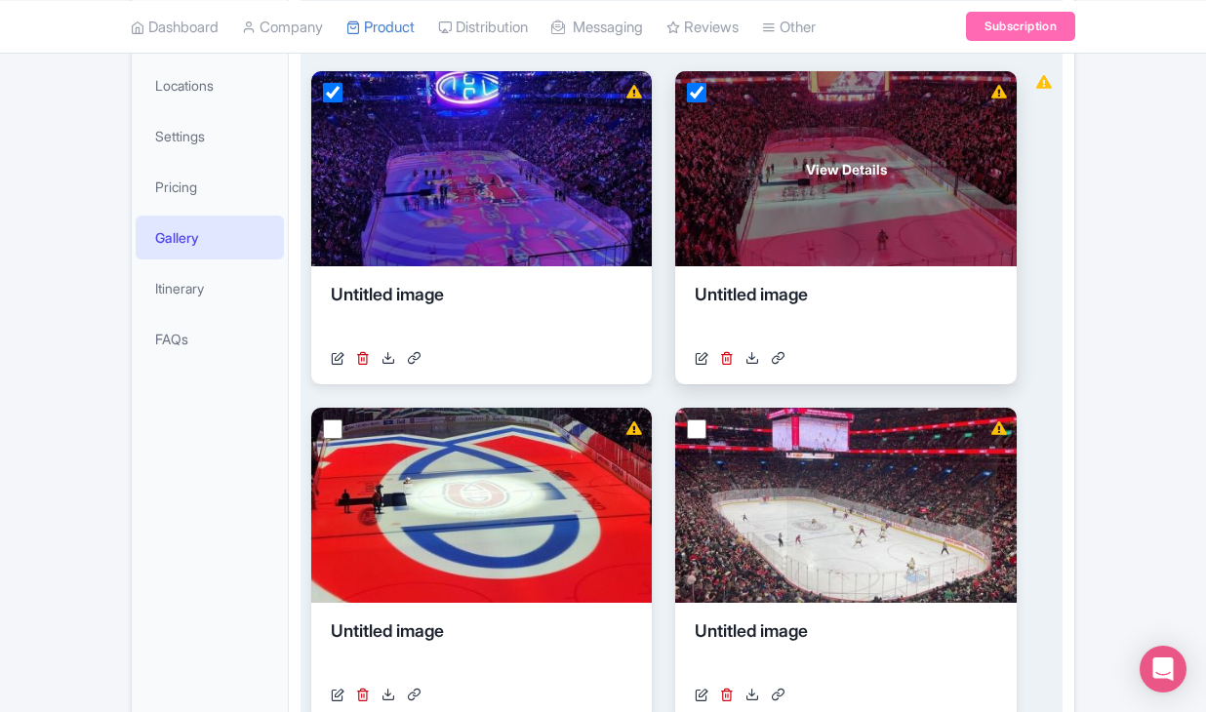
scroll to position [532, 0]
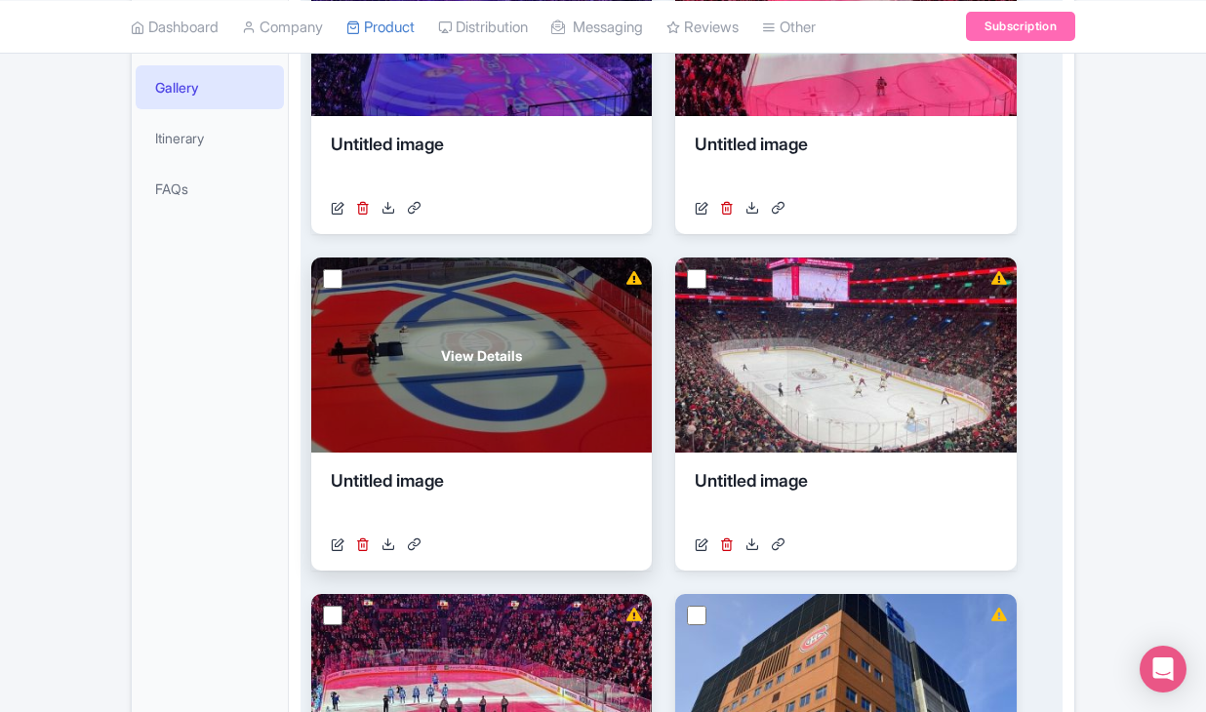
click at [338, 289] on input "checkbox" at bounding box center [333, 279] width 20 height 20
checkbox input "true"
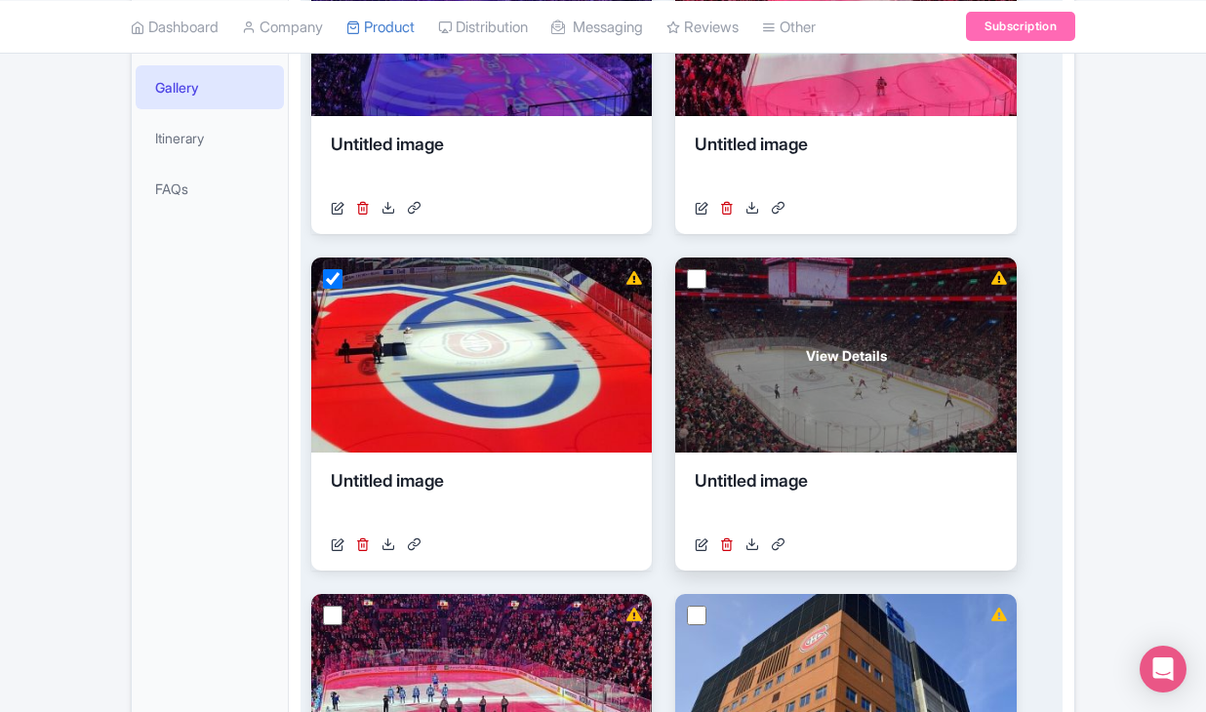
click at [708, 350] on div "View Details" at bounding box center [845, 355] width 341 height 195
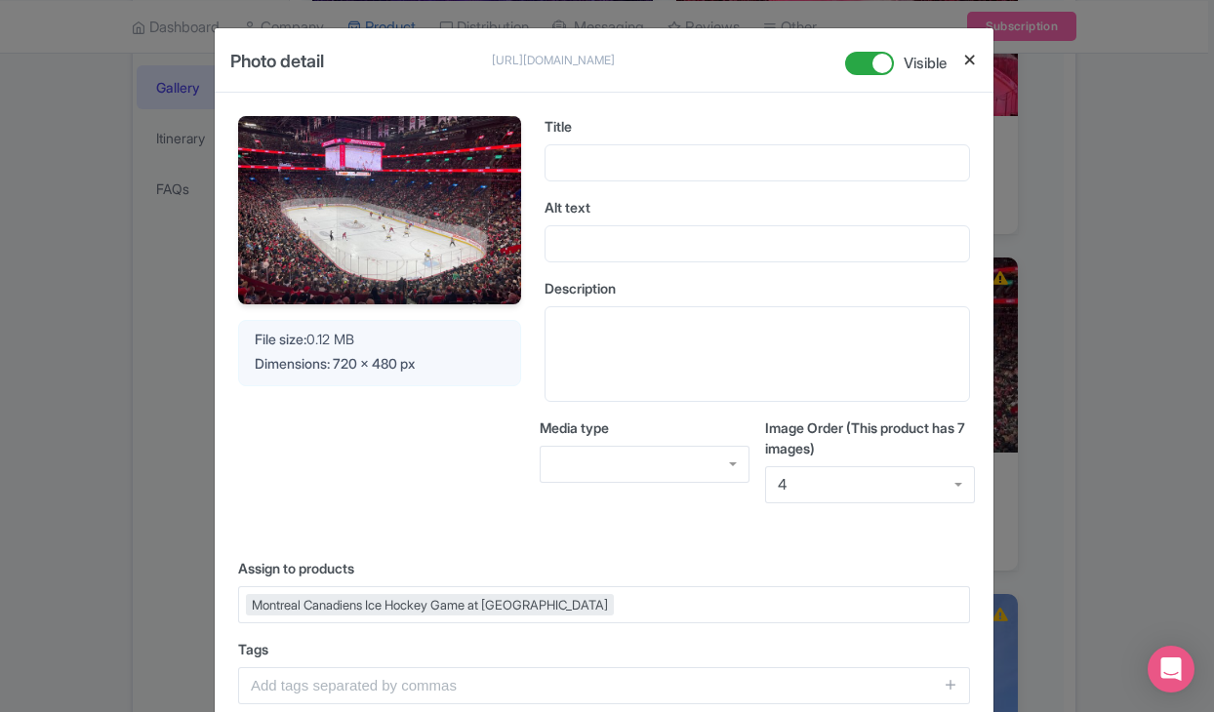
click at [964, 63] on button "Close" at bounding box center [970, 60] width 16 height 24
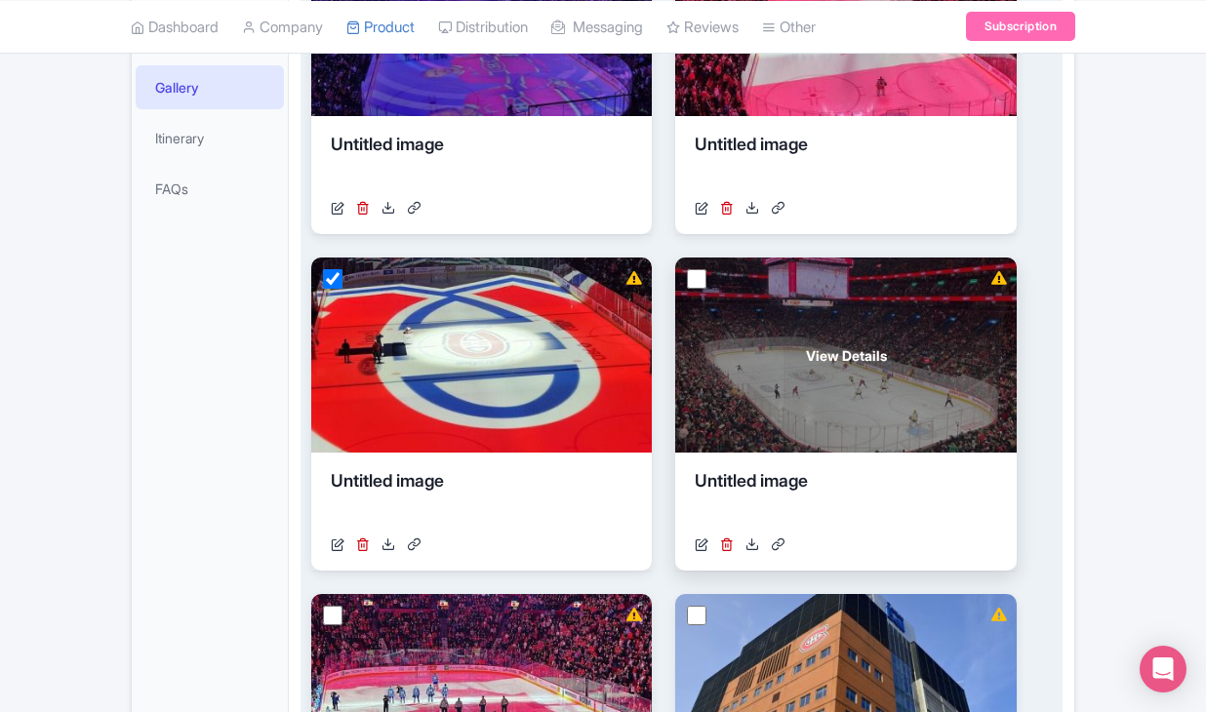
click at [700, 289] on input "checkbox" at bounding box center [697, 279] width 20 height 20
checkbox input "true"
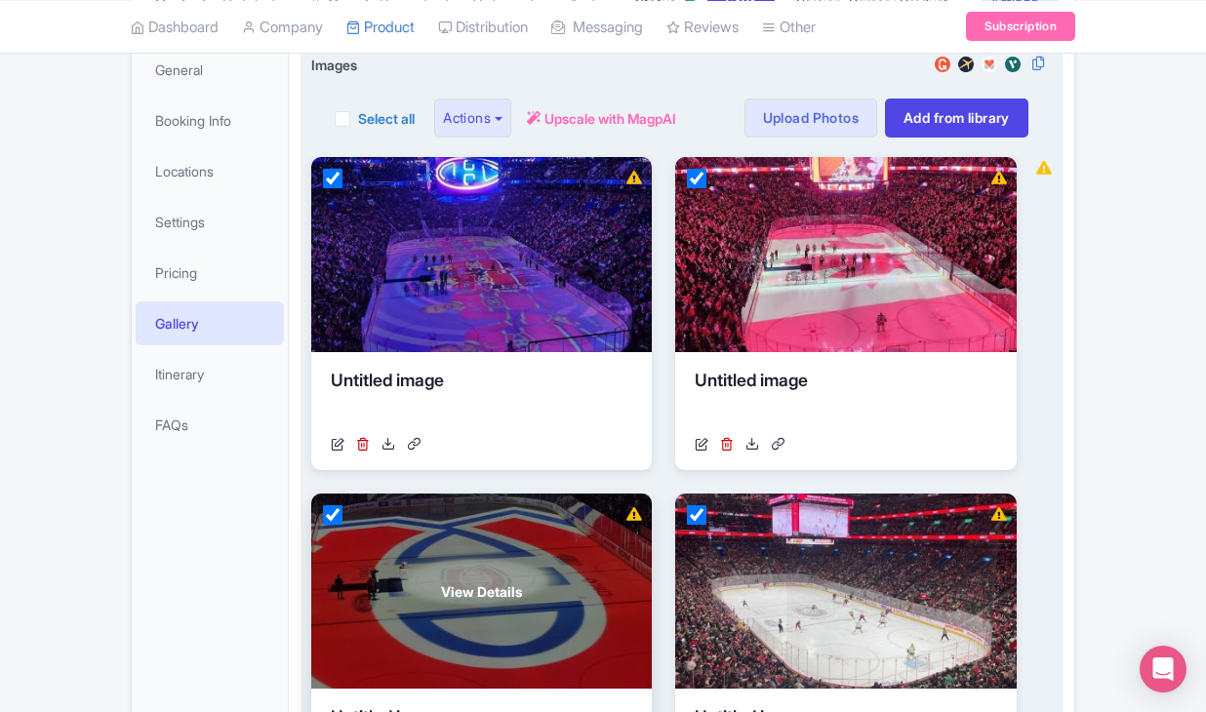
scroll to position [291, 0]
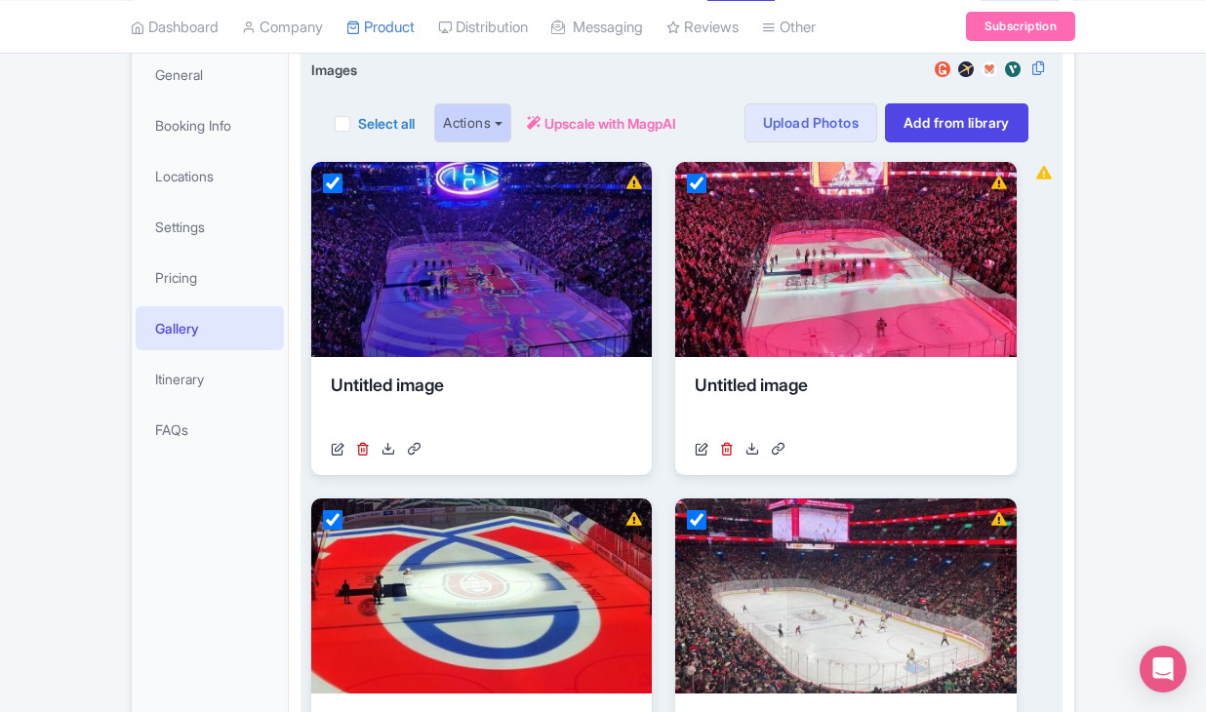
click at [500, 142] on button "Actions" at bounding box center [472, 122] width 77 height 39
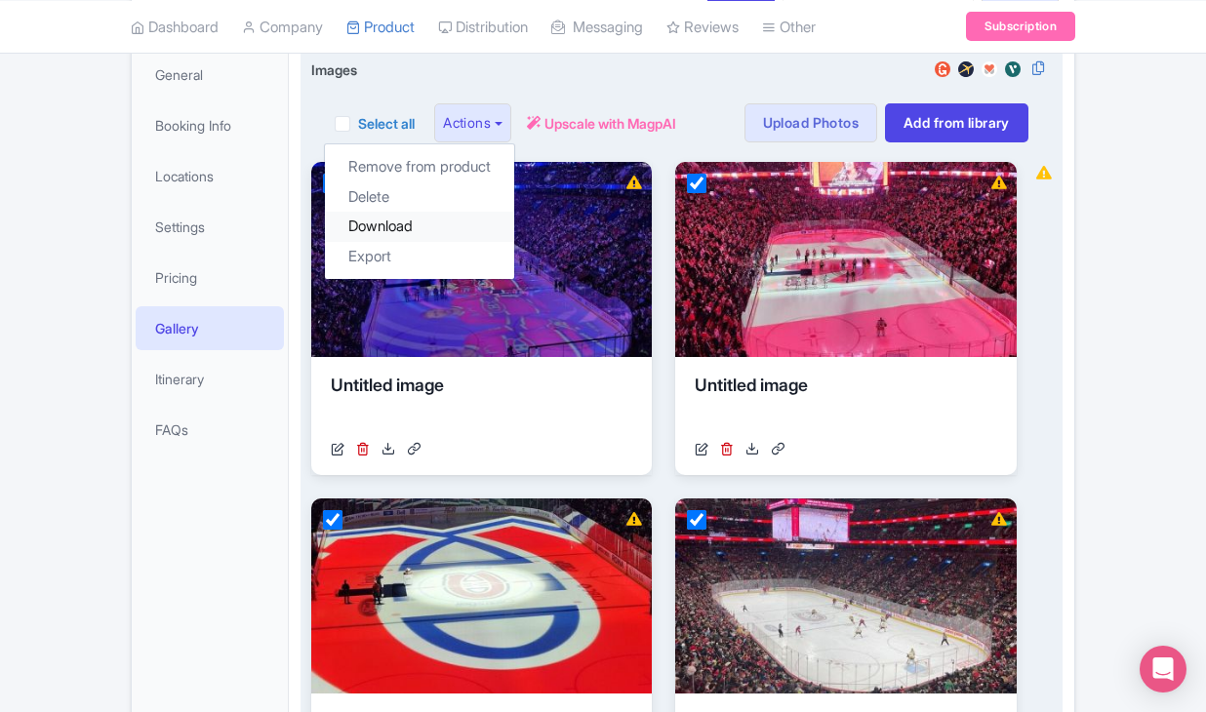
click at [457, 242] on link "Download" at bounding box center [419, 227] width 189 height 30
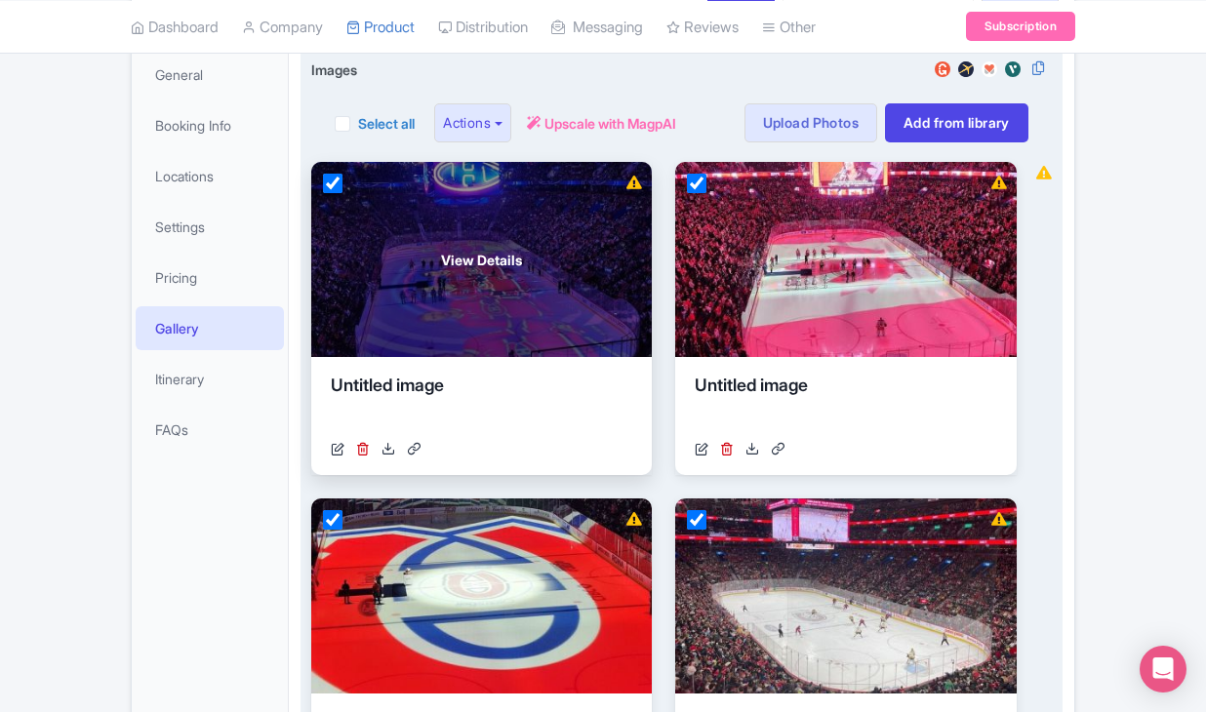
click at [333, 193] on input "checkbox" at bounding box center [333, 184] width 20 height 20
checkbox input "false"
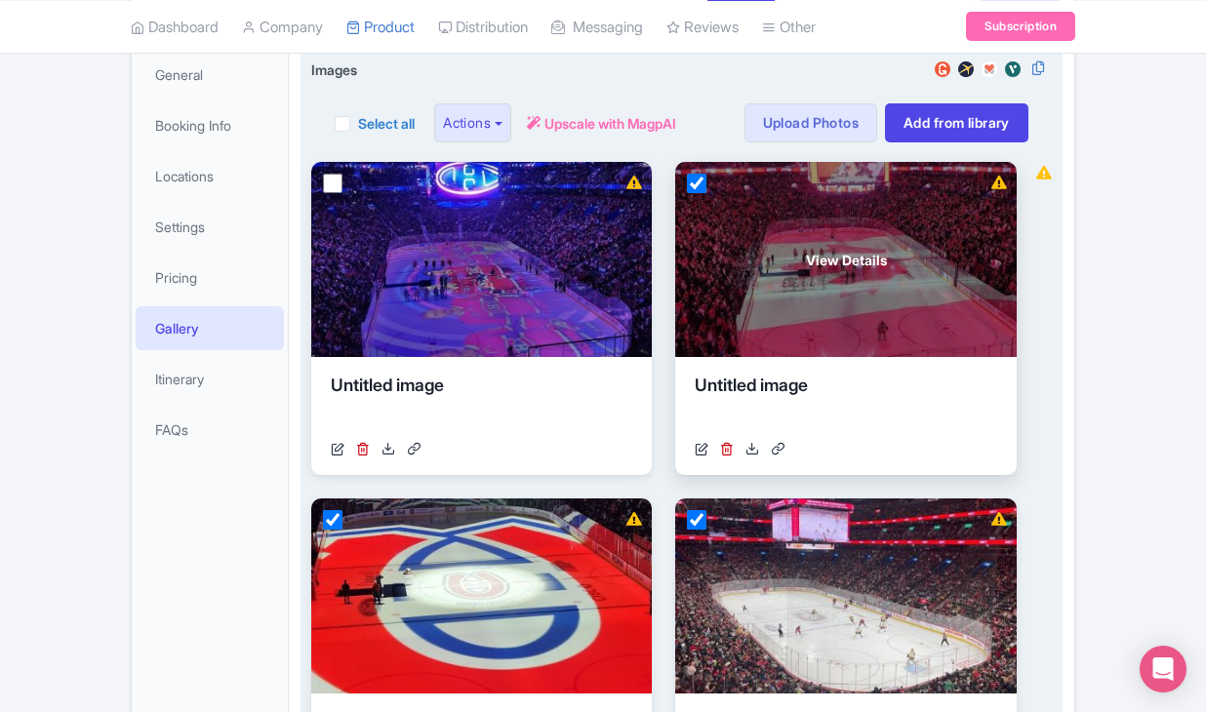
click at [704, 193] on input "checkbox" at bounding box center [697, 184] width 20 height 20
checkbox input "false"
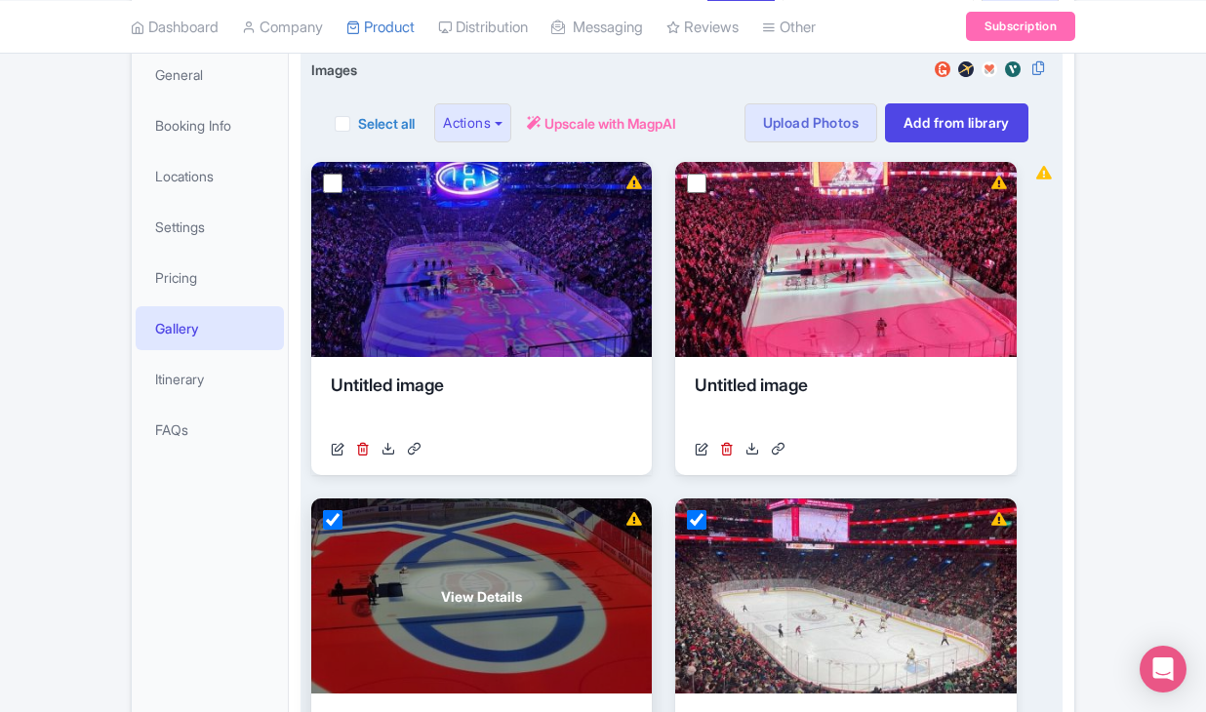
click at [338, 530] on input "checkbox" at bounding box center [333, 520] width 20 height 20
checkbox input "false"
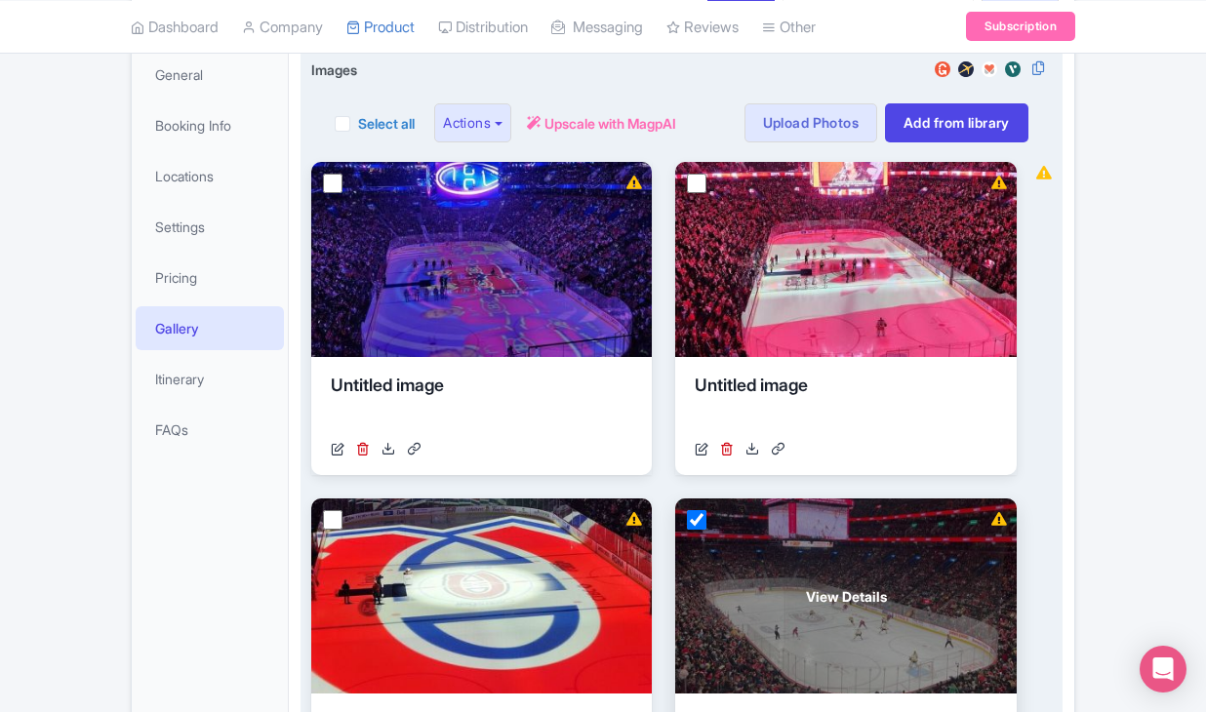
click at [702, 530] on input "checkbox" at bounding box center [697, 520] width 20 height 20
checkbox input "false"
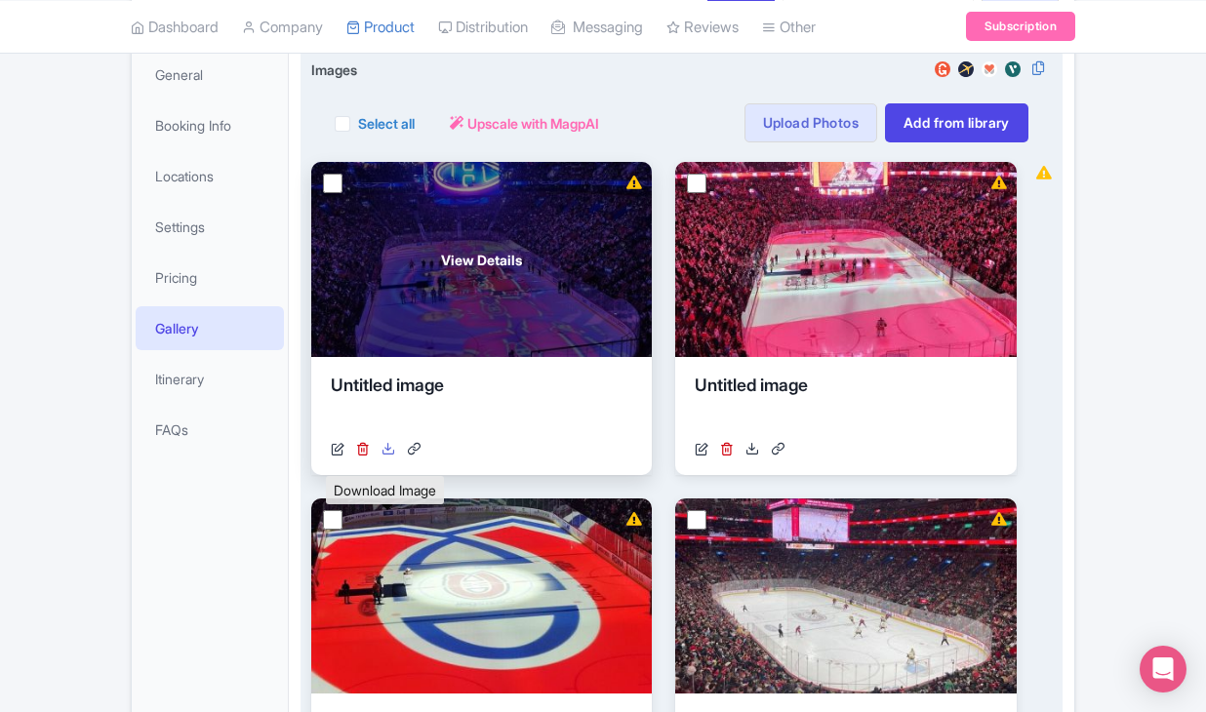
click at [388, 456] on icon at bounding box center [389, 449] width 14 height 14
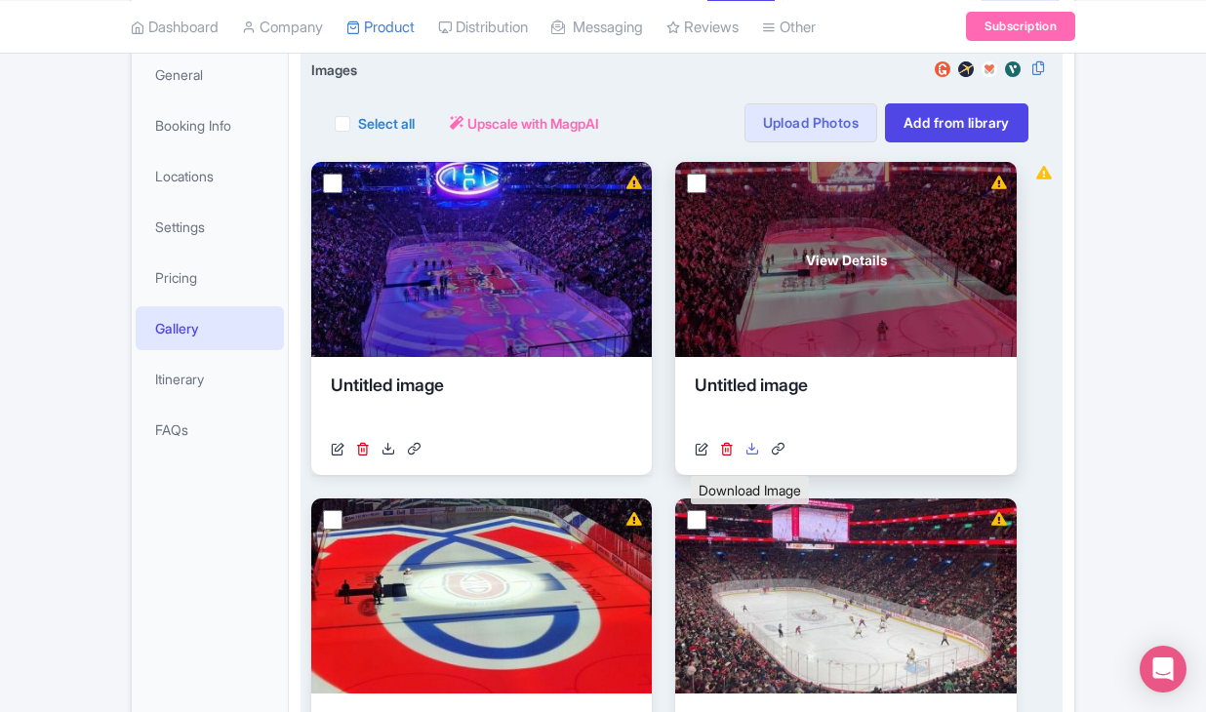
click at [751, 456] on icon at bounding box center [752, 449] width 14 height 14
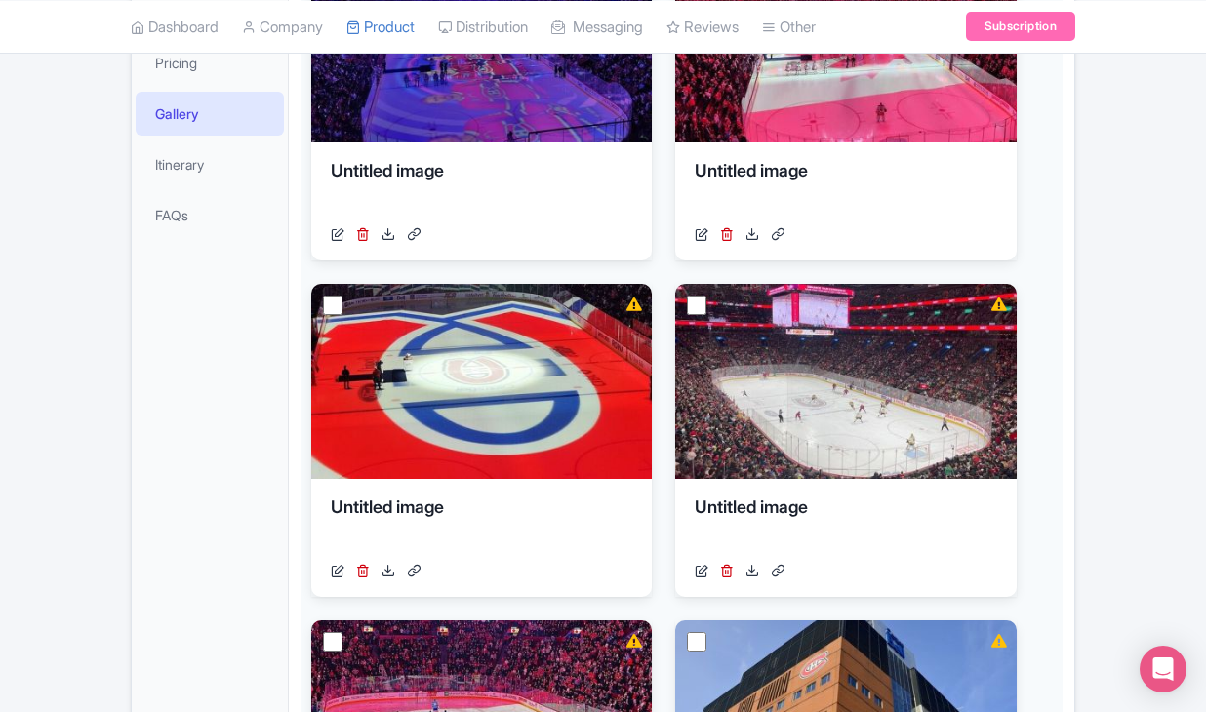
scroll to position [581, 0]
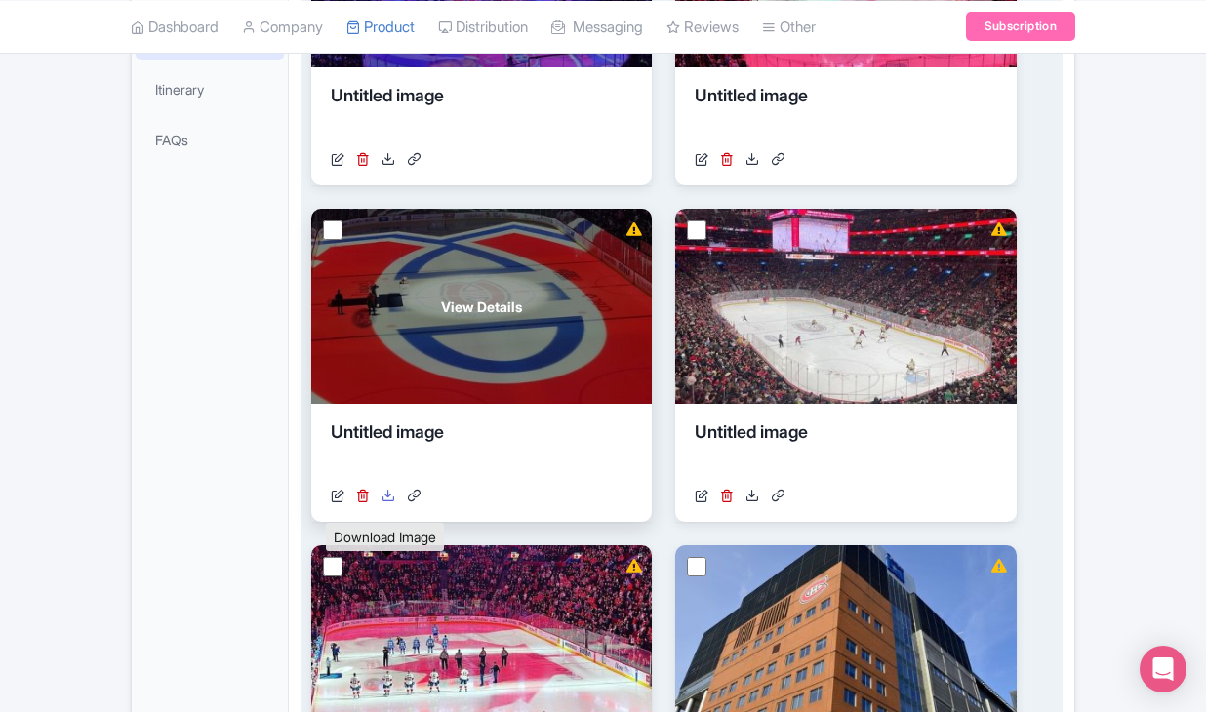
click at [388, 503] on icon at bounding box center [389, 496] width 14 height 14
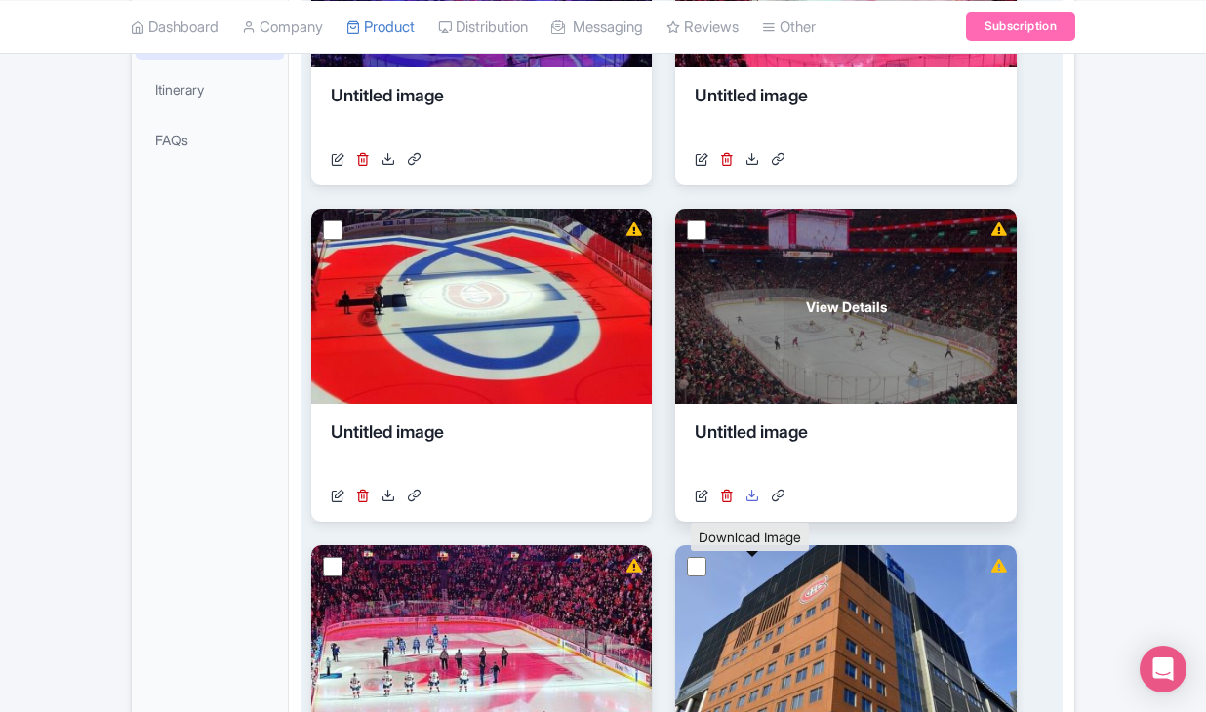
click at [753, 503] on icon at bounding box center [752, 496] width 14 height 14
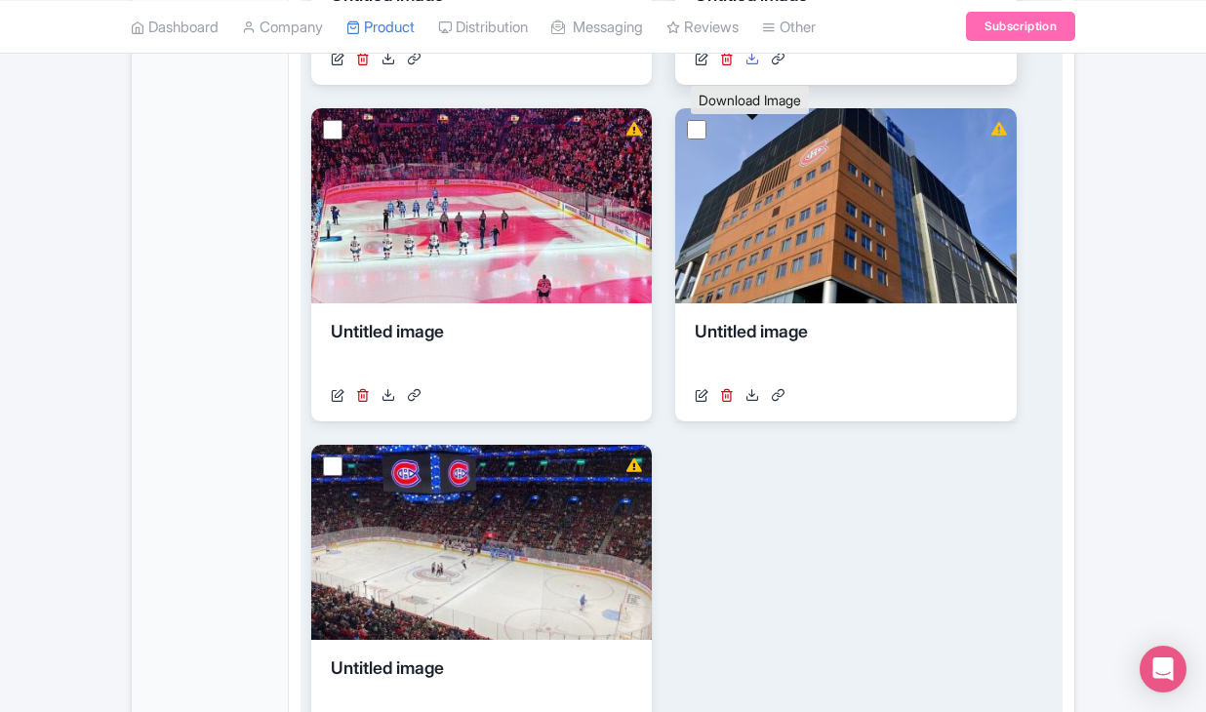
scroll to position [1093, 0]
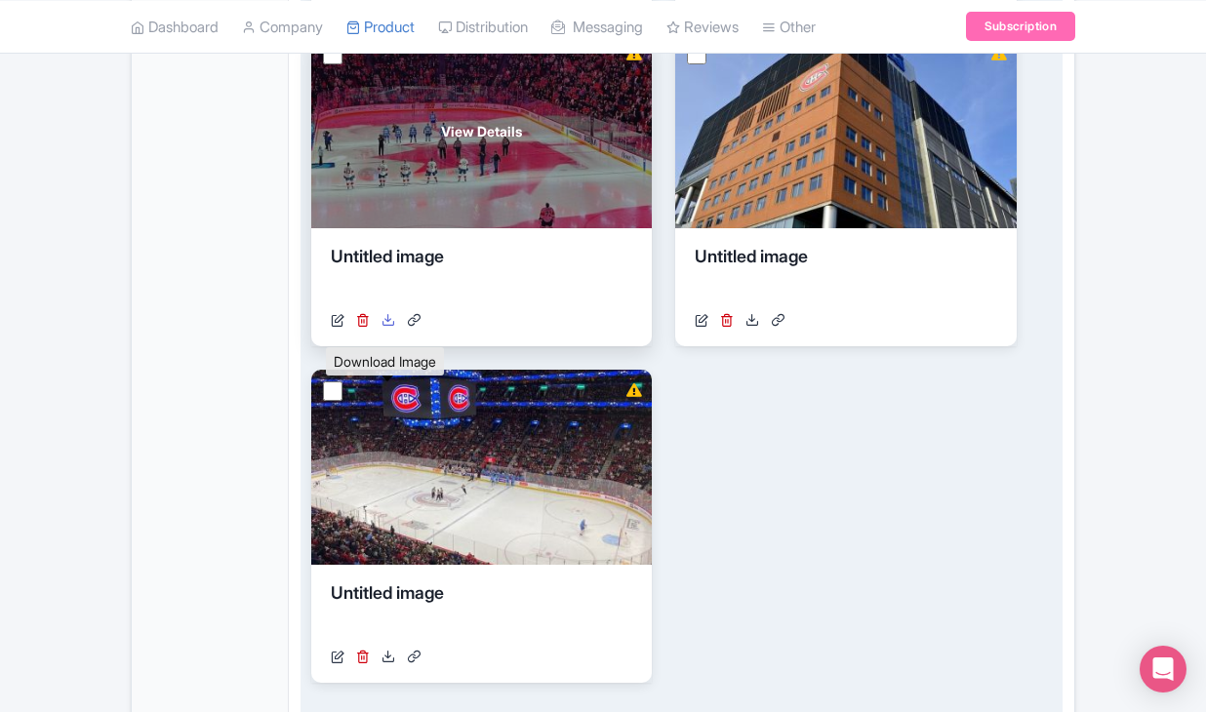
click at [390, 327] on icon at bounding box center [389, 320] width 14 height 14
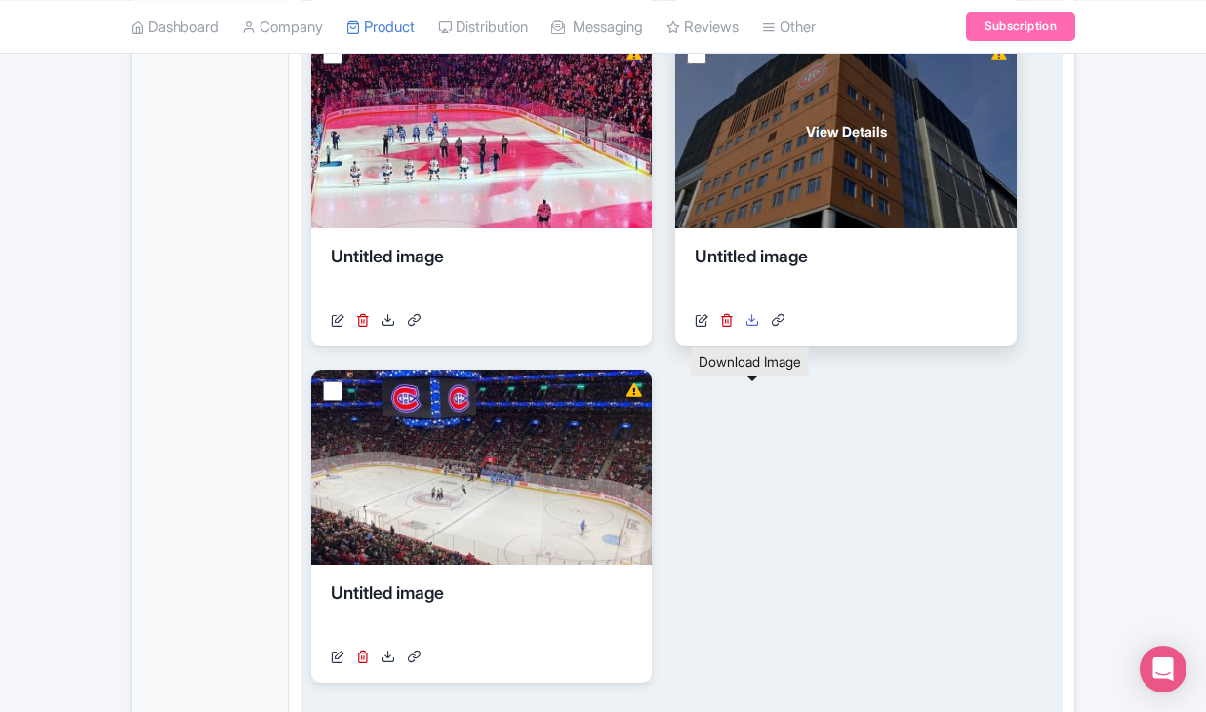
click at [753, 327] on icon at bounding box center [752, 320] width 14 height 14
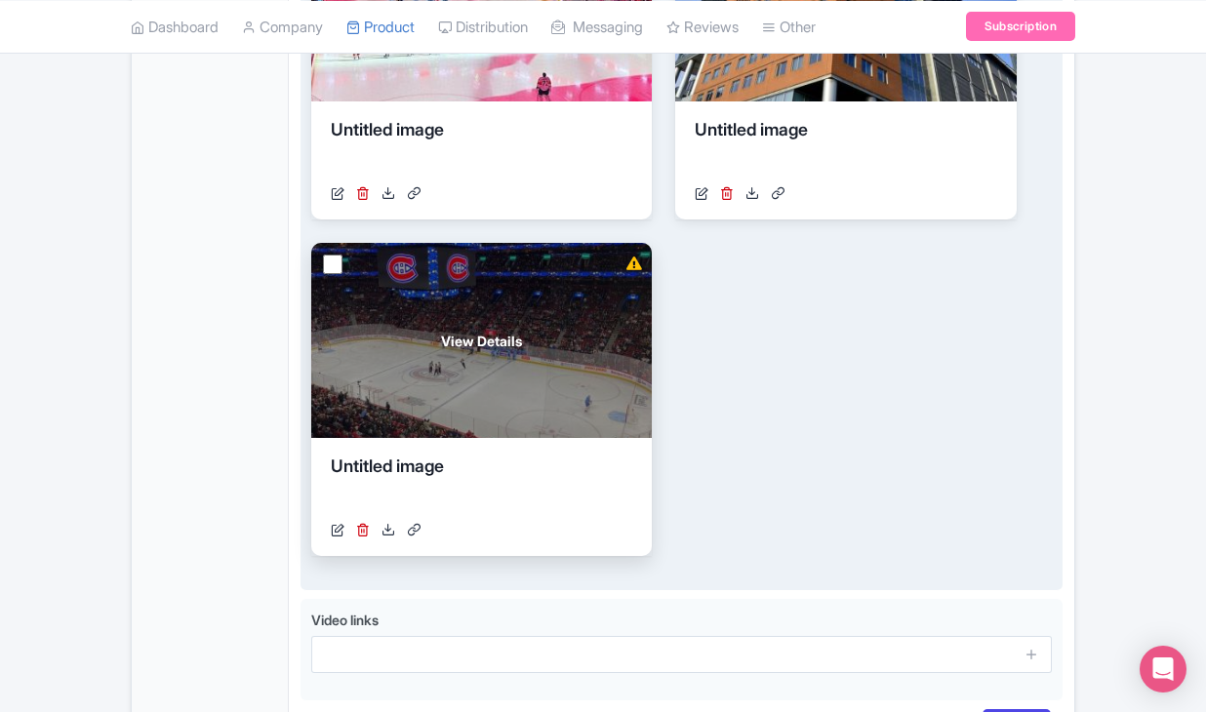
scroll to position [1262, 0]
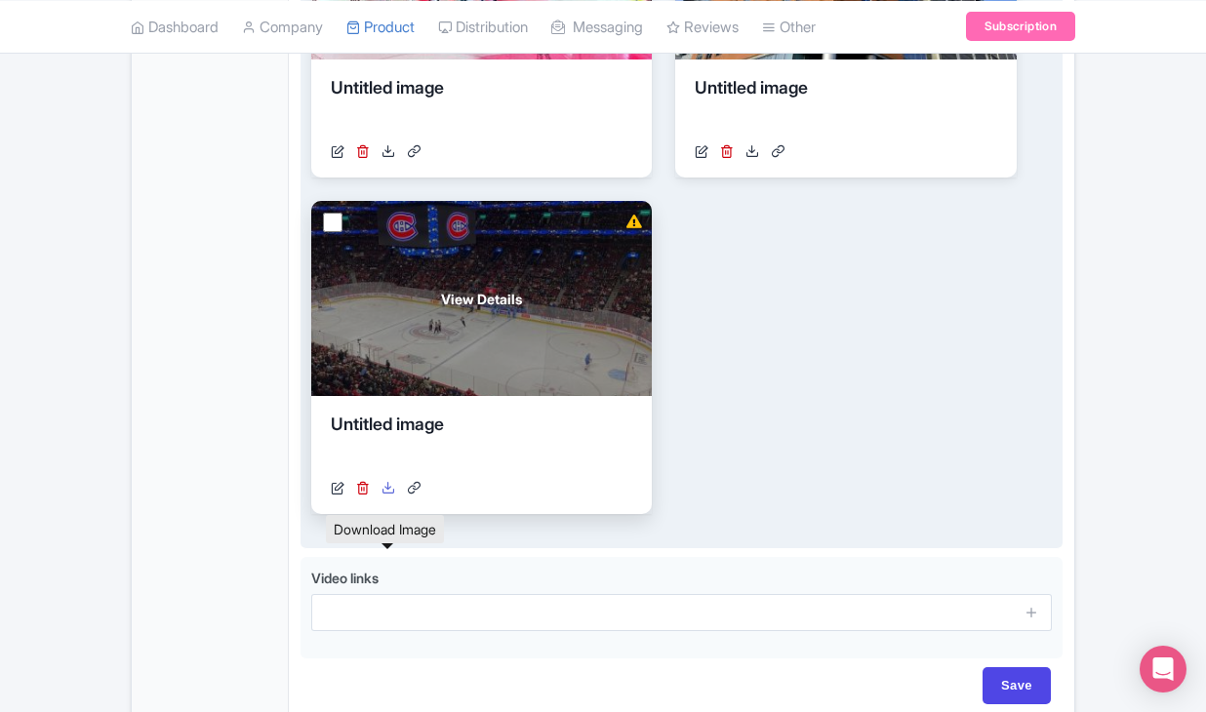
click at [388, 495] on icon at bounding box center [389, 488] width 14 height 14
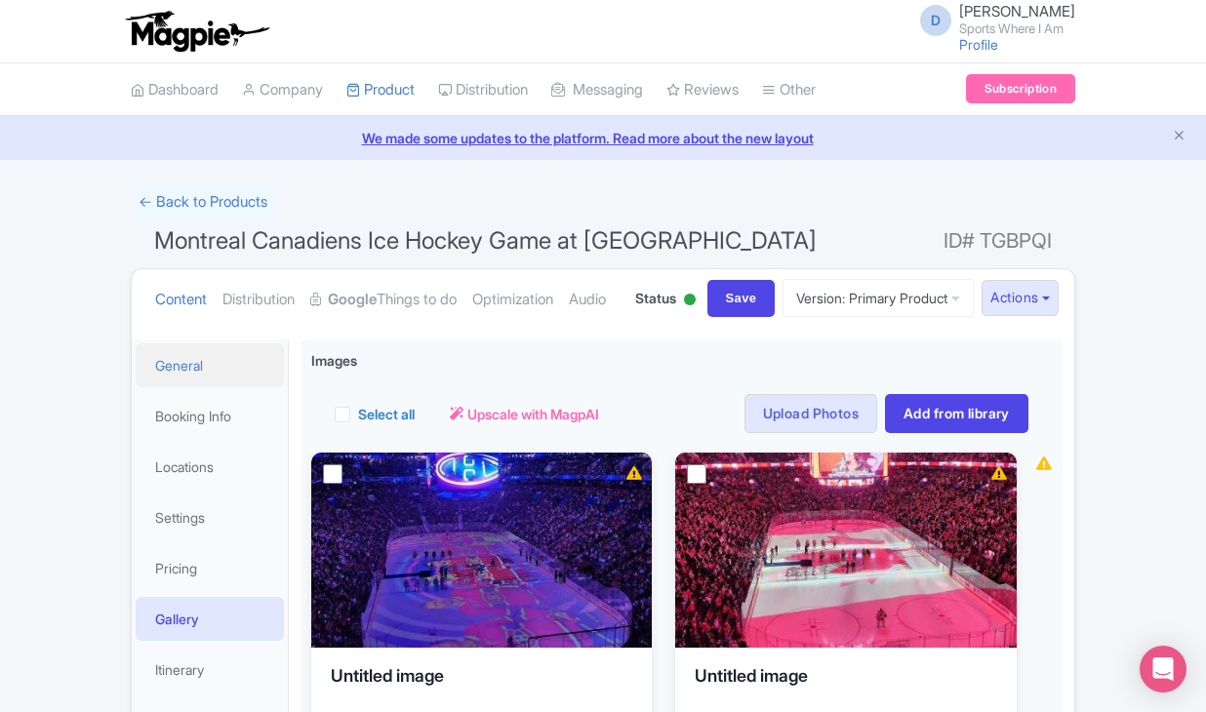
scroll to position [0, 0]
click at [212, 438] on link "Booking Info" at bounding box center [210, 416] width 148 height 44
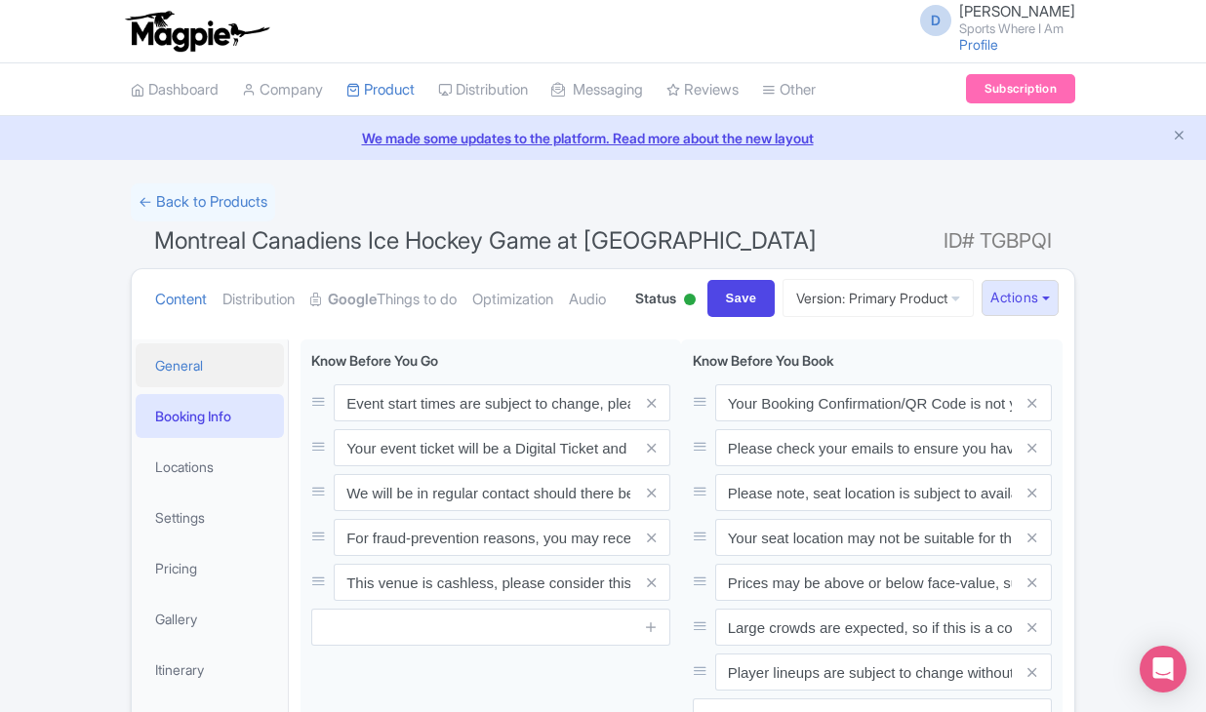
click at [243, 387] on link "General" at bounding box center [210, 365] width 148 height 44
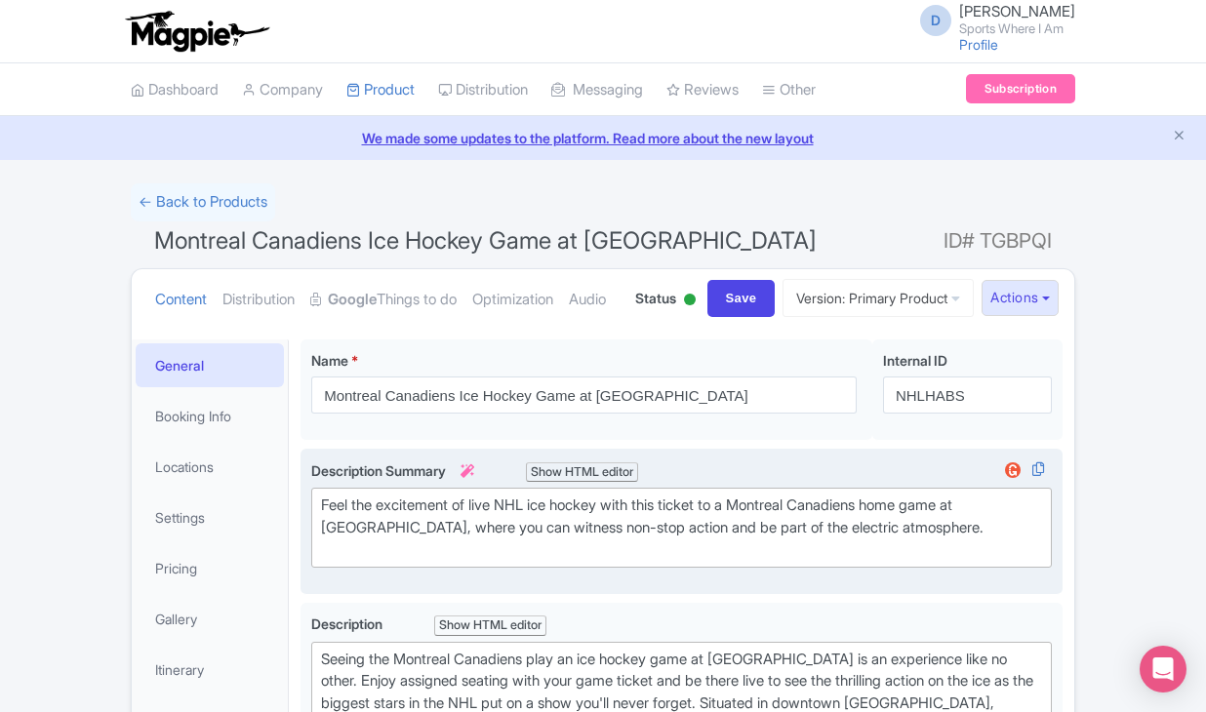
click at [418, 561] on div "Feel the excitement of live NHL ice hockey with this ticket to a Montreal Canad…" at bounding box center [681, 528] width 721 height 66
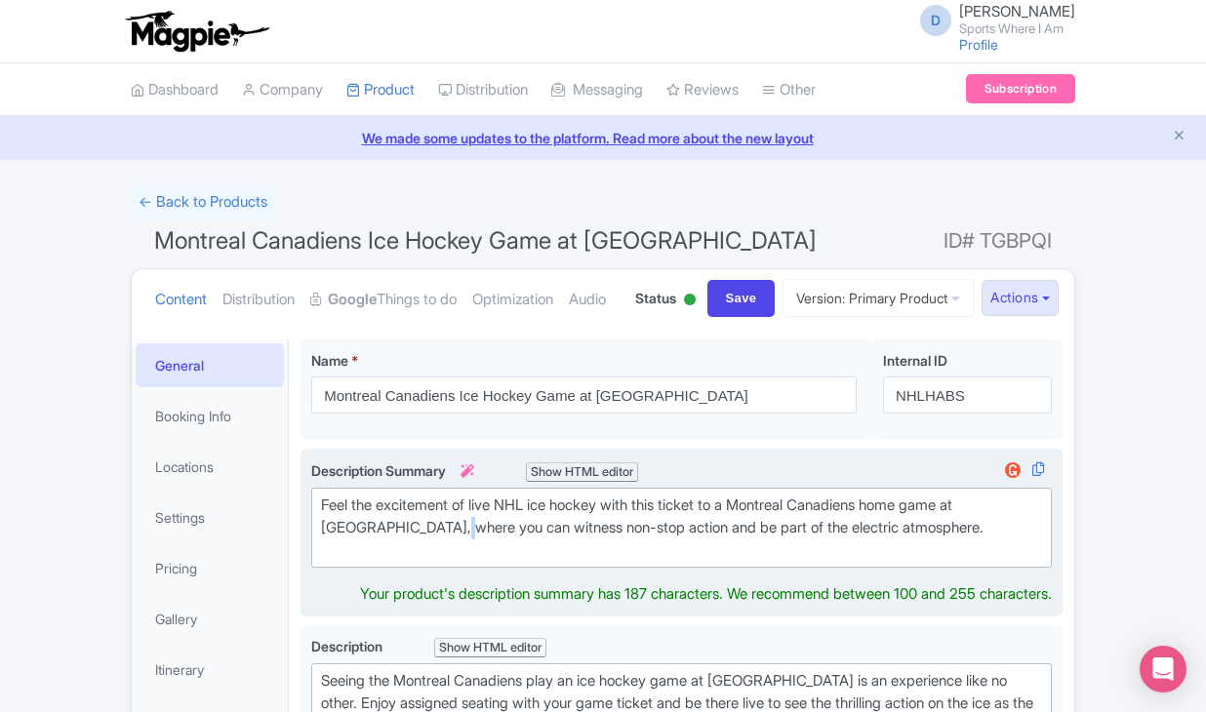
click at [418, 561] on div "Feel the excitement of live NHL ice hockey with this ticket to a Montreal Canad…" at bounding box center [681, 528] width 721 height 66
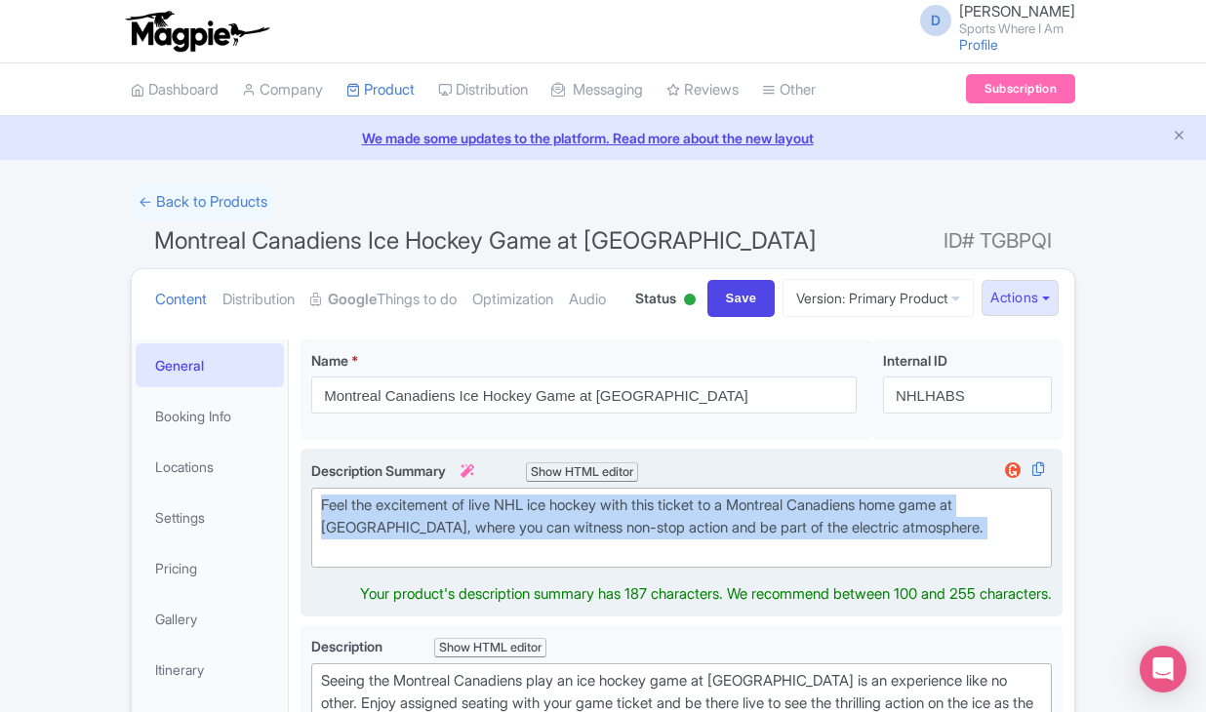
click at [418, 561] on div "Feel the excitement of live NHL ice hockey with this ticket to a Montreal Canad…" at bounding box center [681, 528] width 721 height 66
type trix-editor "<div>Feel the excitement of live NHL ice hockey with this ticket to a Montreal …"
copy div "Feel the excitement of live NHL ice hockey with this ticket to a Montreal Canad…"
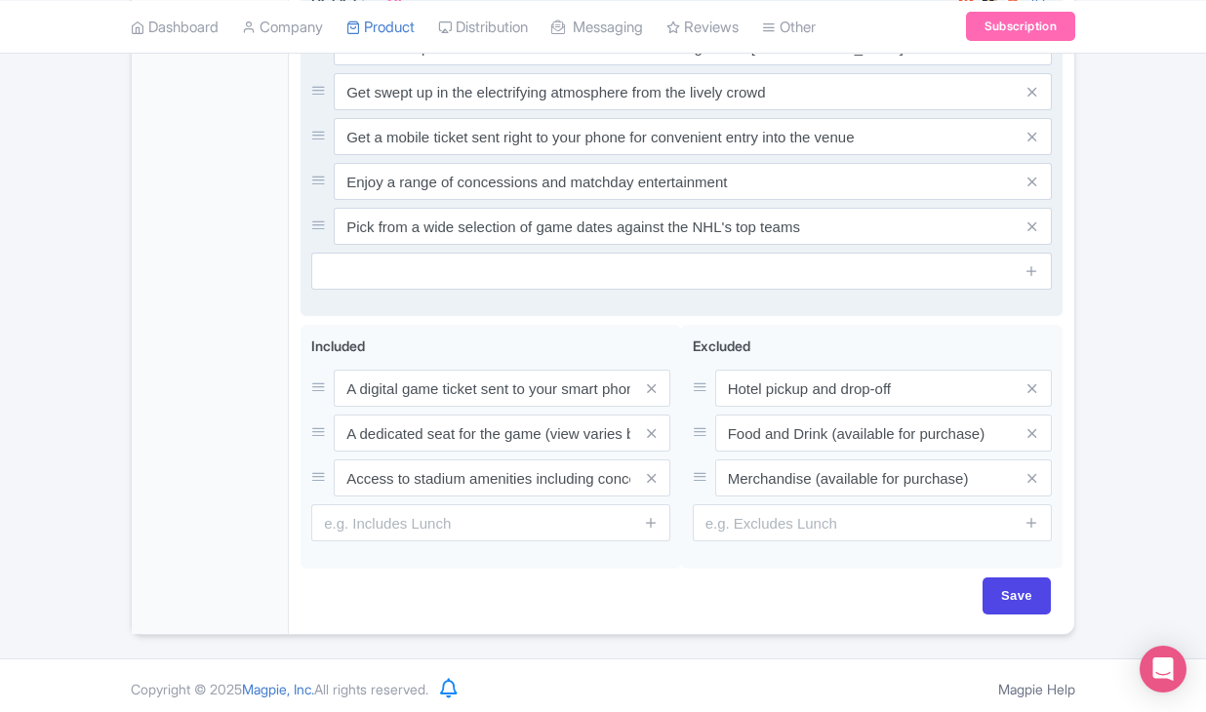
scroll to position [1071, 0]
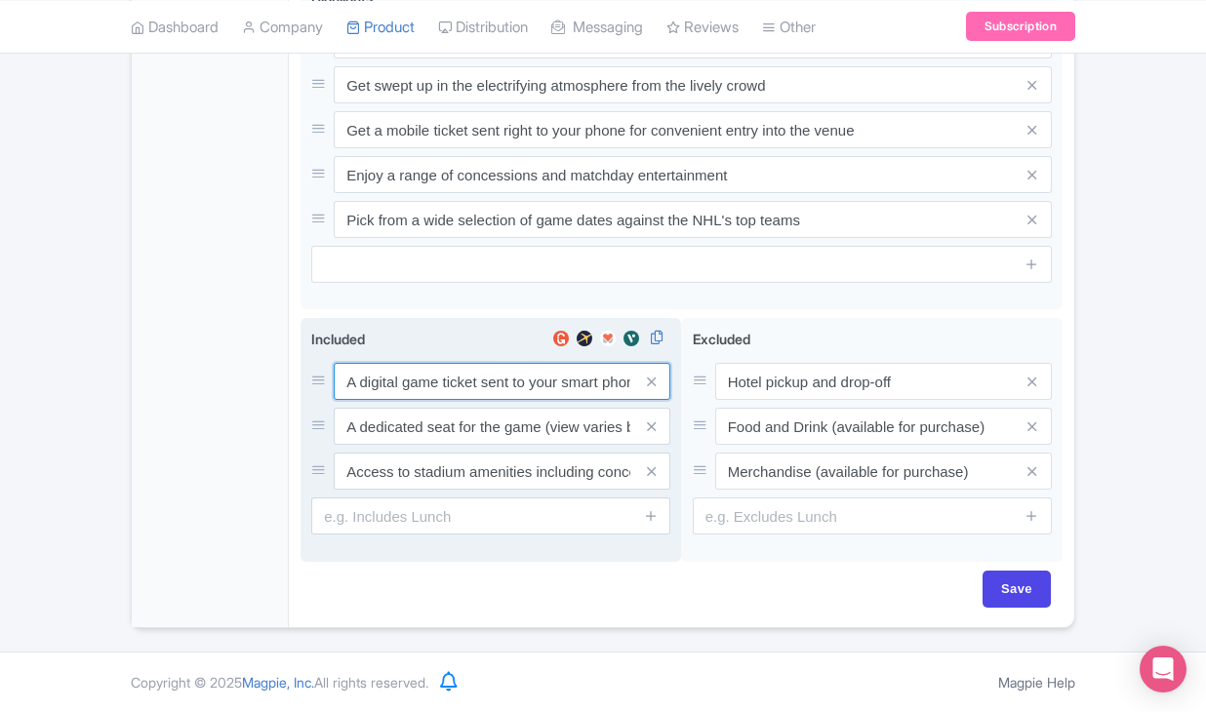
click at [397, 419] on div "A digital game ticket sent to your smart phone A dedicated seat for the game (v…" at bounding box center [490, 426] width 359 height 127
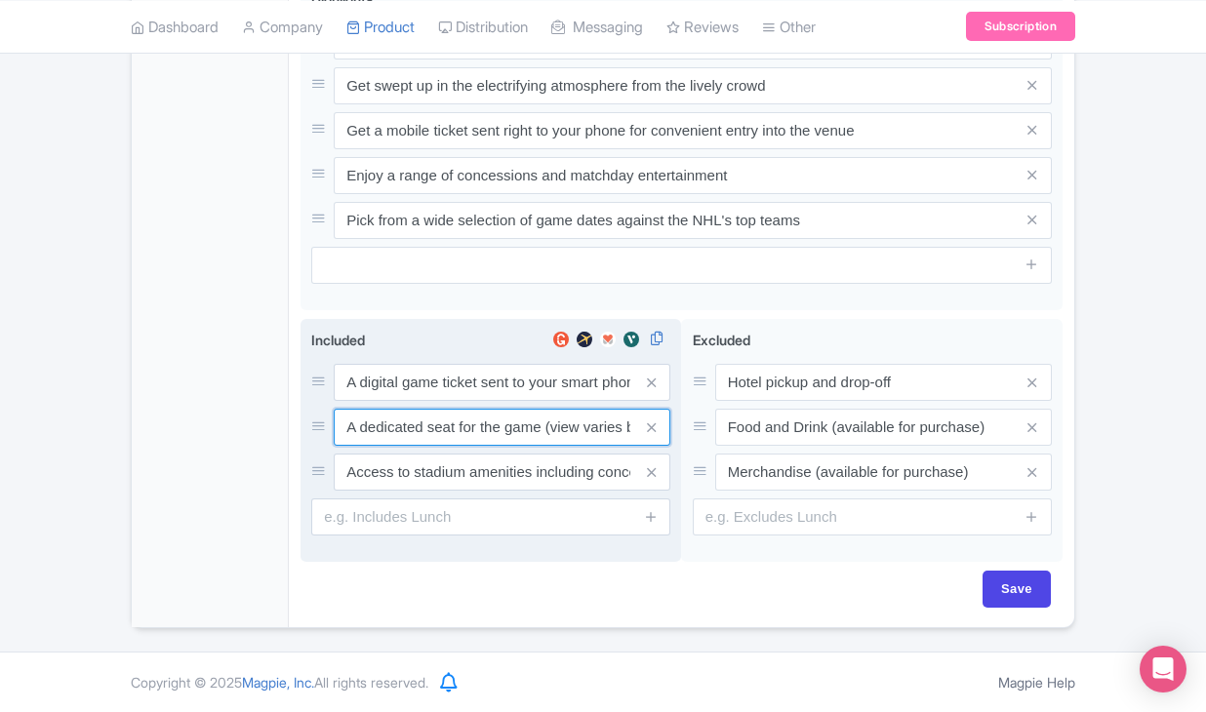
click at [397, 401] on input "A dedicated seat for the game (view varies by seat category)" at bounding box center [502, 382] width 337 height 37
click at [394, 383] on input "A digital game ticket sent to your smart phone" at bounding box center [502, 382] width 337 height 37
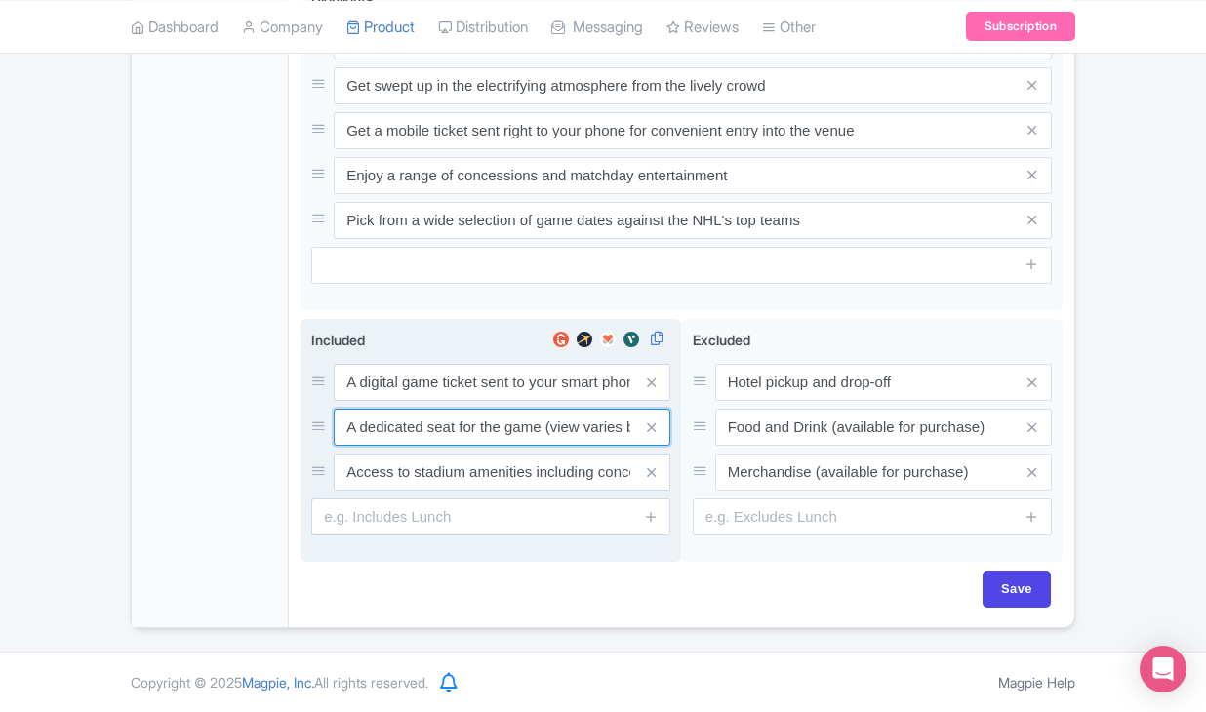
click at [435, 401] on input "A dedicated seat for the game (view varies by seat category)" at bounding box center [502, 382] width 337 height 37
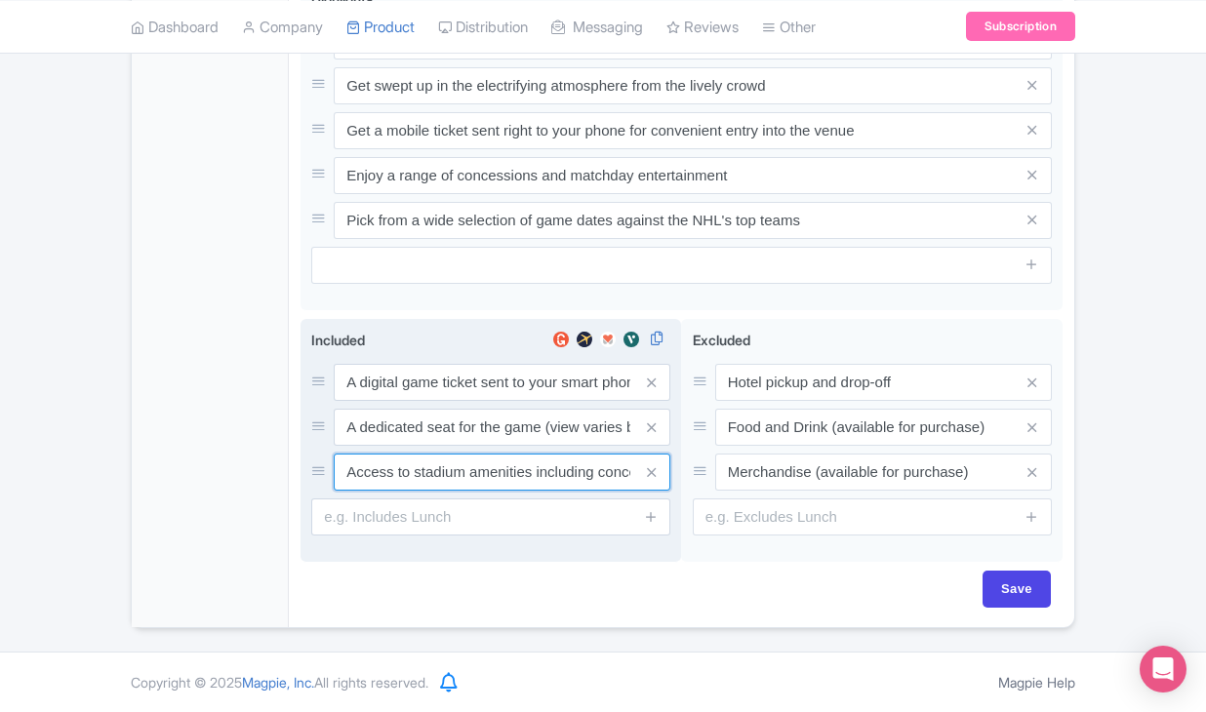
click at [449, 401] on input "Access to stadium amenities including concessions and matchday activations" at bounding box center [502, 382] width 337 height 37
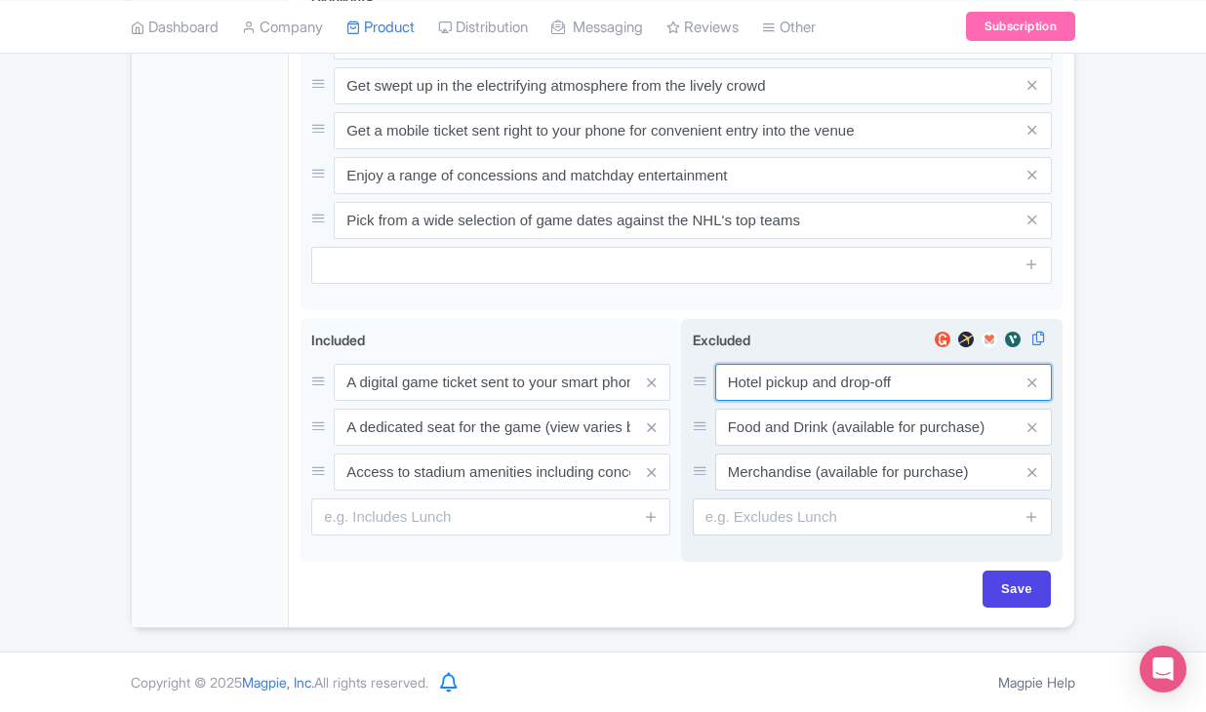
click at [784, 381] on input "Hotel pickup and drop-off" at bounding box center [883, 382] width 337 height 37
click at [826, 401] on input "Food and Drink (available for purchase)" at bounding box center [883, 382] width 337 height 37
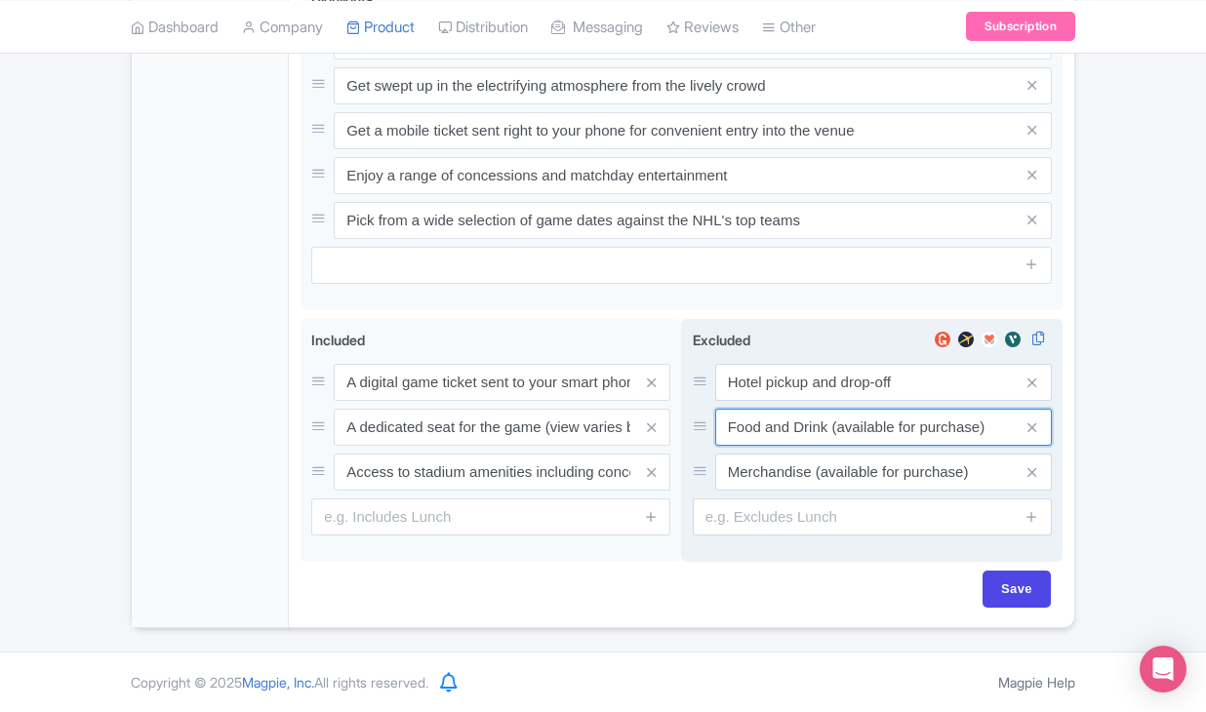
click at [826, 401] on input "Food and Drink (available for purchase)" at bounding box center [883, 382] width 337 height 37
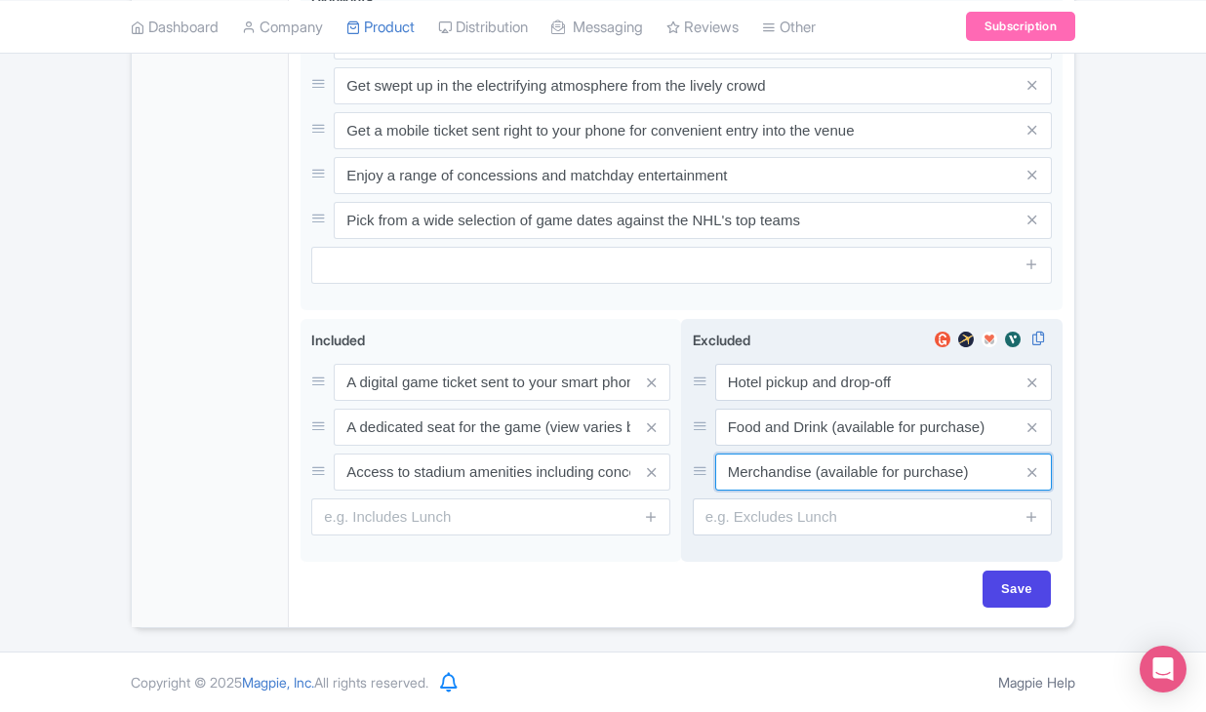
click at [787, 401] on input "Merchandise (available for purchase)" at bounding box center [883, 382] width 337 height 37
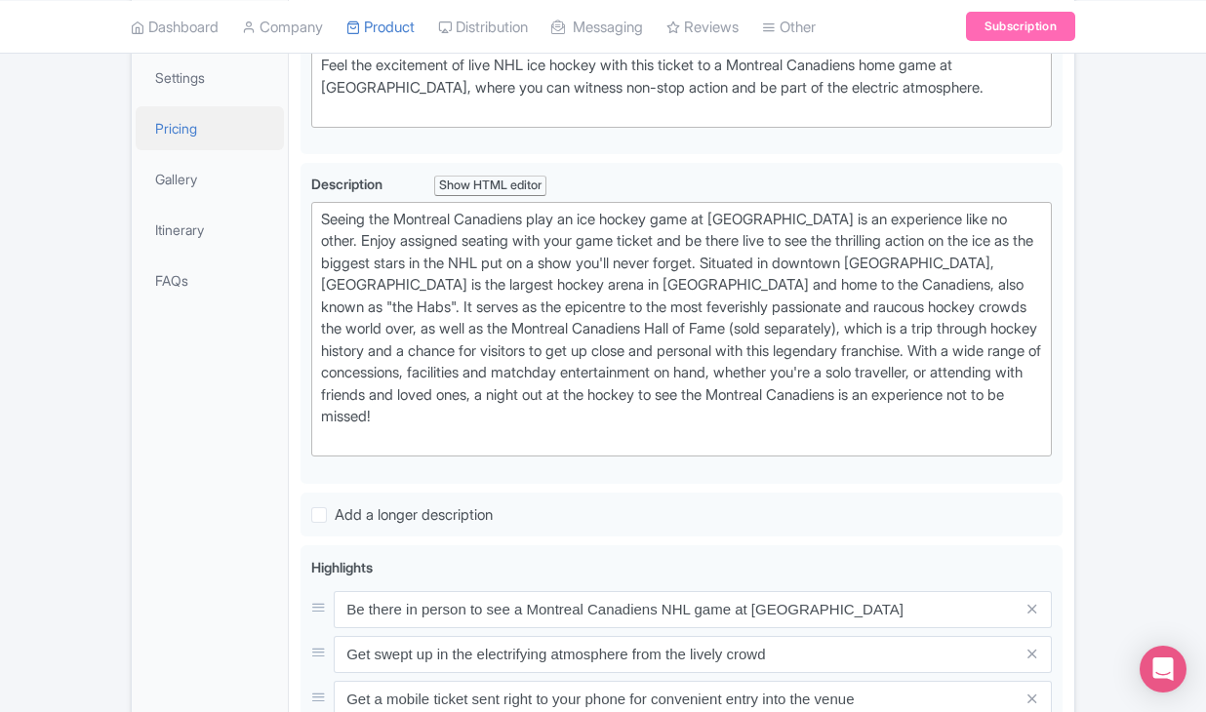
scroll to position [432, 0]
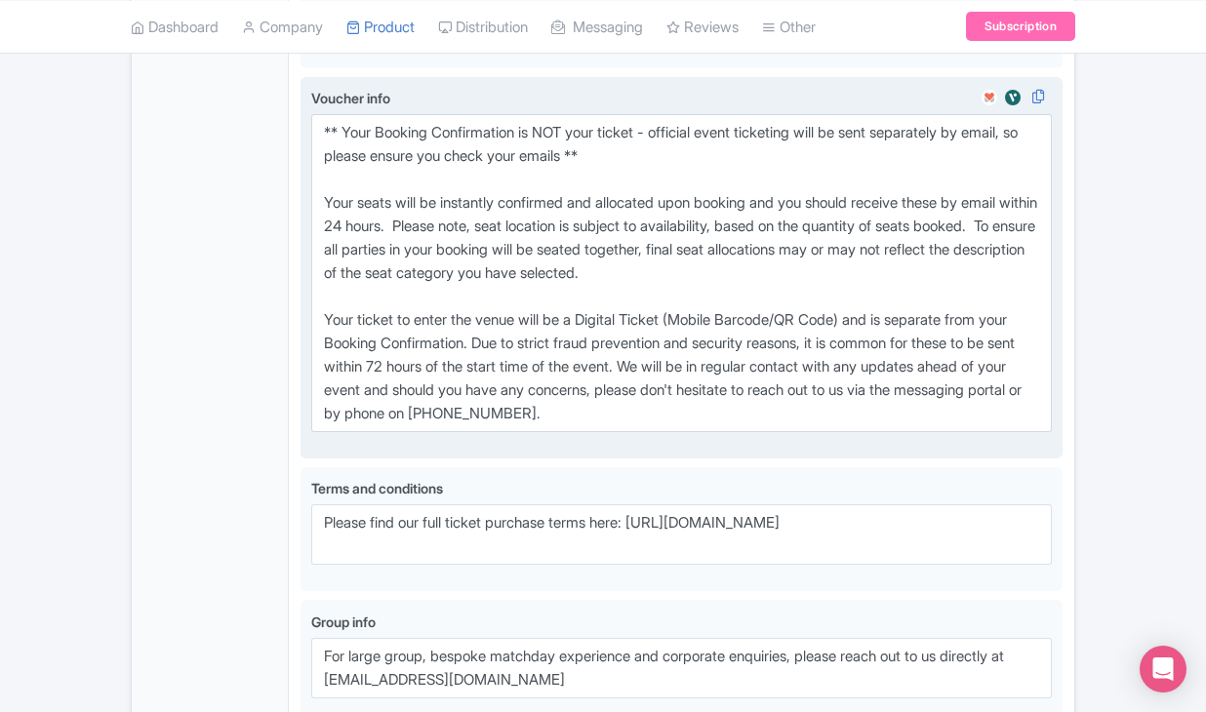
scroll to position [1440, 0]
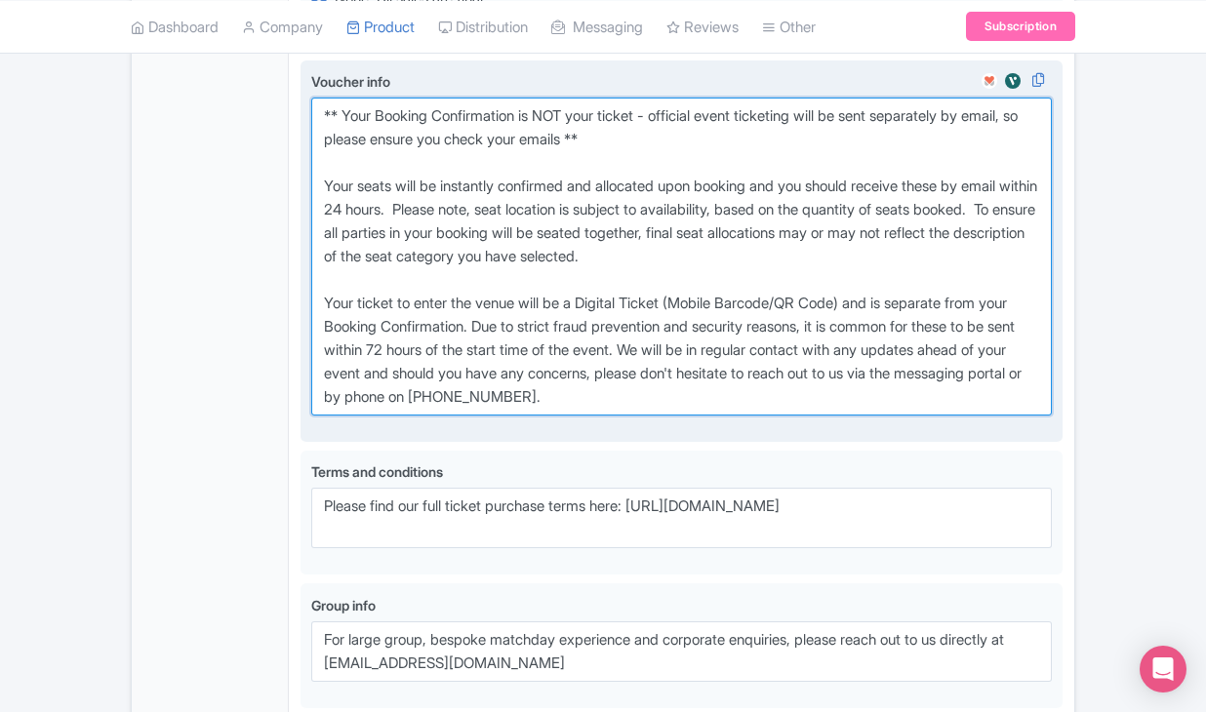
drag, startPoint x: 322, startPoint y: 204, endPoint x: 803, endPoint y: 485, distance: 557.1
click at [803, 416] on textarea "** Your Booking Confirmation is NOT your ticket - official event ticketing will…" at bounding box center [681, 257] width 741 height 318
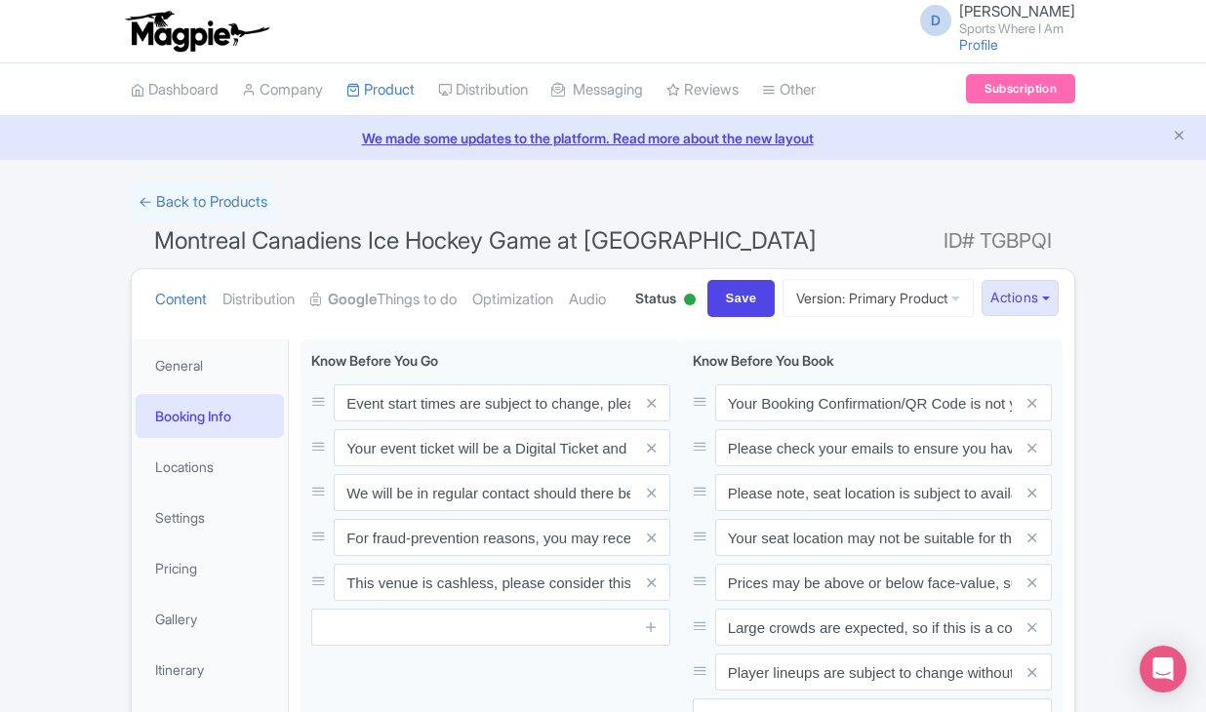
scroll to position [0, 0]
click at [188, 218] on link "← Back to Products" at bounding box center [203, 202] width 144 height 38
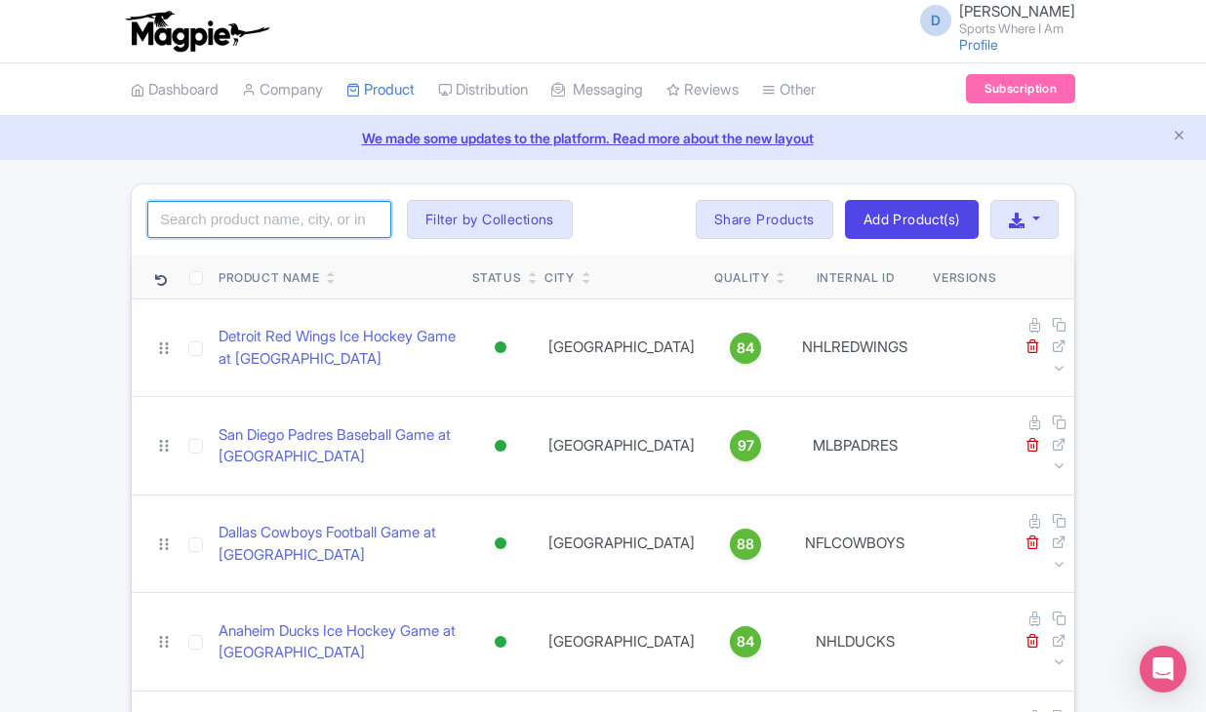
click at [230, 211] on input "search" at bounding box center [269, 219] width 244 height 37
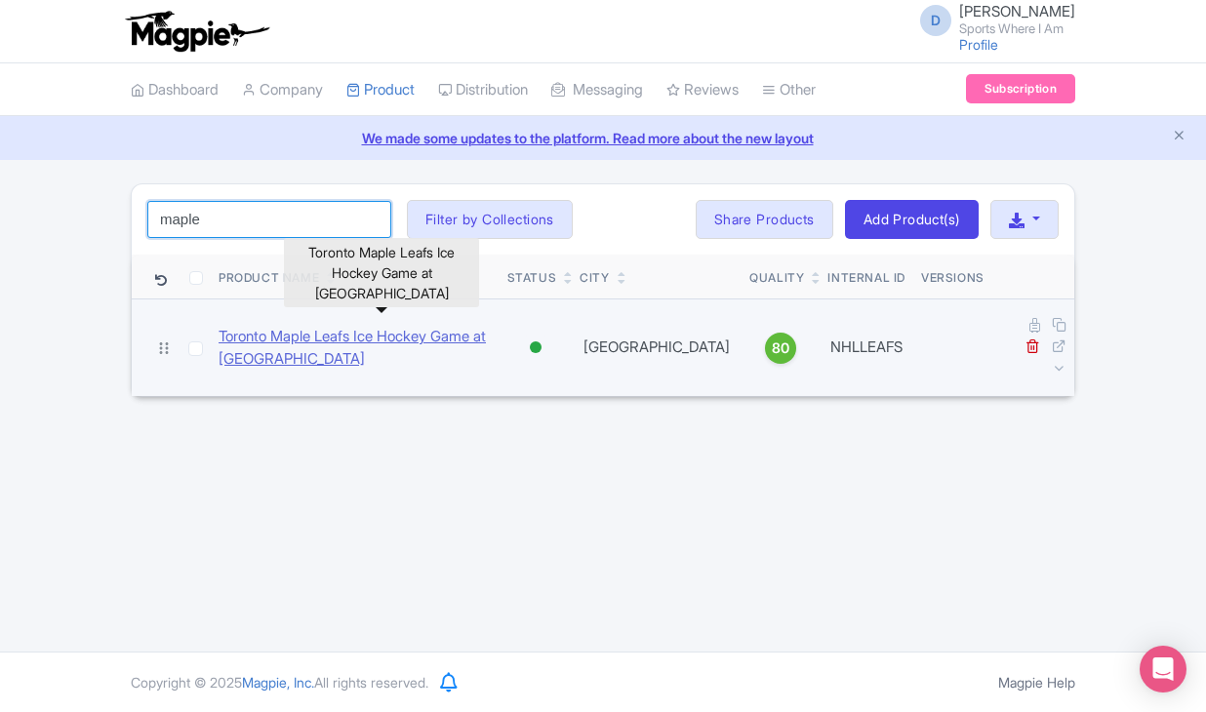
type input "maple"
click at [276, 327] on link "Toronto Maple Leafs Ice Hockey Game at [GEOGRAPHIC_DATA]" at bounding box center [355, 348] width 273 height 44
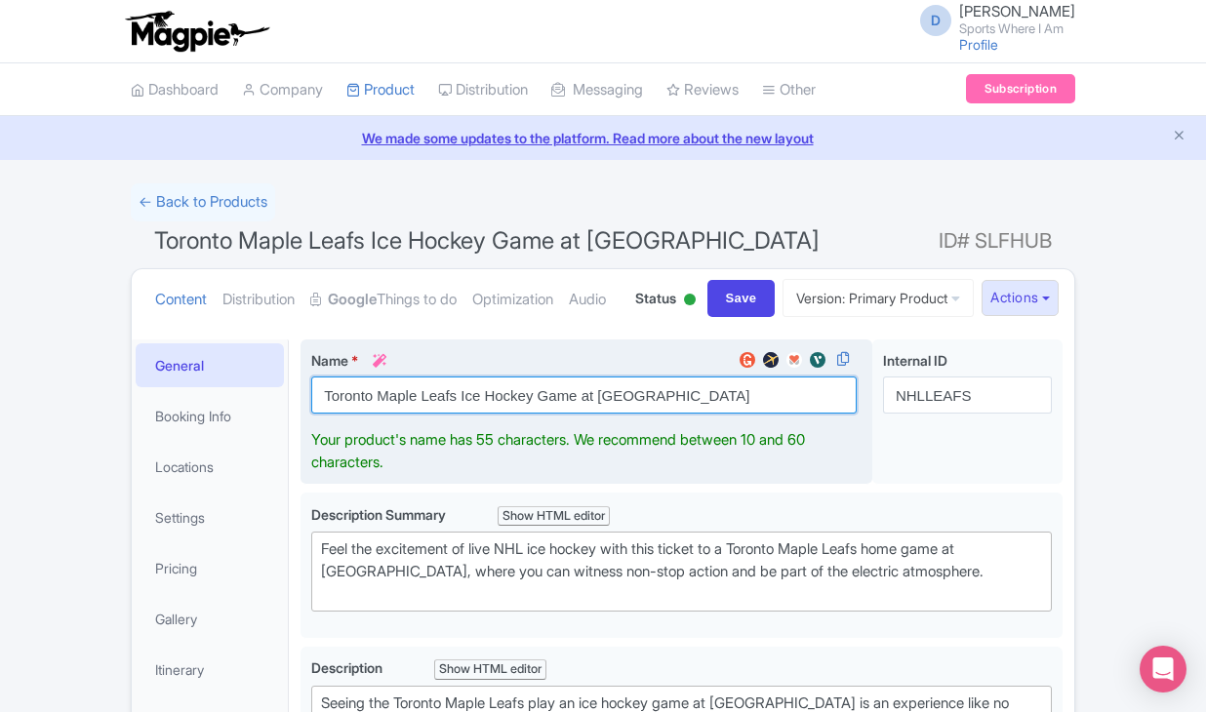
click at [396, 414] on input "Toronto Maple Leafs Ice Hockey Game at [GEOGRAPHIC_DATA]" at bounding box center [583, 395] width 545 height 37
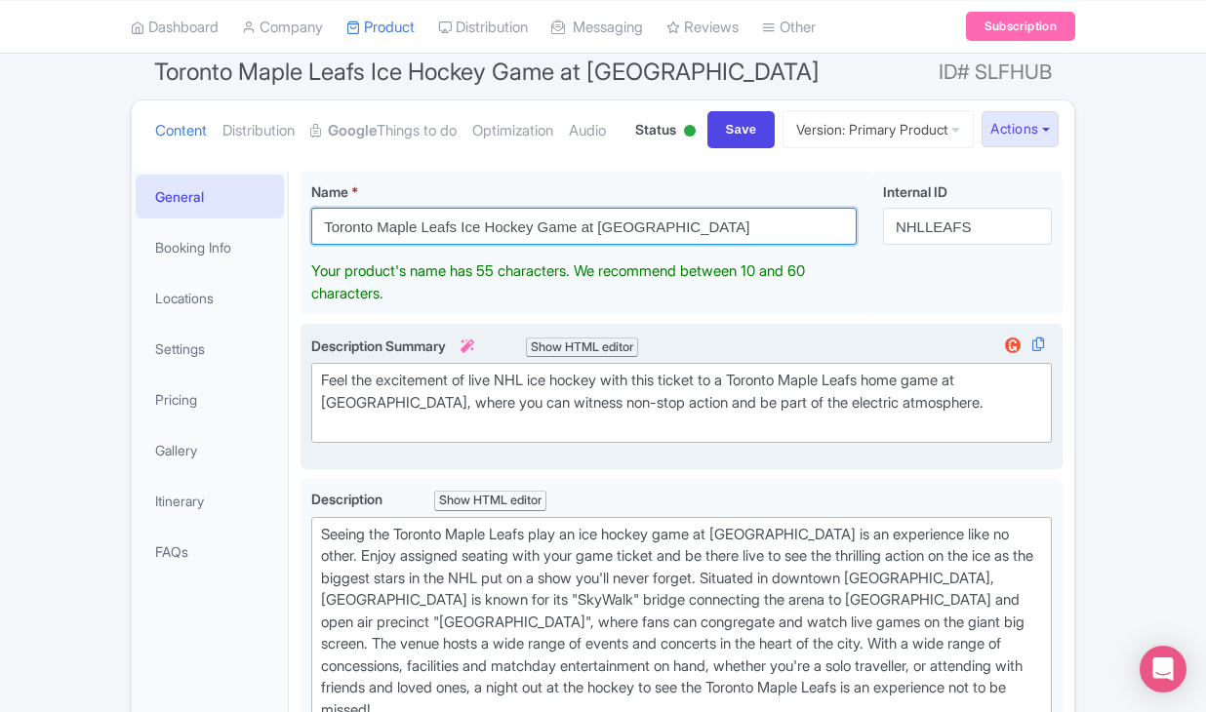
scroll to position [196, 0]
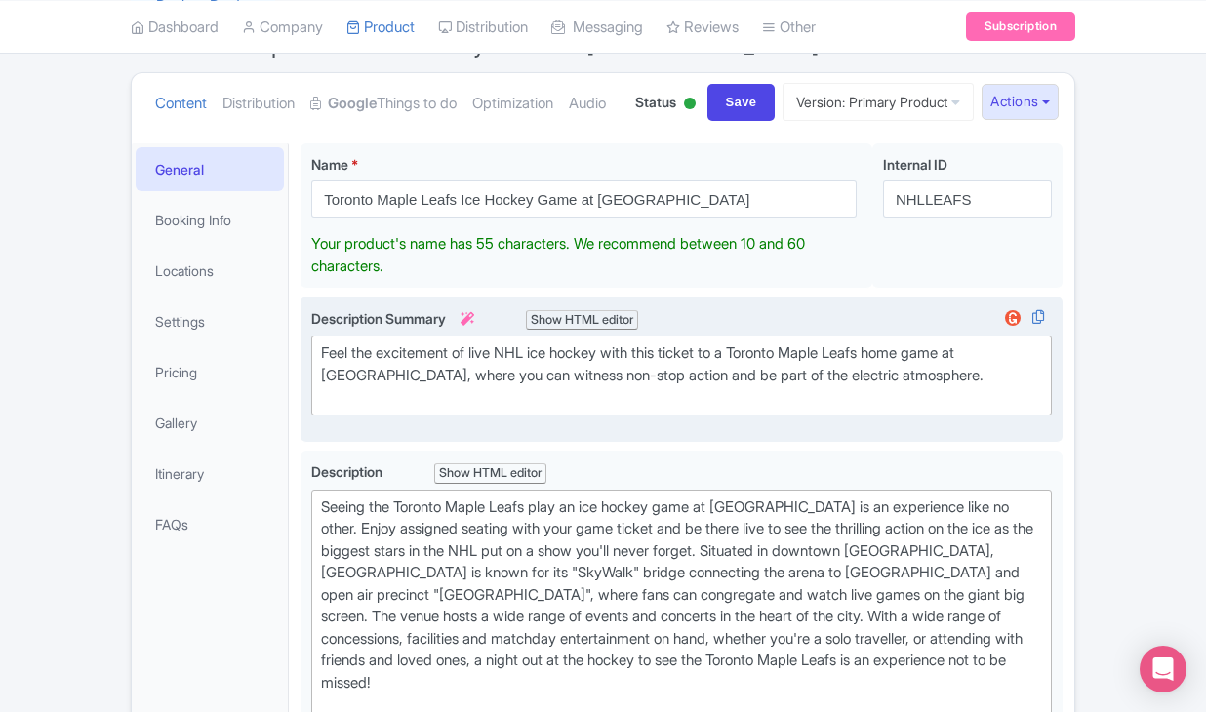
click at [426, 409] on div "Feel the excitement of live NHL ice hockey with this ticket to a Toronto Maple …" at bounding box center [681, 375] width 721 height 66
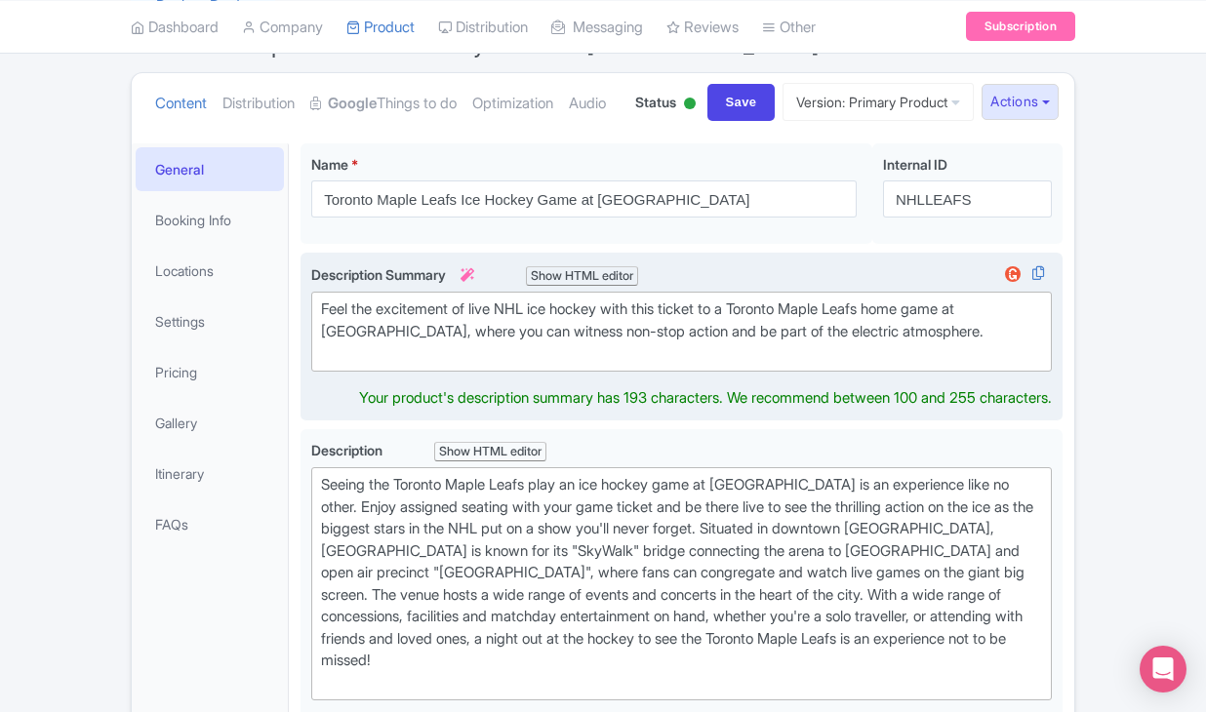
click at [426, 365] on div "Feel the excitement of live NHL ice hockey with this ticket to a Toronto Maple …" at bounding box center [681, 332] width 721 height 66
click at [404, 365] on div "Feel the excitement of live NHL ice hockey with this ticket to a Toronto Maple …" at bounding box center [681, 332] width 721 height 66
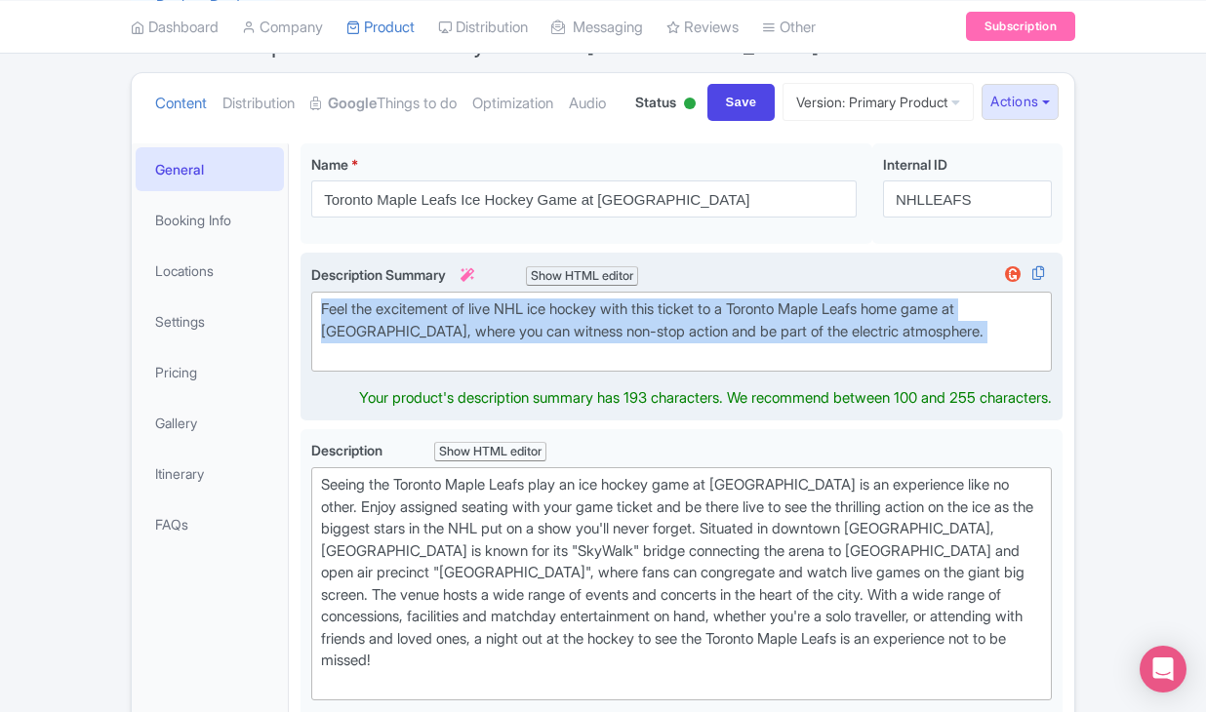
click at [404, 365] on div "Feel the excitement of live NHL ice hockey with this ticket to a Toronto Maple …" at bounding box center [681, 332] width 721 height 66
type trix-editor "<div>Feel the excitement of live NHL ice hockey with this ticket to a Toronto M…"
copy div "Feel the excitement of live NHL ice hockey with this ticket to a Toronto Maple …"
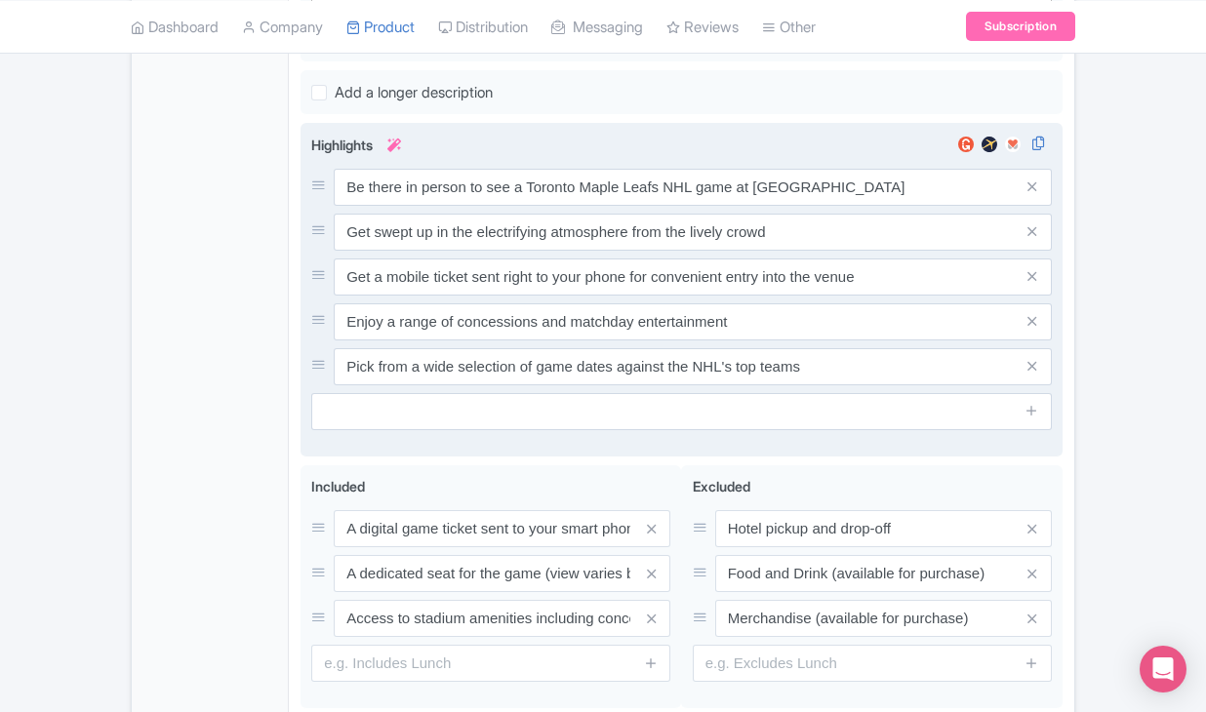
scroll to position [893, 0]
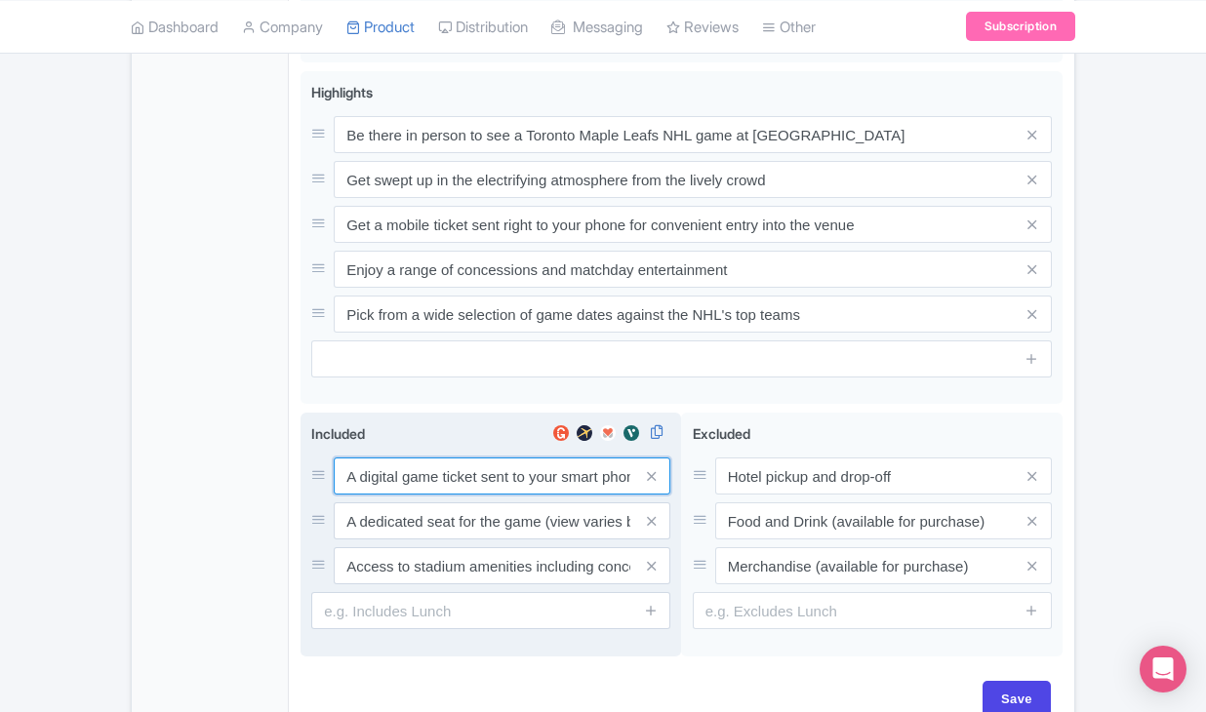
click at [410, 495] on input "A digital game ticket sent to your smart phone" at bounding box center [502, 476] width 337 height 37
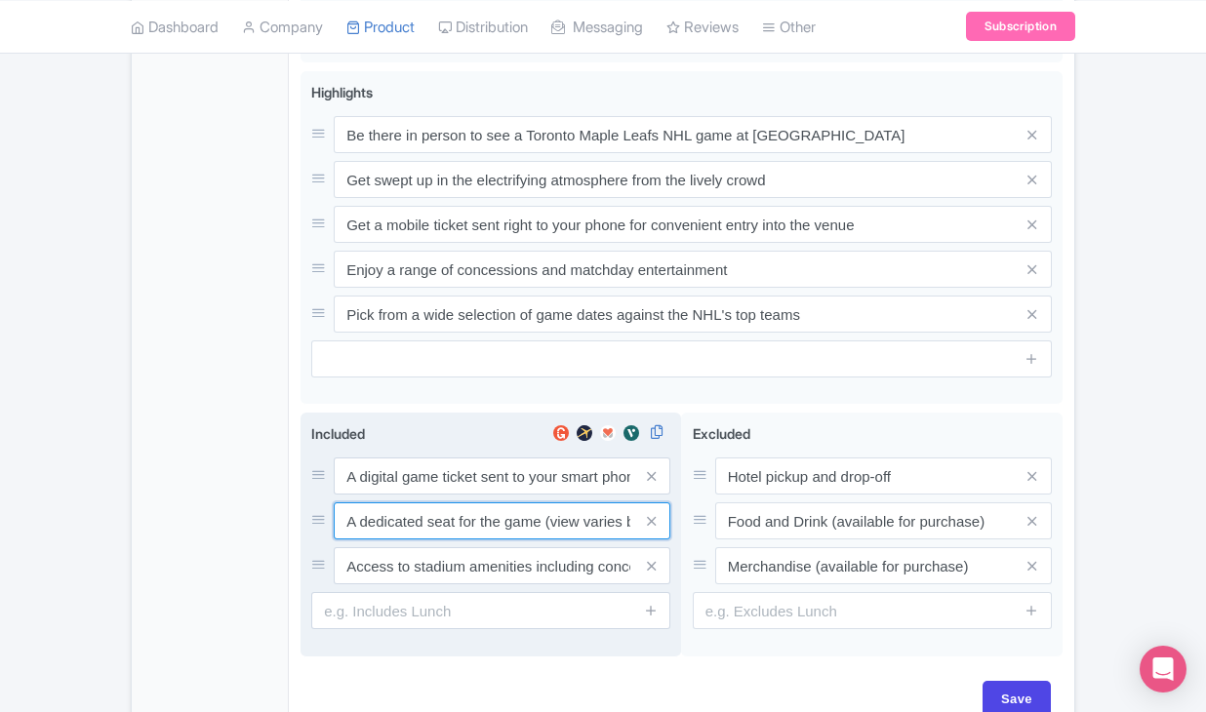
click at [481, 495] on input "A dedicated seat for the game (view varies by seat category)" at bounding box center [502, 476] width 337 height 37
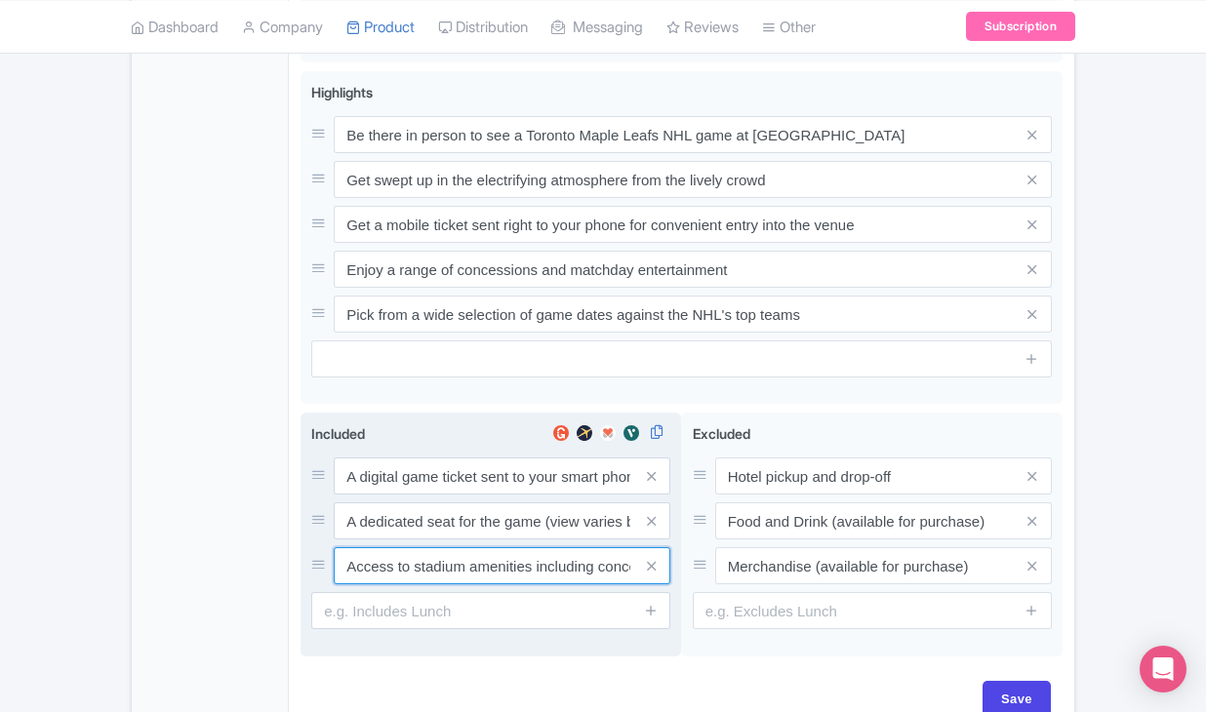
click at [484, 495] on input "Access to stadium amenities including concessions and matchday activations" at bounding box center [502, 476] width 337 height 37
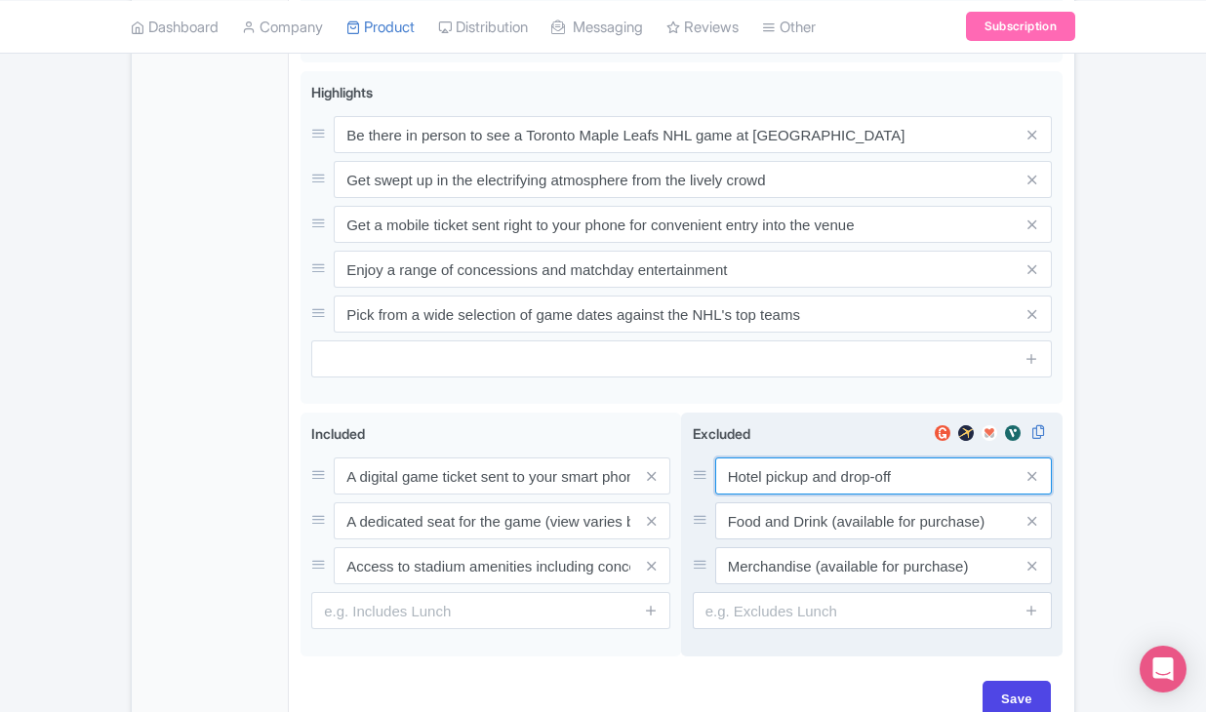
click at [802, 495] on input "Hotel pickup and drop-off" at bounding box center [883, 476] width 337 height 37
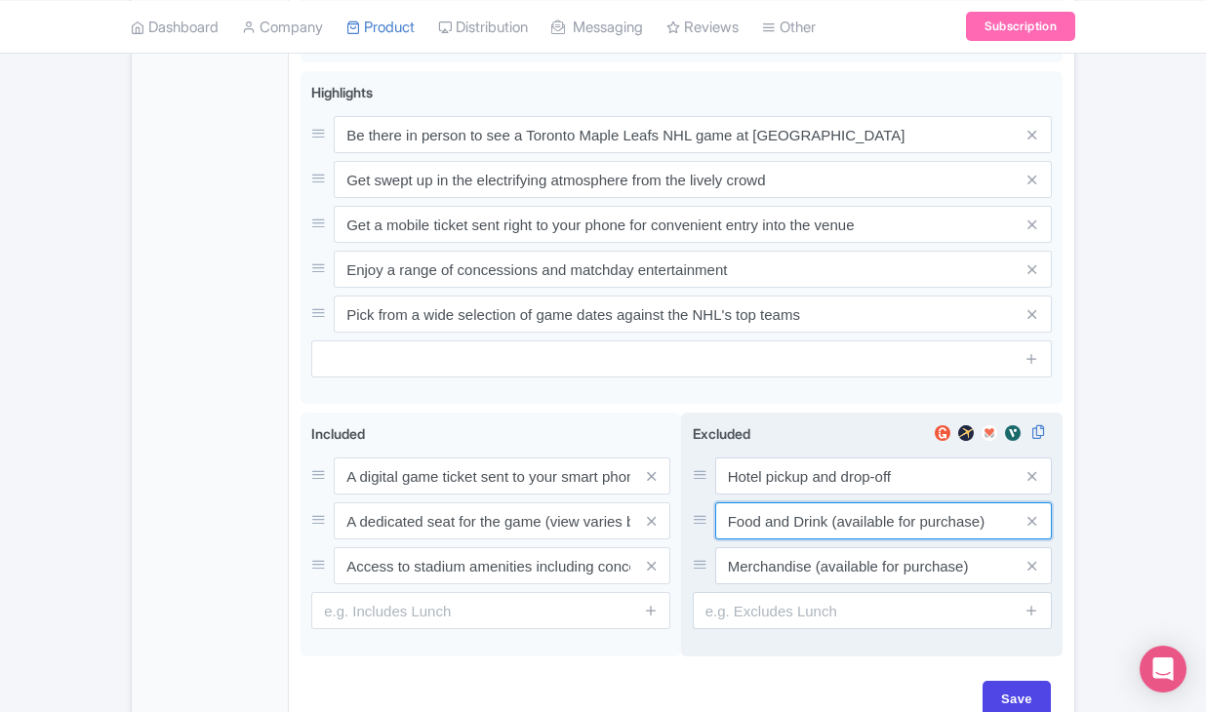
click at [767, 495] on input "Food and Drink (available for purchase)" at bounding box center [883, 476] width 337 height 37
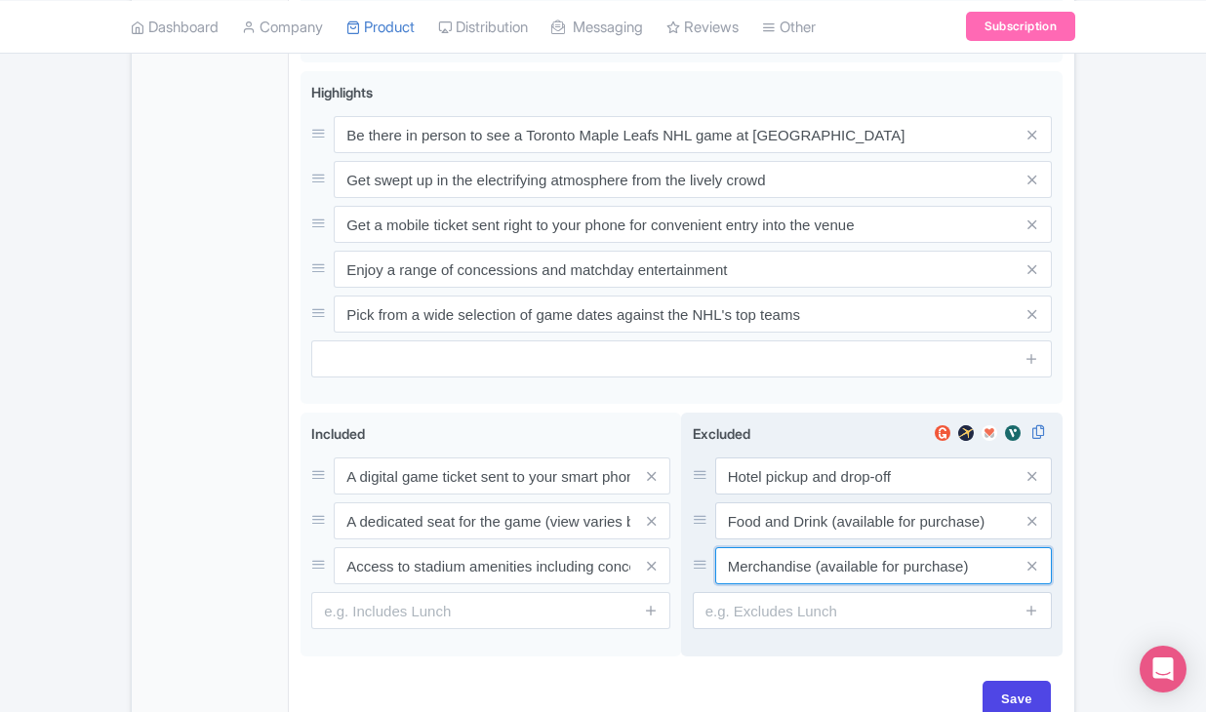
click at [783, 495] on input "Merchandise (available for purchase)" at bounding box center [883, 476] width 337 height 37
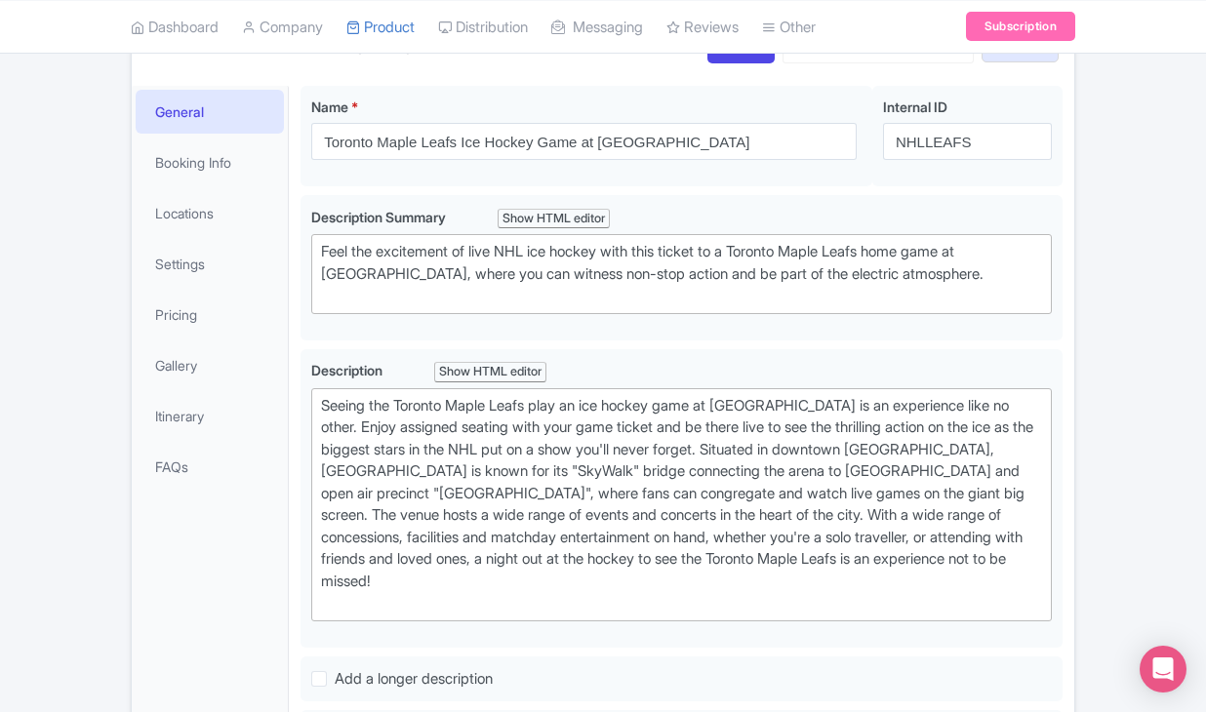
scroll to position [253, 0]
click at [209, 185] on link "Booking Info" at bounding box center [210, 163] width 148 height 44
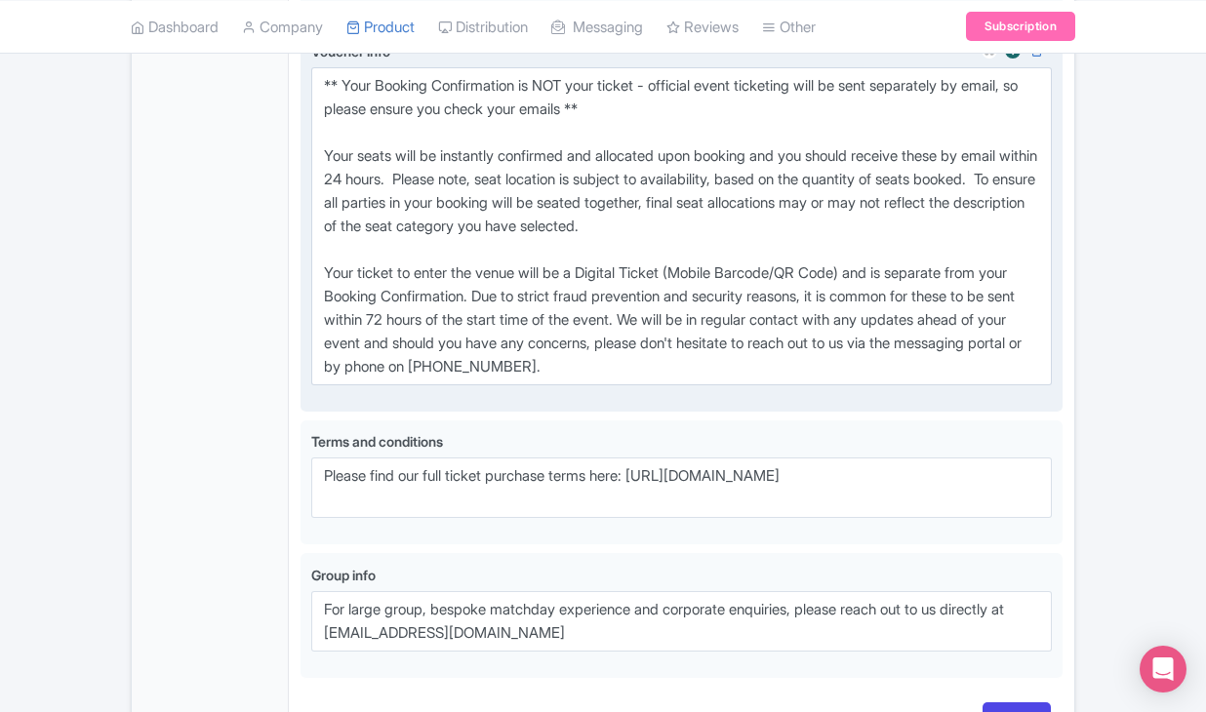
scroll to position [1454, 0]
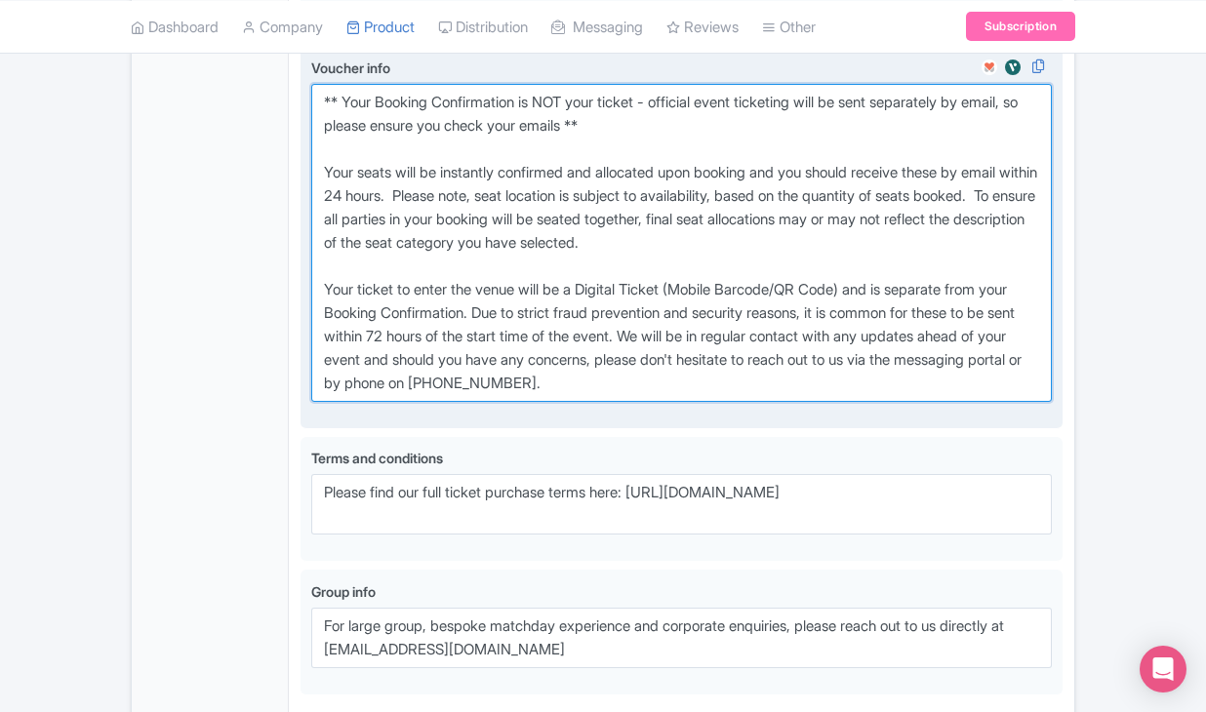
drag, startPoint x: 320, startPoint y: 189, endPoint x: 752, endPoint y: 468, distance: 514.5
click at [752, 402] on textarea "** Your Booking Confirmation is NOT your ticket - official event ticketing will…" at bounding box center [681, 243] width 741 height 318
